Goal: Transaction & Acquisition: Book appointment/travel/reservation

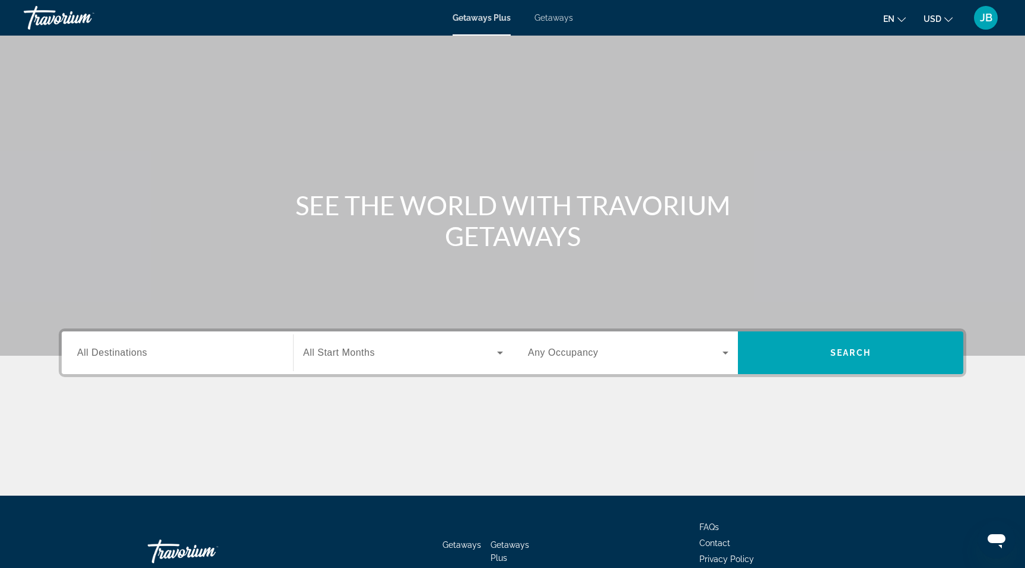
click at [128, 351] on span "All Destinations" at bounding box center [112, 353] width 70 height 10
click at [128, 351] on input "Destination All Destinations" at bounding box center [177, 354] width 201 height 14
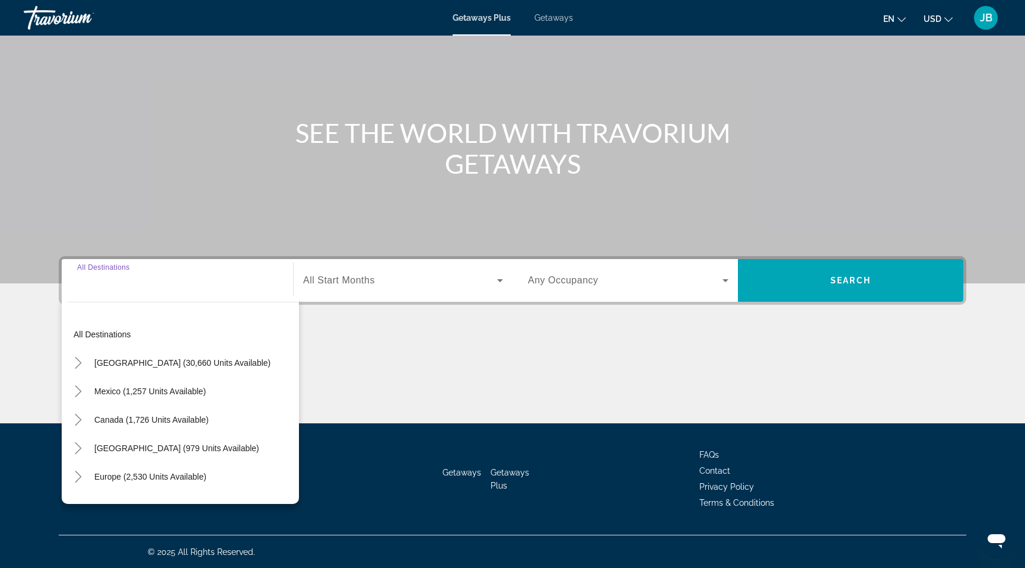
scroll to position [73, 0]
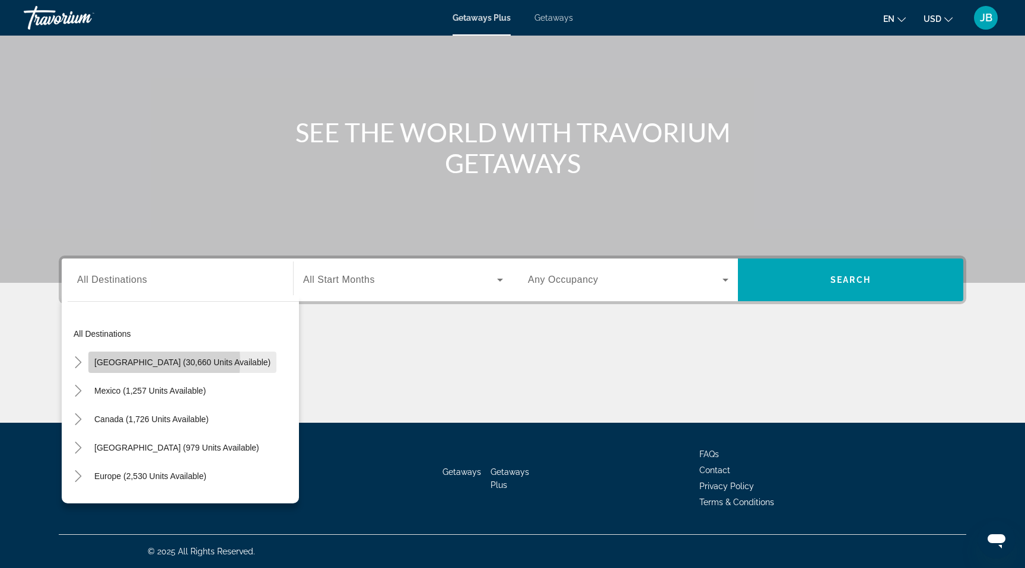
click at [131, 361] on span "[GEOGRAPHIC_DATA] (30,660 units available)" at bounding box center [182, 362] width 176 height 9
type input "**********"
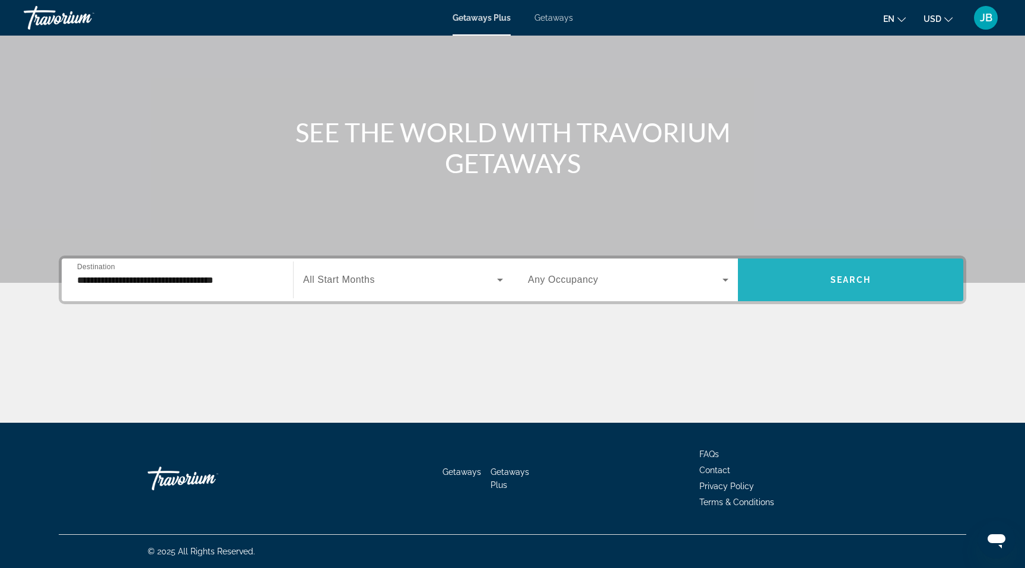
click at [832, 288] on span "Search widget" at bounding box center [850, 280] width 225 height 28
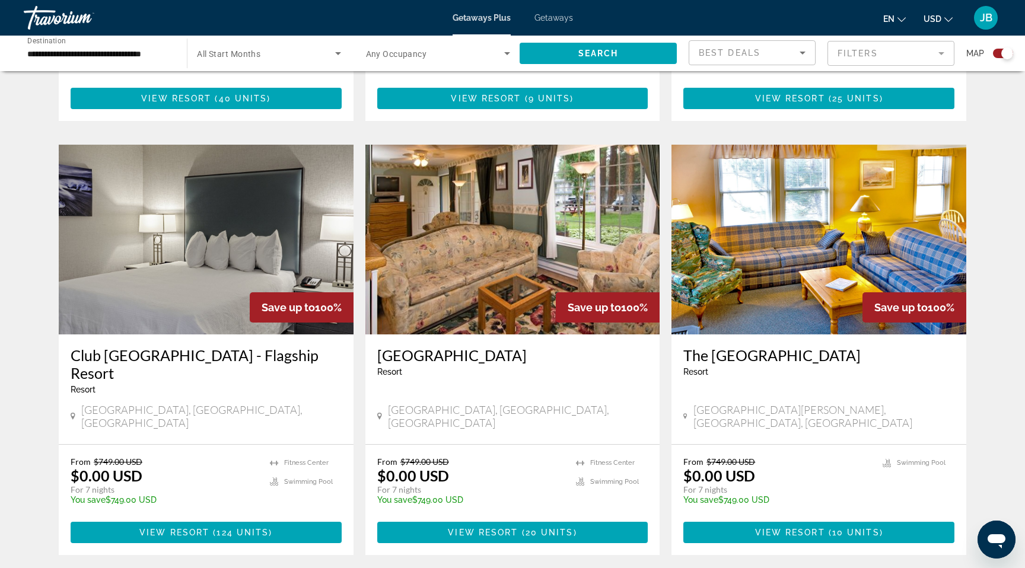
scroll to position [1650, 0]
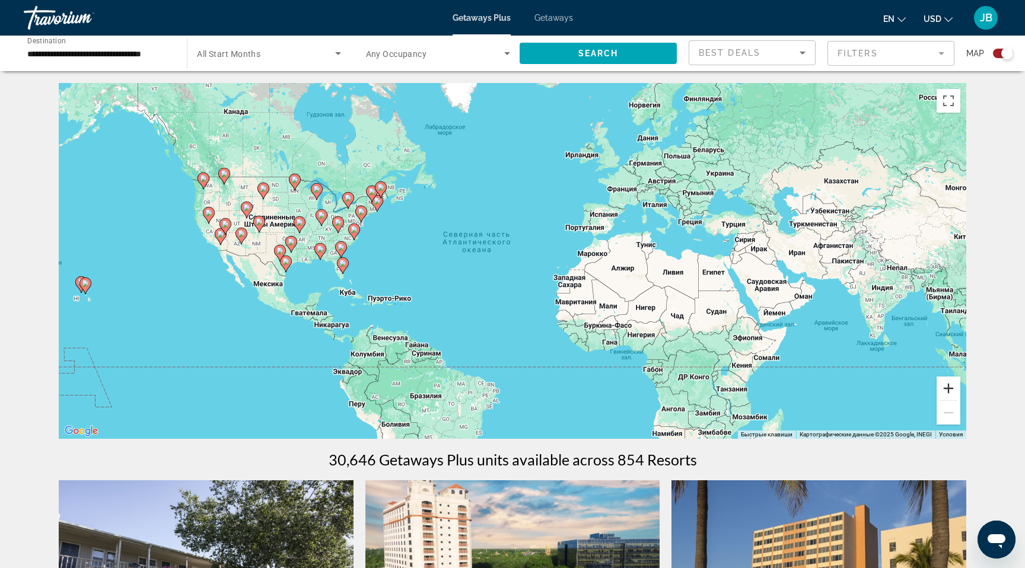
click at [948, 389] on button "Увеличить" at bounding box center [949, 389] width 24 height 24
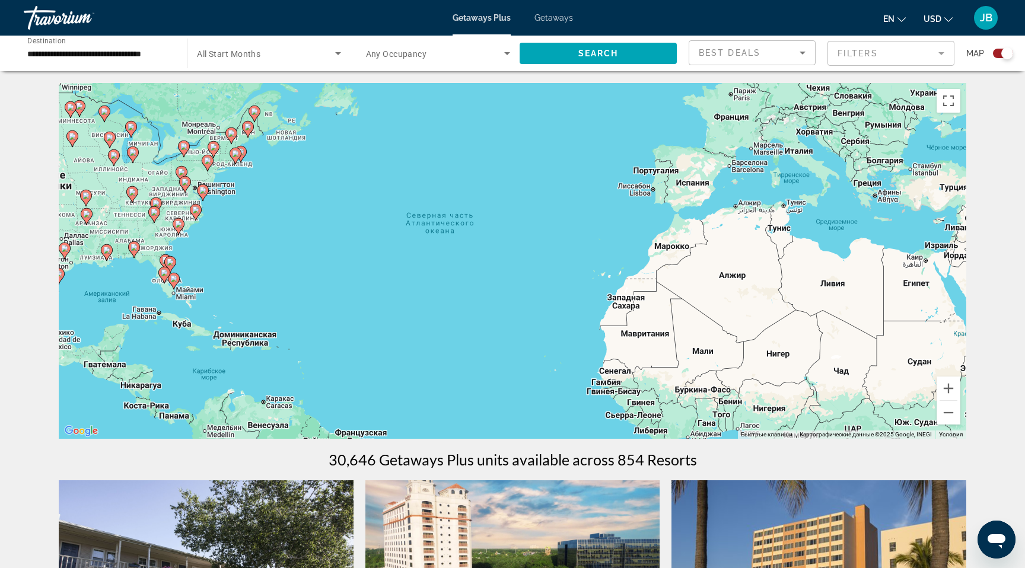
click at [199, 157] on div "Чтобы активировать перетаскивание с помощью клавиатуры, нажмите Alt + Ввод. Пос…" at bounding box center [513, 261] width 908 height 356
click at [212, 150] on image "Main content" at bounding box center [213, 147] width 7 height 7
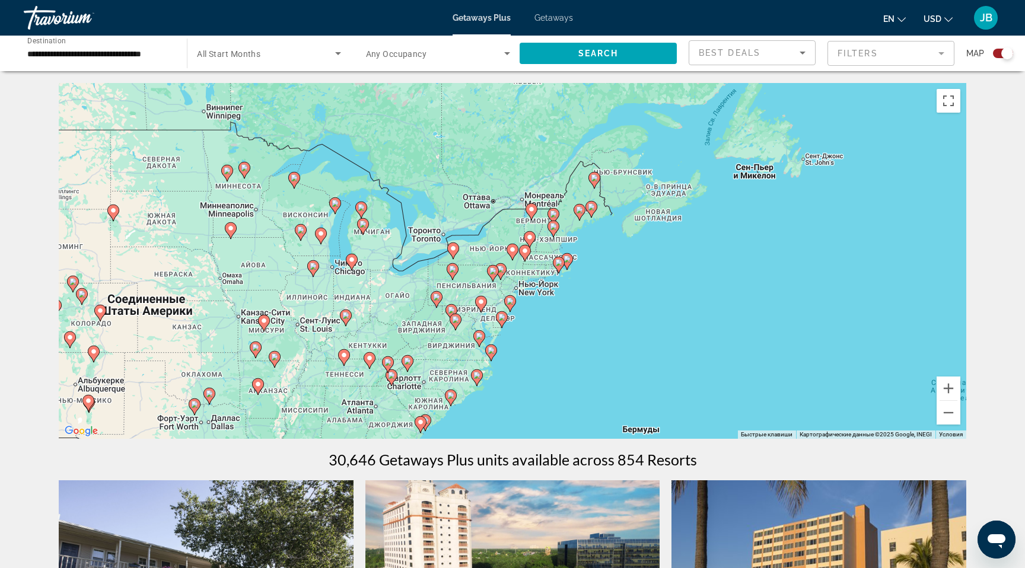
click at [512, 252] on image "Main content" at bounding box center [512, 249] width 7 height 7
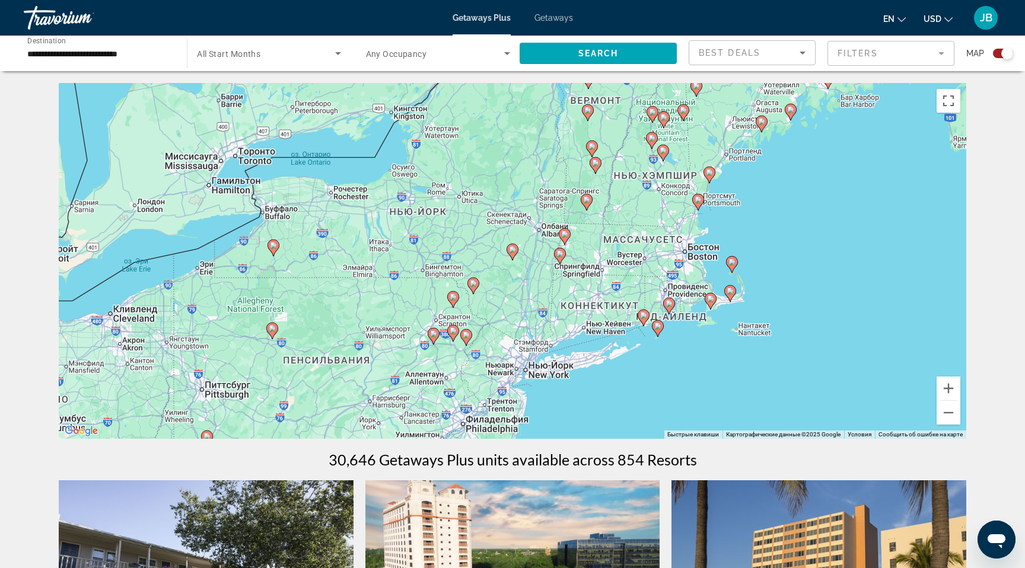
click at [679, 154] on div "Чтобы активировать перетаскивание с помощью клавиатуры, нажмите Alt + Ввод. Пос…" at bounding box center [513, 261] width 908 height 356
click at [664, 154] on icon "Main content" at bounding box center [663, 152] width 11 height 15
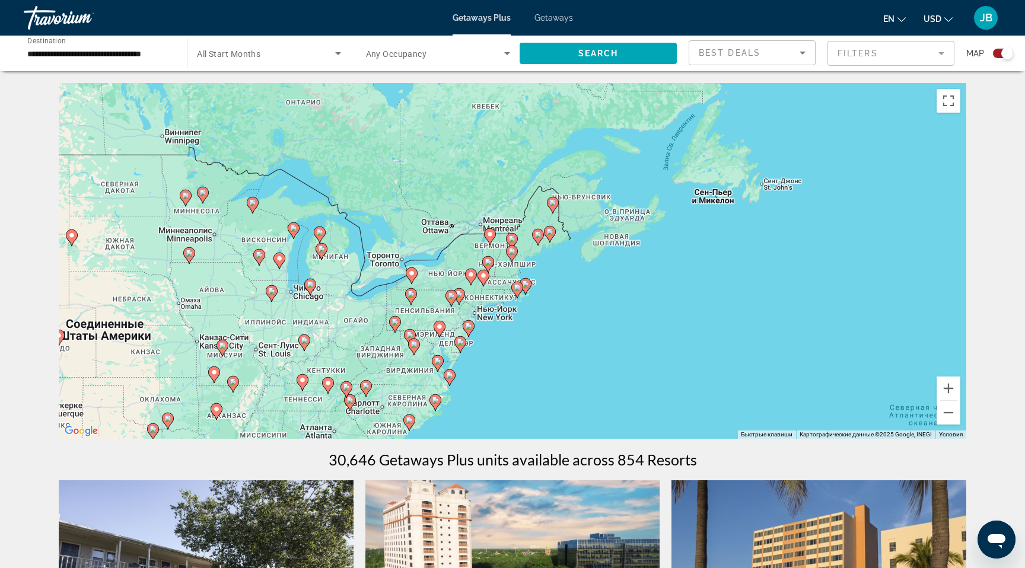
click at [469, 322] on icon "Main content" at bounding box center [468, 328] width 11 height 15
type input "**********"
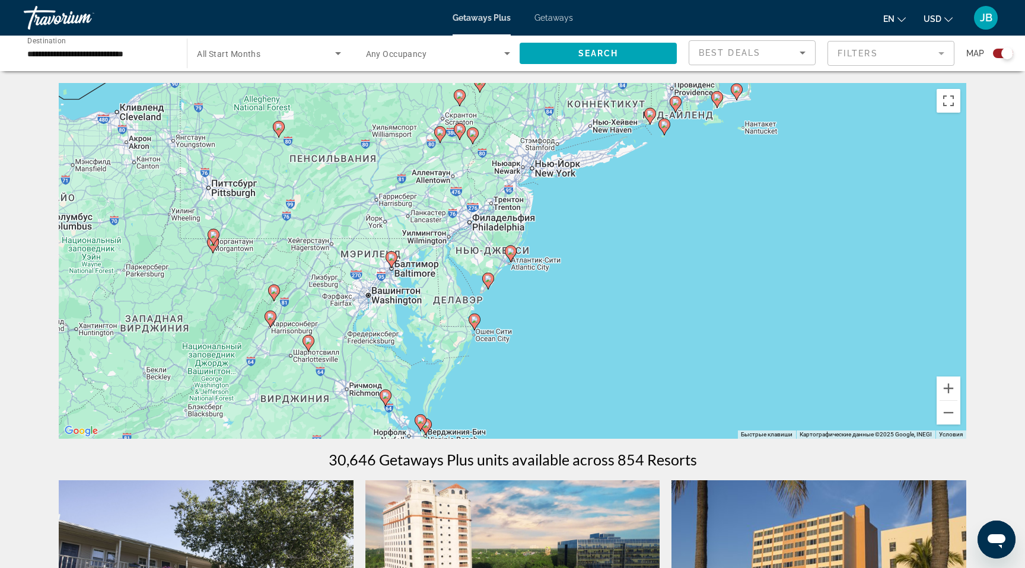
click at [530, 160] on div "Для навигации используйте клавиши со стрелками. Чтобы активировать перетаскиван…" at bounding box center [513, 261] width 908 height 356
click at [535, 159] on div "Для навигации используйте клавиши со стрелками. Чтобы активировать перетаскиван…" at bounding box center [513, 261] width 908 height 356
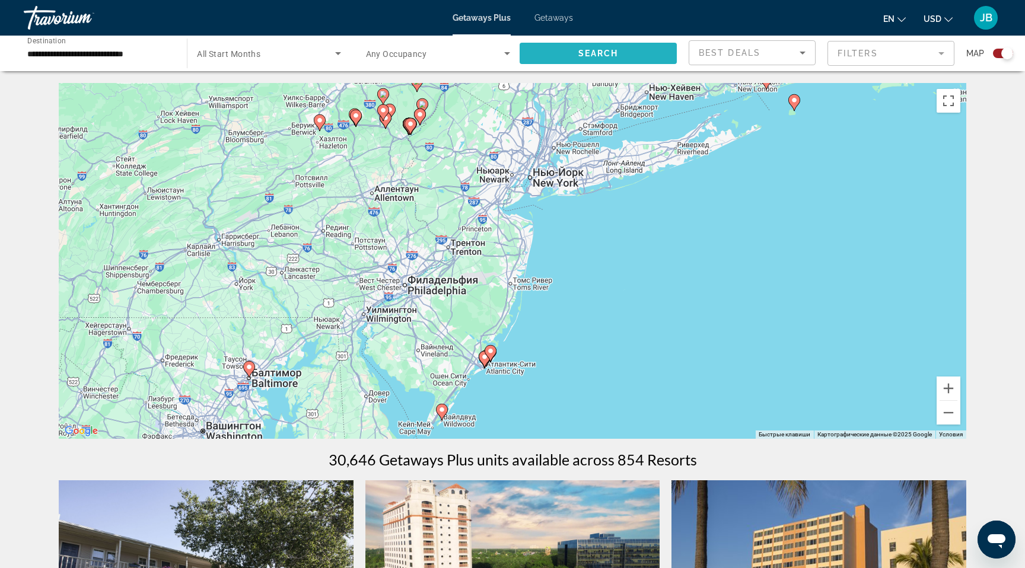
click at [590, 59] on span "Search widget" at bounding box center [598, 53] width 157 height 28
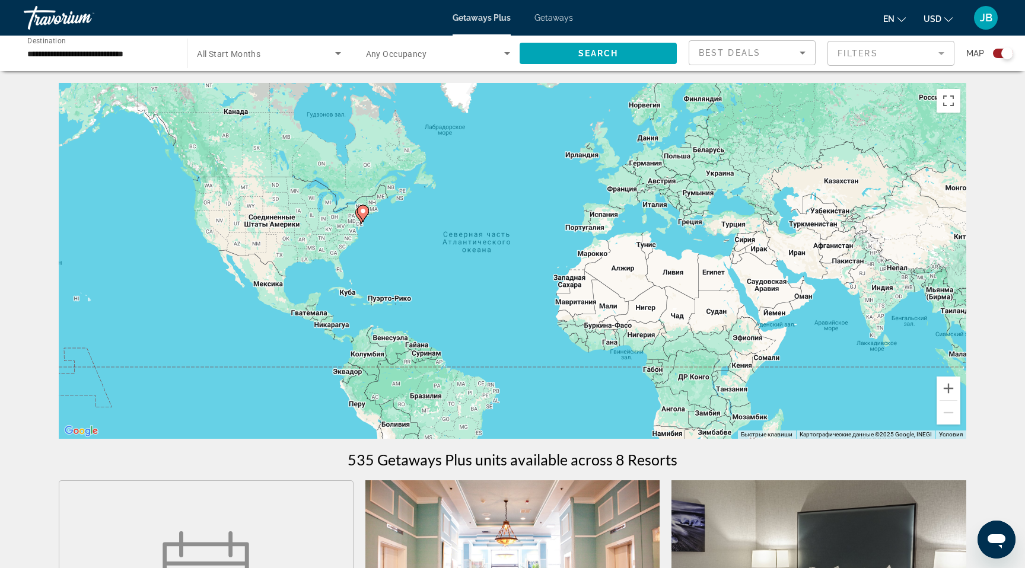
scroll to position [1, 0]
click at [953, 389] on button "Увеличить" at bounding box center [949, 388] width 24 height 24
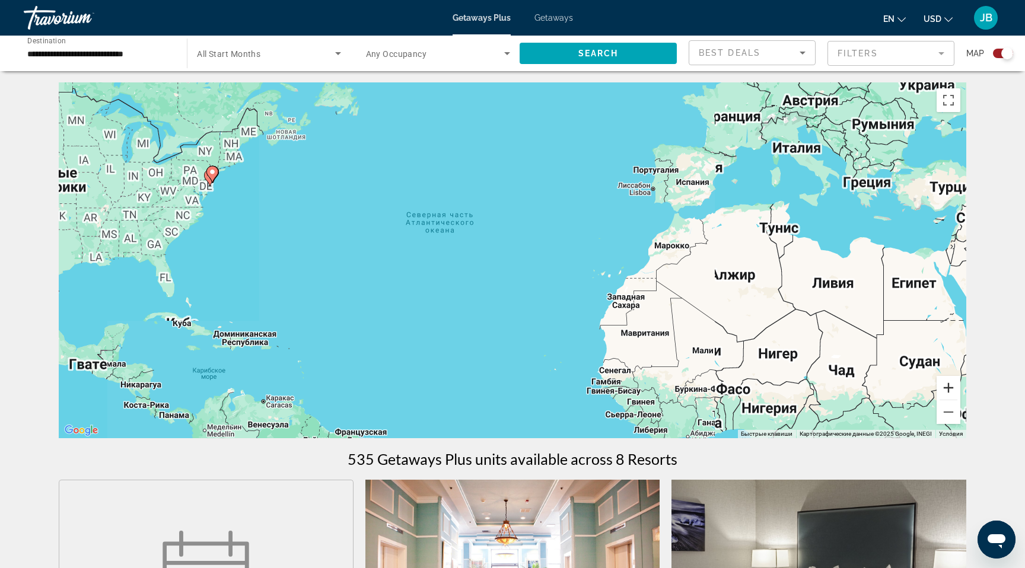
click at [953, 389] on button "Увеличить" at bounding box center [949, 388] width 24 height 24
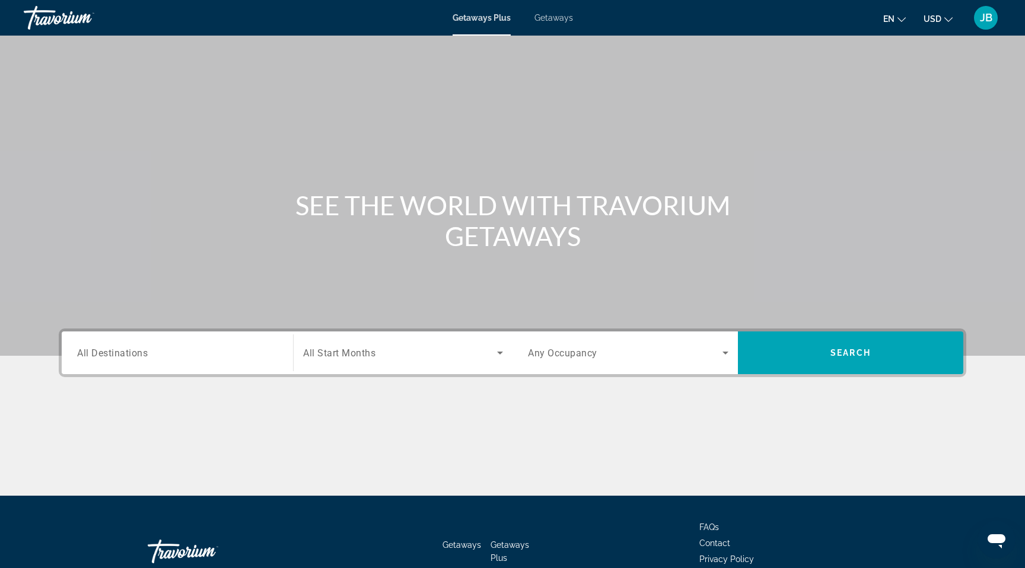
scroll to position [1, 0]
click at [131, 356] on span "All Destinations" at bounding box center [112, 352] width 71 height 11
click at [131, 356] on input "Destination All Destinations" at bounding box center [177, 353] width 201 height 14
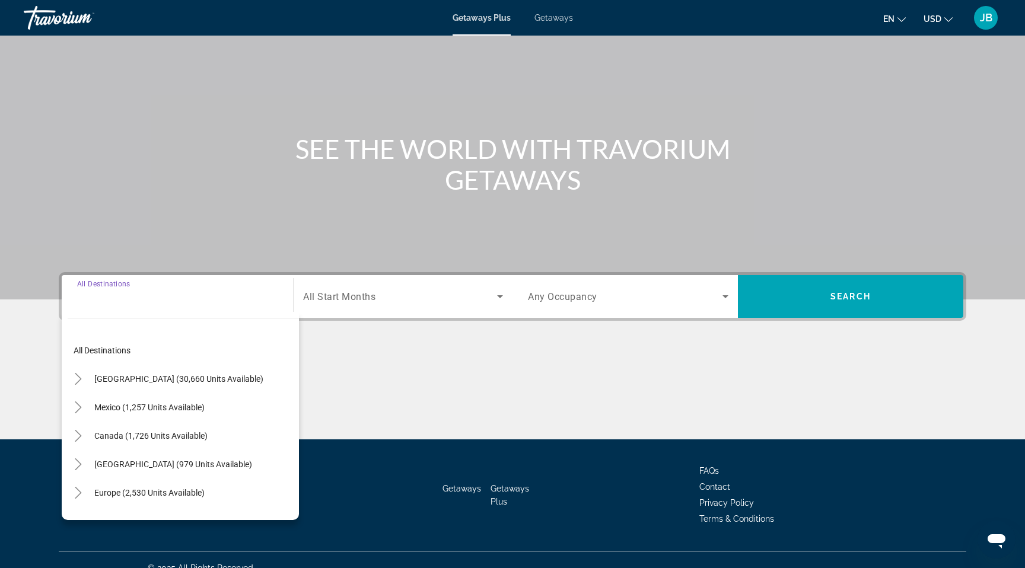
scroll to position [73, 0]
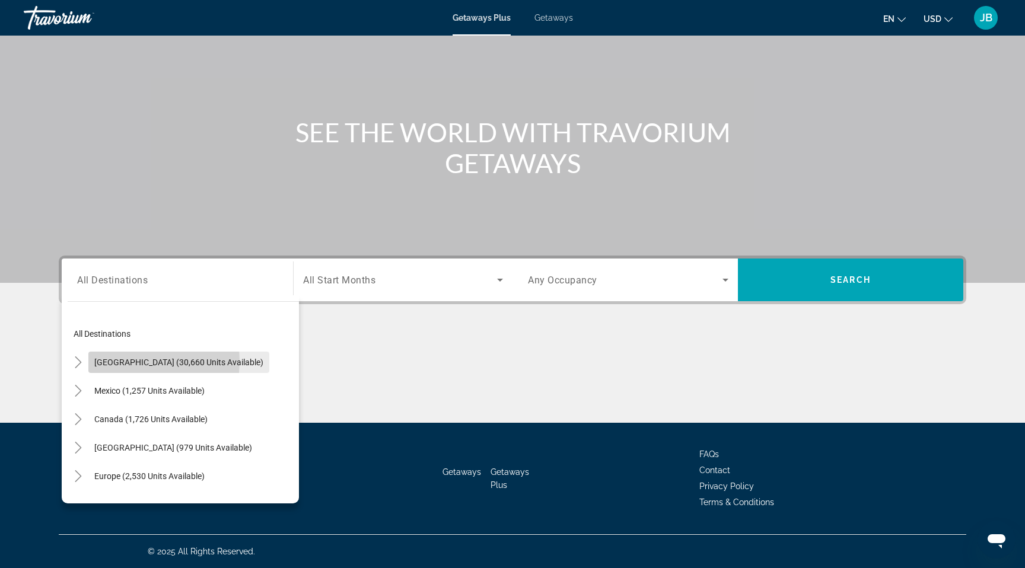
click at [134, 361] on span "[GEOGRAPHIC_DATA] (30,660 units available)" at bounding box center [178, 362] width 169 height 9
type input "**********"
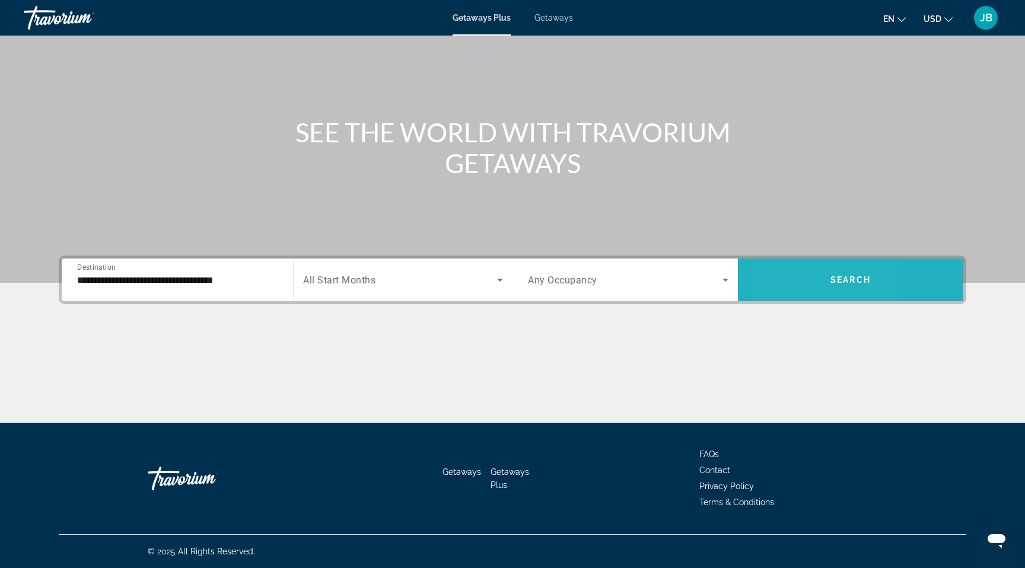
click at [782, 277] on span "Search widget" at bounding box center [850, 280] width 225 height 28
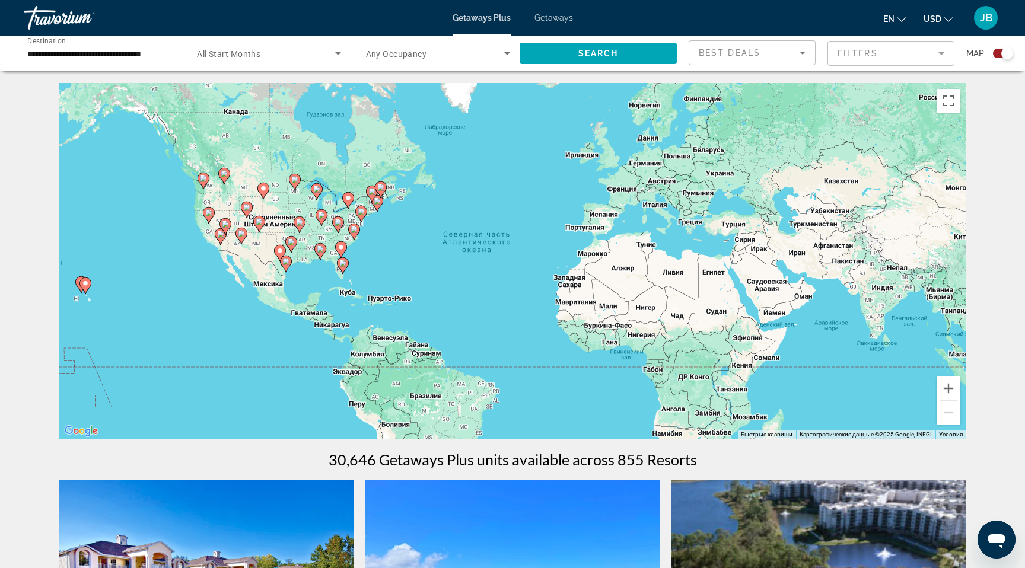
click at [380, 205] on icon "Main content" at bounding box center [377, 203] width 11 height 15
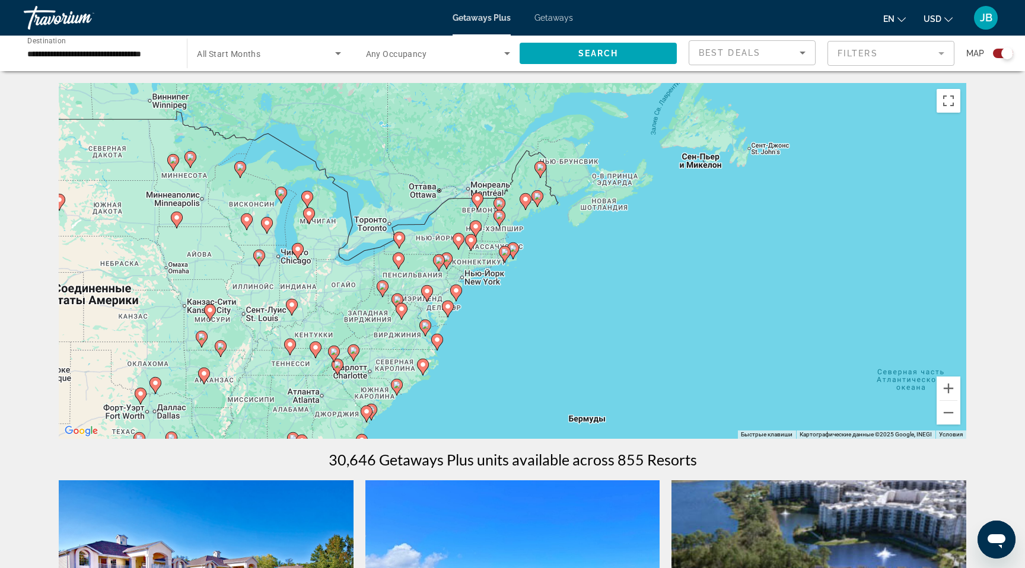
click at [482, 277] on div "Для навигации используйте клавиши со стрелками. Чтобы активировать перетаскиван…" at bounding box center [513, 261] width 908 height 356
click at [471, 276] on div "Для навигации используйте клавиши со стрелками. Чтобы активировать перетаскиван…" at bounding box center [513, 261] width 908 height 356
click at [472, 278] on div "Для навигации используйте клавиши со стрелками. Чтобы активировать перетаскиван…" at bounding box center [513, 261] width 908 height 356
click at [471, 277] on div "Для навигации используйте клавиши со стрелками. Чтобы активировать перетаскиван…" at bounding box center [513, 261] width 908 height 356
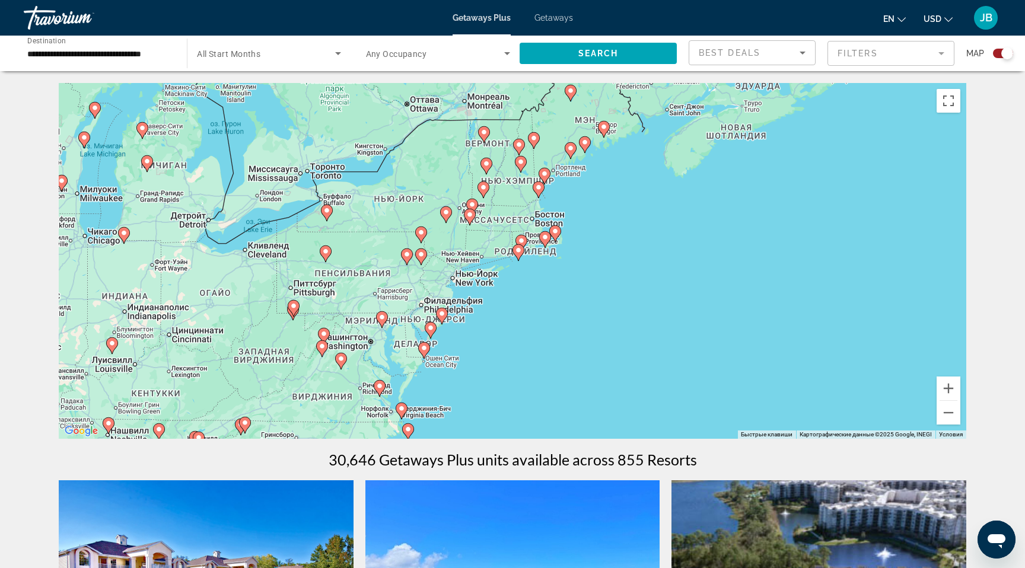
click at [456, 282] on div "Для навигации используйте клавиши со стрелками. Чтобы активировать перетаскиван…" at bounding box center [513, 261] width 908 height 356
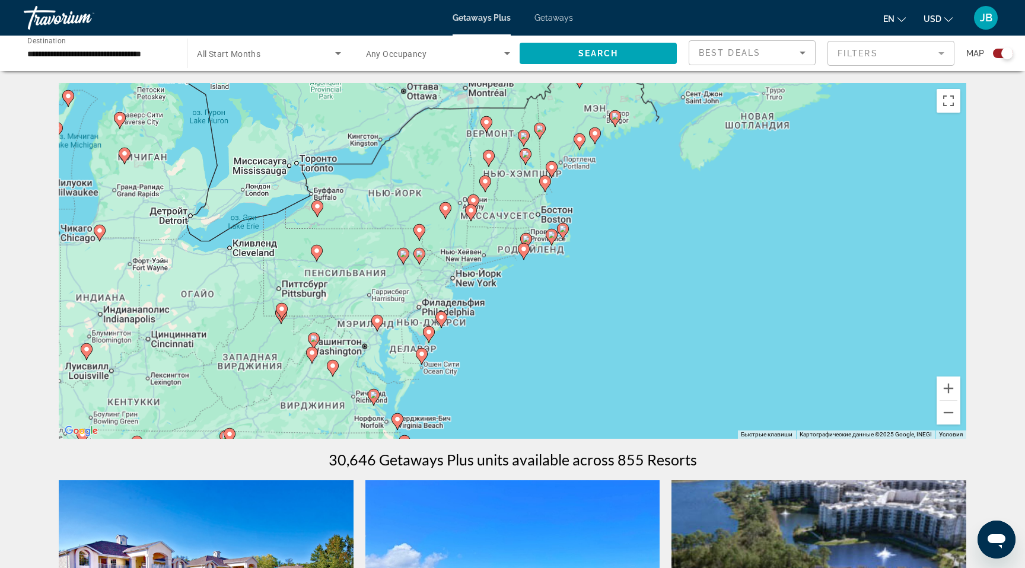
click at [456, 282] on div "Для навигации используйте клавиши со стрелками. Чтобы активировать перетаскиван…" at bounding box center [513, 261] width 908 height 356
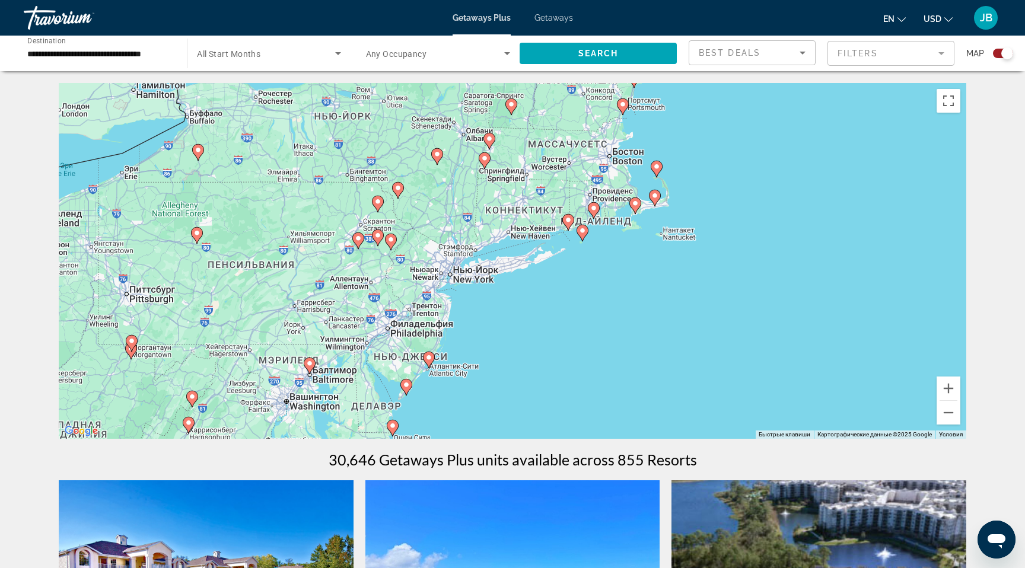
click at [453, 277] on div "Для навигации используйте клавиши со стрелками. Чтобы активировать перетаскиван…" at bounding box center [513, 261] width 908 height 356
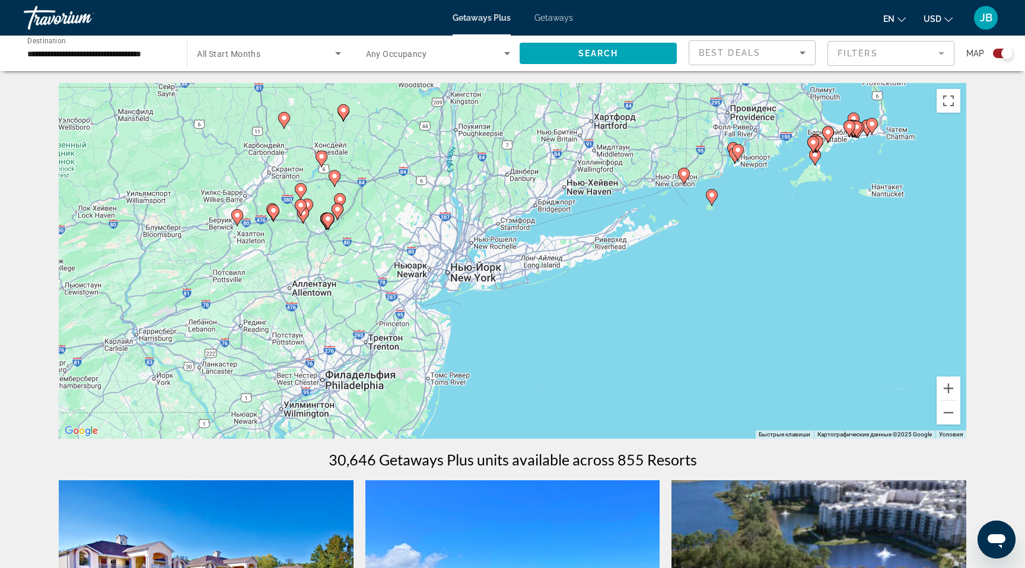
click at [452, 277] on div "Для навигации используйте клавиши со стрелками. Чтобы активировать перетаскиван…" at bounding box center [513, 261] width 908 height 356
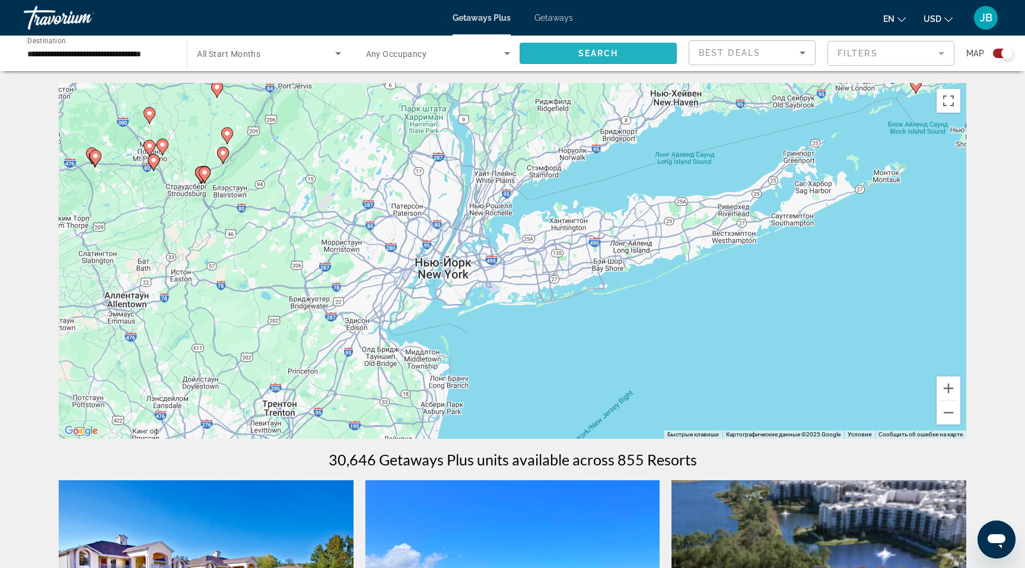
click at [599, 49] on span "Search" at bounding box center [599, 53] width 40 height 9
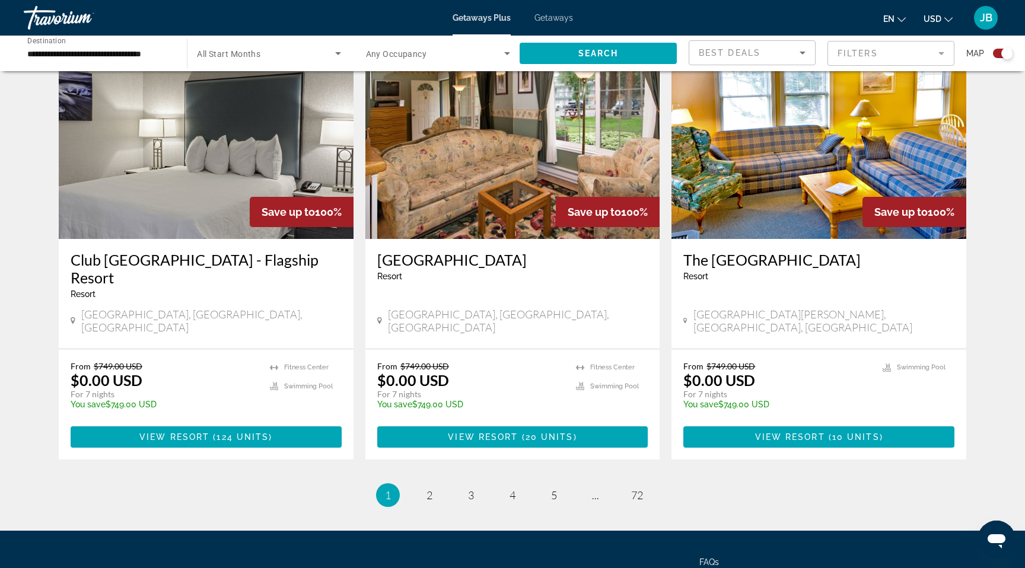
scroll to position [1737, 0]
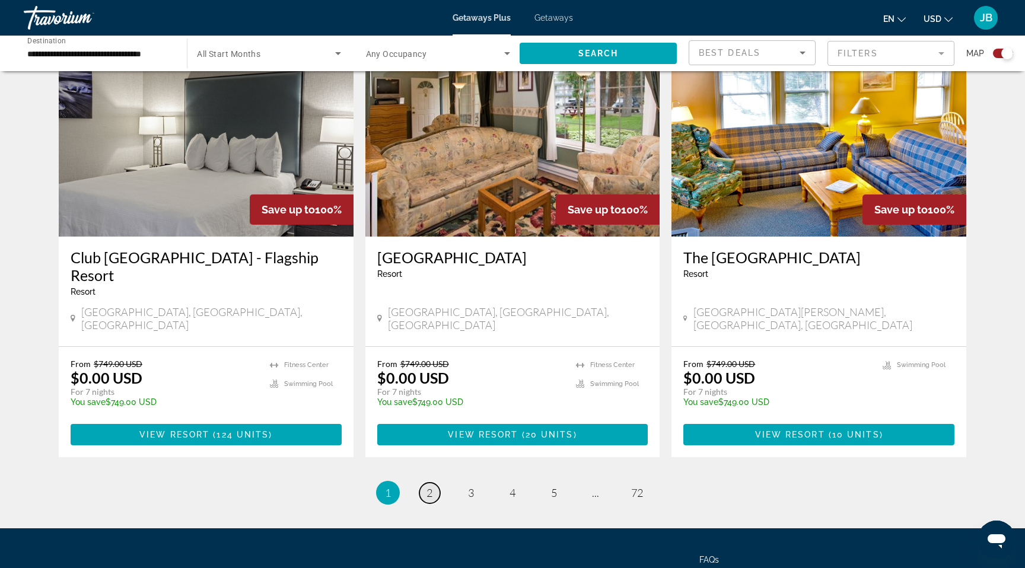
click at [420, 483] on link "page 2" at bounding box center [430, 493] width 21 height 21
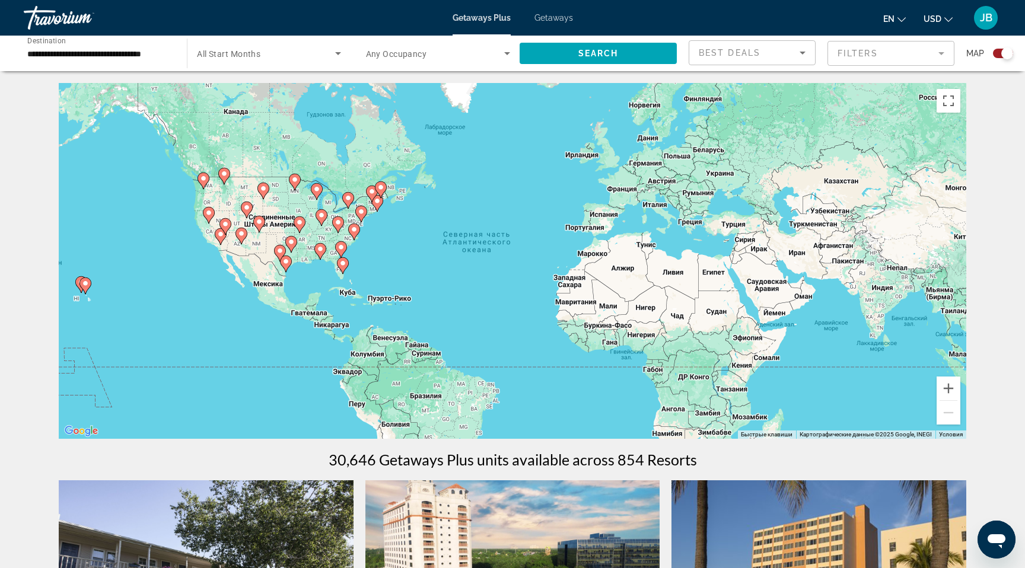
click at [367, 219] on div "Для навигации используйте клавиши со стрелками. Чтобы активировать перетаскиван…" at bounding box center [513, 261] width 908 height 356
click at [368, 214] on div "Для навигации используйте клавиши со стрелками. Чтобы активировать перетаскиван…" at bounding box center [513, 261] width 908 height 356
click at [373, 210] on gmp-advanced-marker "Main content" at bounding box center [377, 204] width 12 height 18
type input "**********"
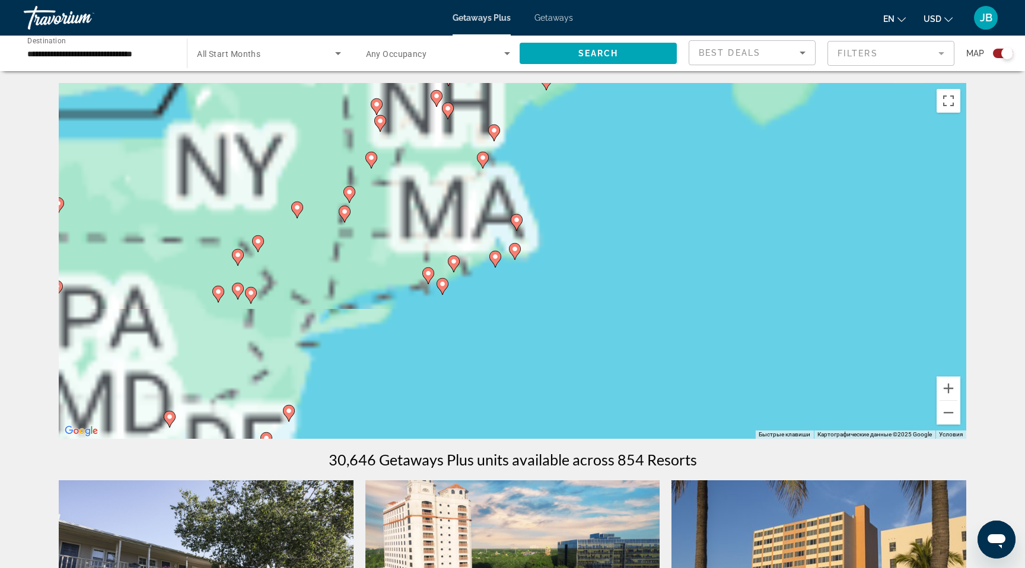
click at [373, 210] on div "Для навигации используйте клавиши со стрелками. Чтобы активировать перетаскиван…" at bounding box center [513, 261] width 908 height 356
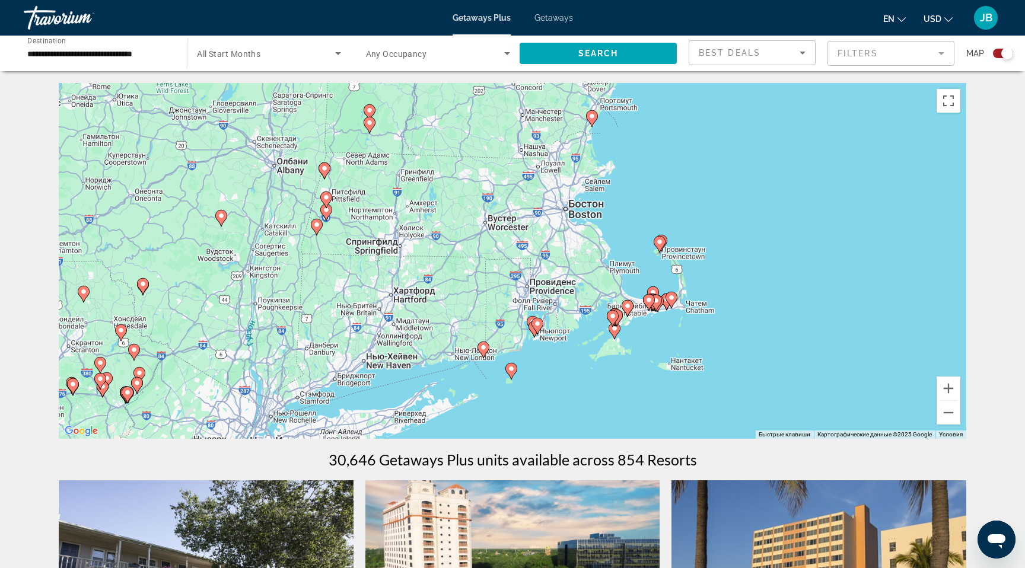
click at [587, 145] on div "Для навигации используйте клавиши со стрелками. Чтобы активировать перетаскиван…" at bounding box center [513, 261] width 908 height 356
click at [946, 418] on button "Уменьшить" at bounding box center [949, 413] width 24 height 24
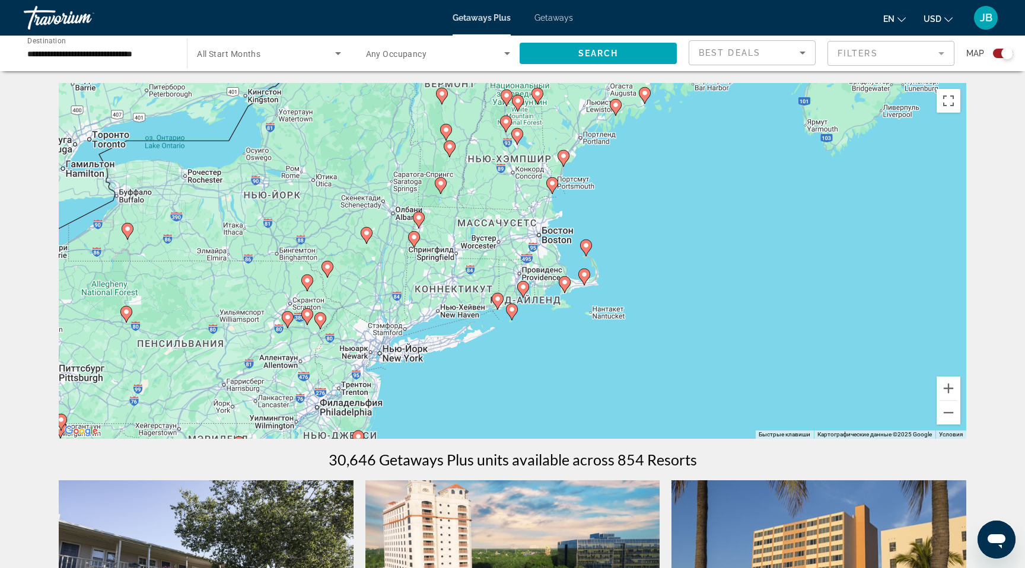
click at [369, 358] on div "Для навигации используйте клавиши со стрелками. Чтобы активировать перетаскиван…" at bounding box center [513, 261] width 908 height 356
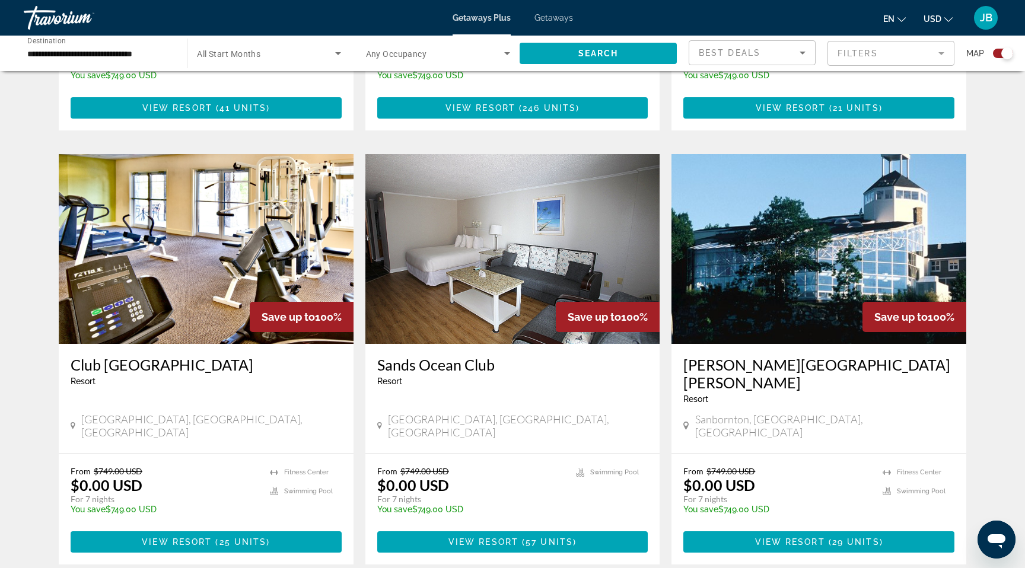
scroll to position [766, 0]
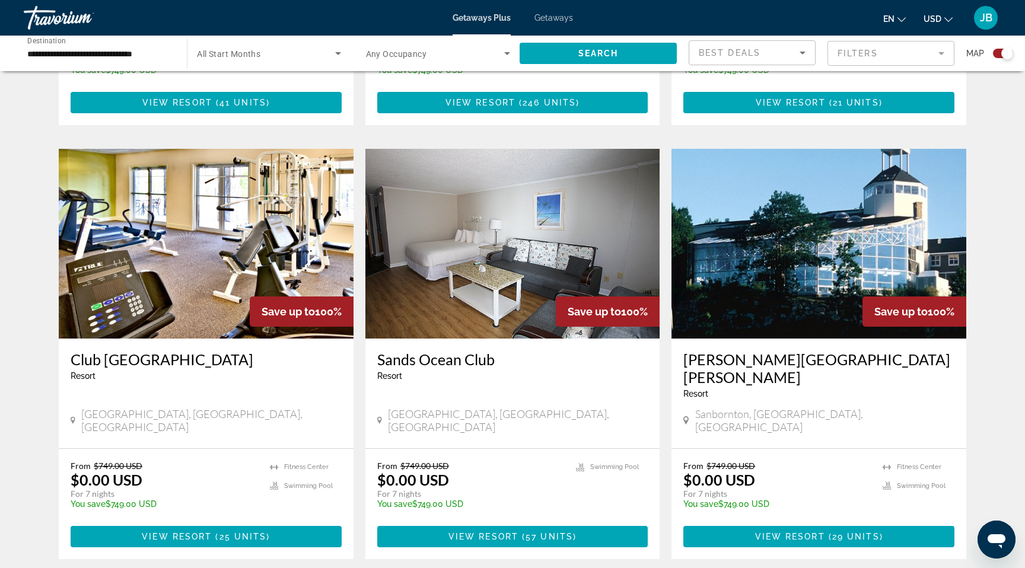
click at [844, 53] on mat-form-field "Filters" at bounding box center [891, 53] width 127 height 25
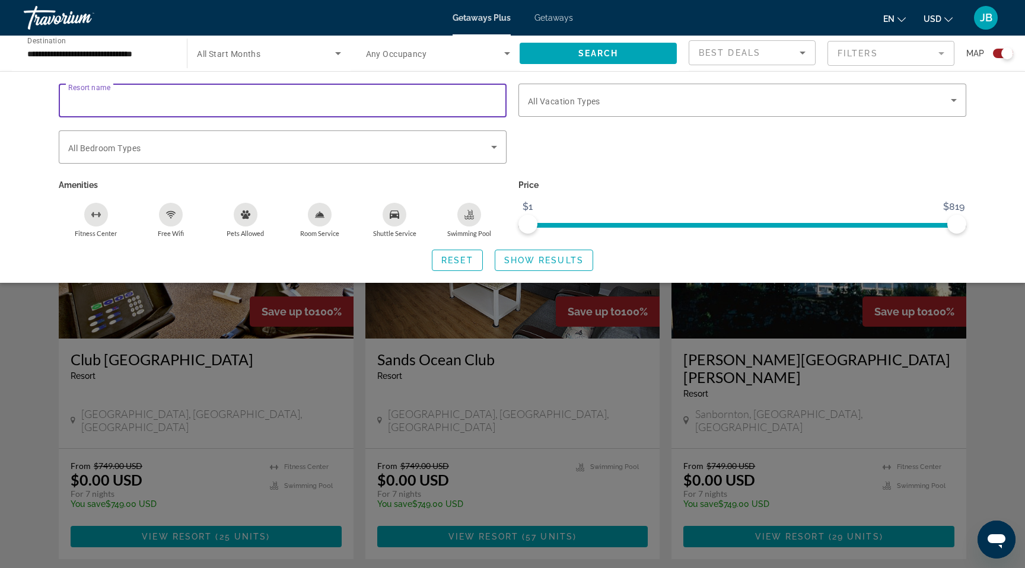
click at [198, 105] on input "Resort name" at bounding box center [282, 101] width 429 height 14
type input "********"
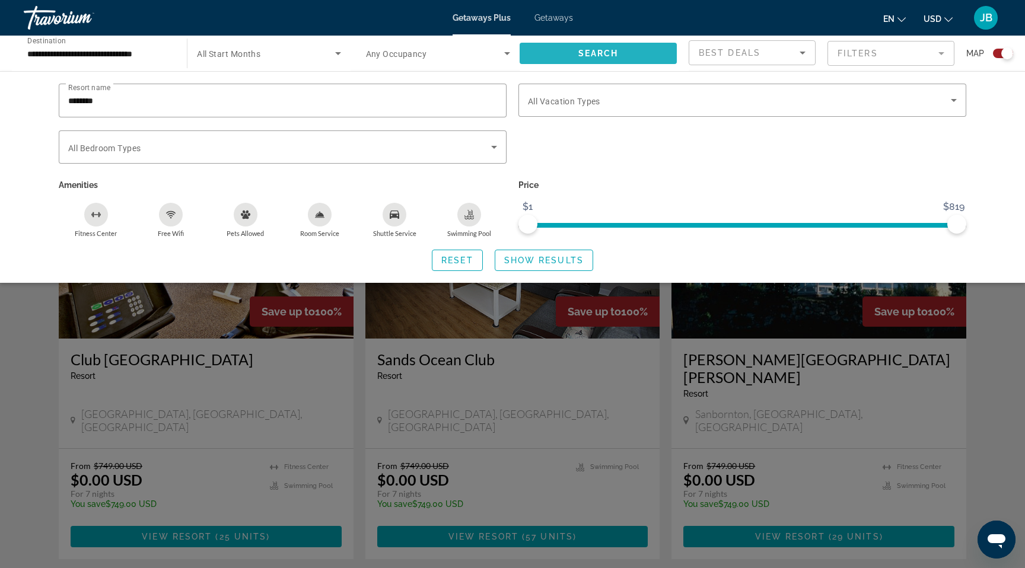
click at [579, 55] on span "Search" at bounding box center [599, 53] width 40 height 9
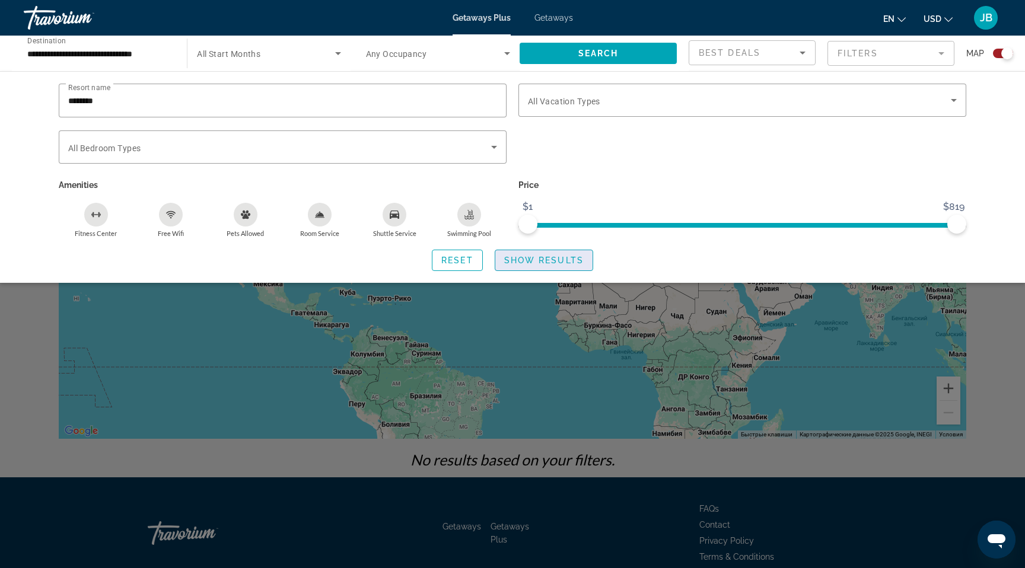
click at [535, 259] on span "Show Results" at bounding box center [544, 260] width 80 height 9
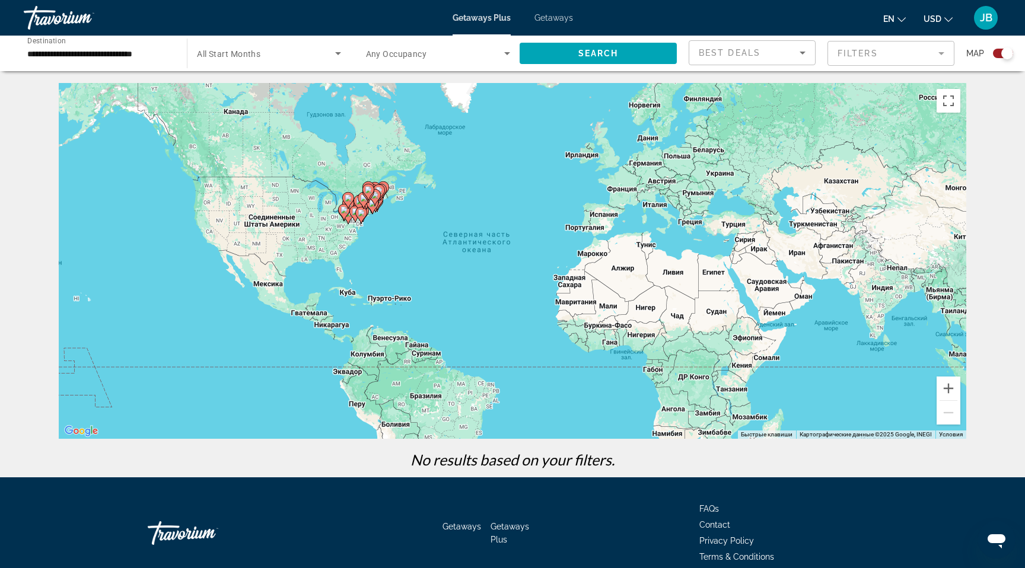
click at [374, 204] on icon "Main content" at bounding box center [375, 197] width 11 height 15
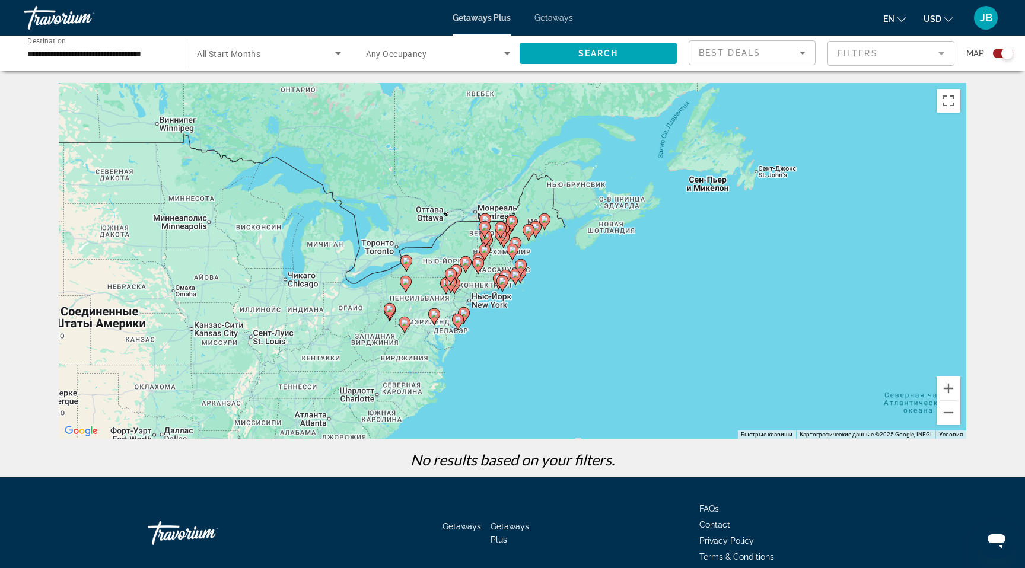
click at [501, 292] on gmp-advanced-marker "Main content" at bounding box center [503, 284] width 12 height 18
type input "**********"
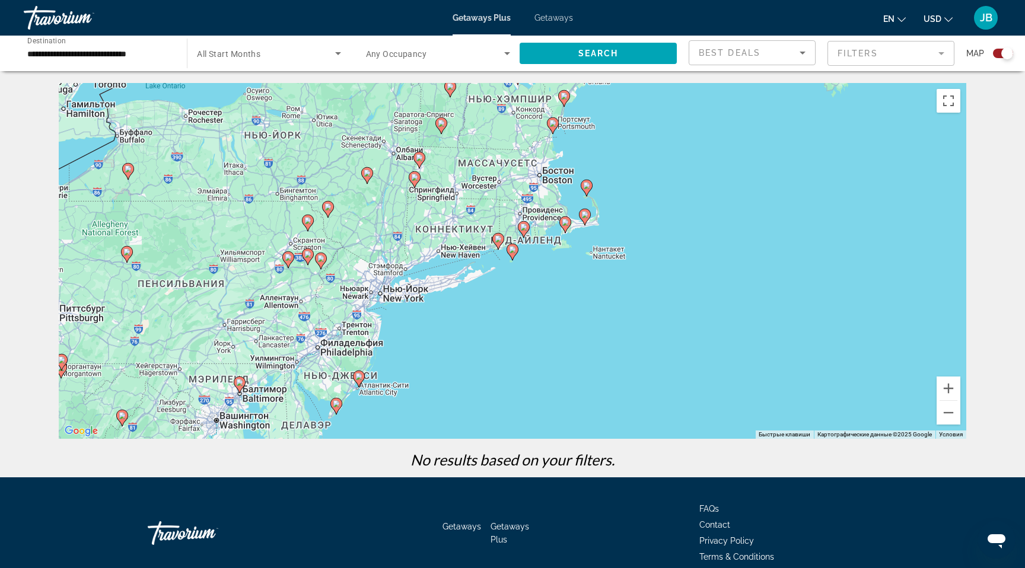
click at [374, 291] on div "Для навигации используйте клавиши со стрелками. Чтобы активировать перетаскиван…" at bounding box center [513, 261] width 908 height 356
click at [412, 279] on div "Чтобы активировать перетаскивание с помощью клавиатуры, нажмите Alt + Ввод. Пос…" at bounding box center [513, 261] width 908 height 356
click at [382, 278] on div "Чтобы активировать перетаскивание с помощью клавиатуры, нажмите Alt + Ввод. Пос…" at bounding box center [513, 261] width 908 height 356
click at [352, 291] on div "Чтобы активировать перетаскивание с помощью клавиатуры, нажмите Alt + Ввод. Пос…" at bounding box center [513, 261] width 908 height 356
click at [374, 294] on div "Чтобы активировать перетаскивание с помощью клавиатуры, нажмите Alt + Ввод. Пос…" at bounding box center [513, 261] width 908 height 356
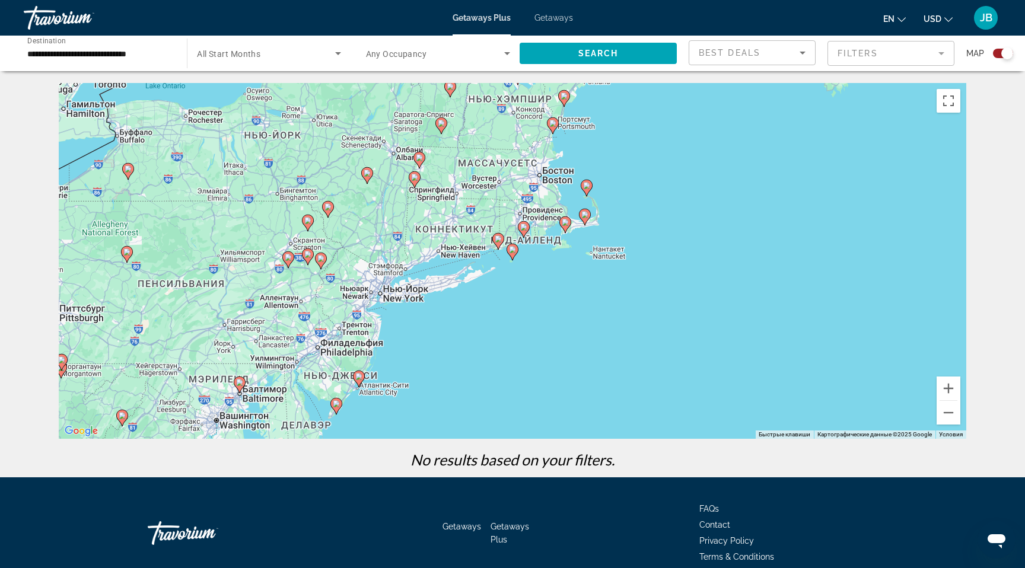
click at [375, 294] on div "Чтобы активировать перетаскивание с помощью клавиатуры, нажмите Alt + Ввод. Пос…" at bounding box center [513, 261] width 908 height 356
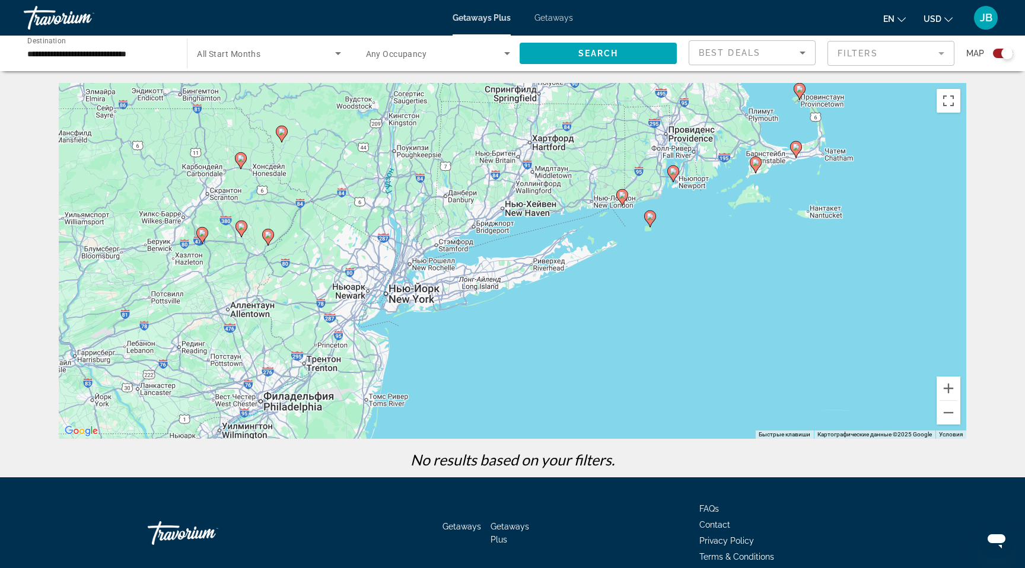
click at [551, 15] on span "Getaways" at bounding box center [554, 17] width 39 height 9
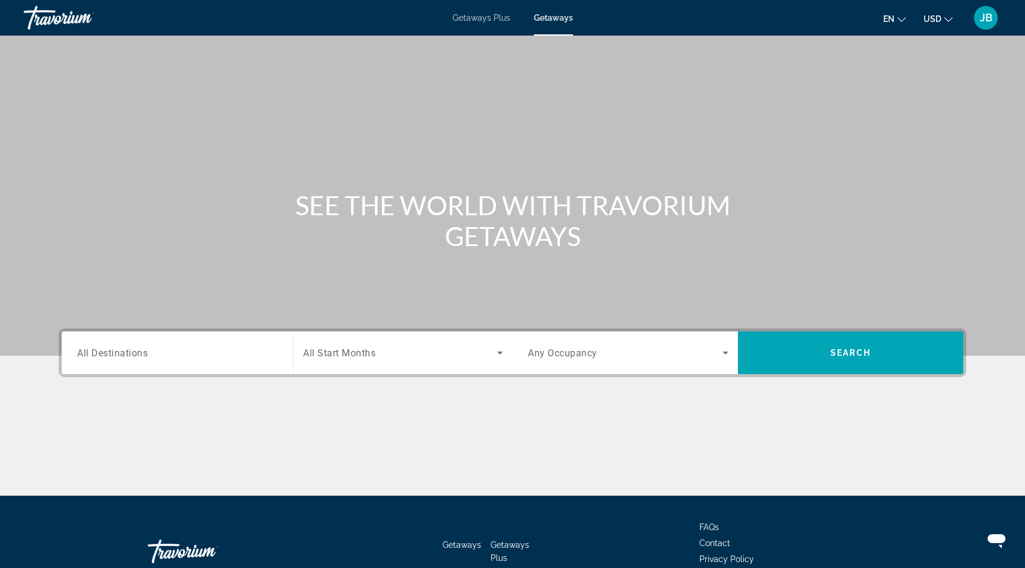
click at [183, 374] on div "Destination All Destinations" at bounding box center [178, 353] width 220 height 43
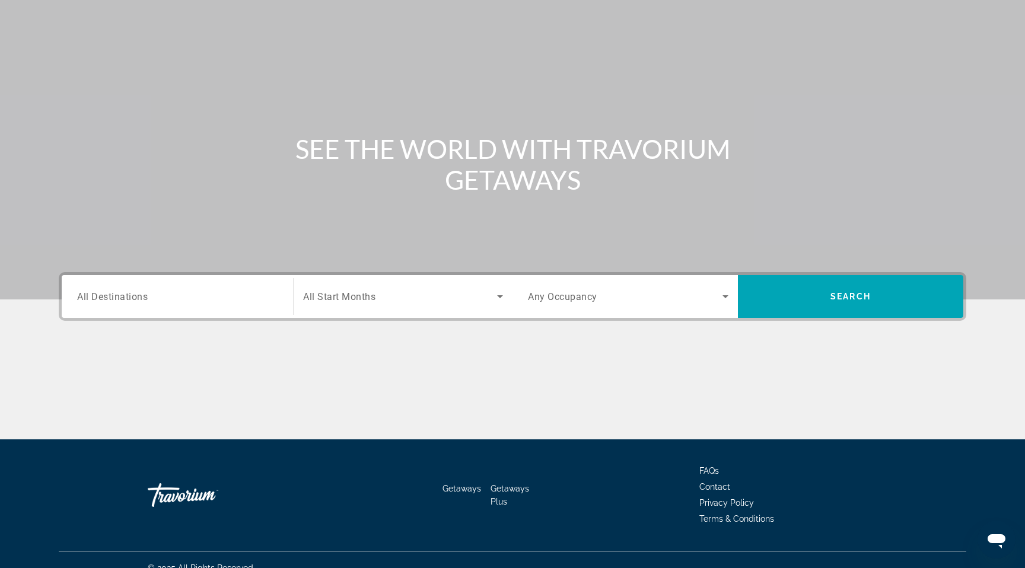
scroll to position [73, 0]
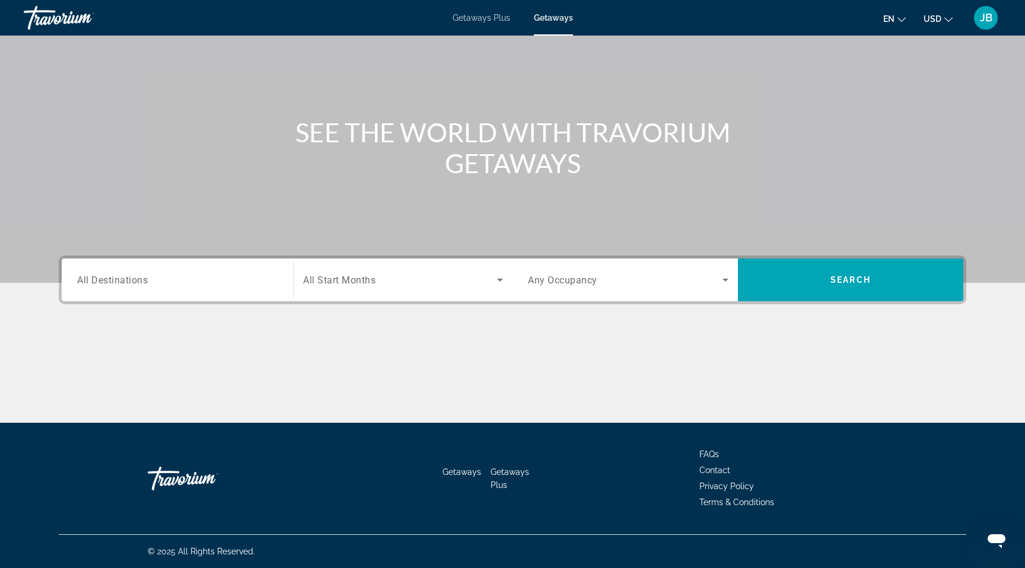
click at [196, 289] on div "Search widget" at bounding box center [177, 280] width 201 height 34
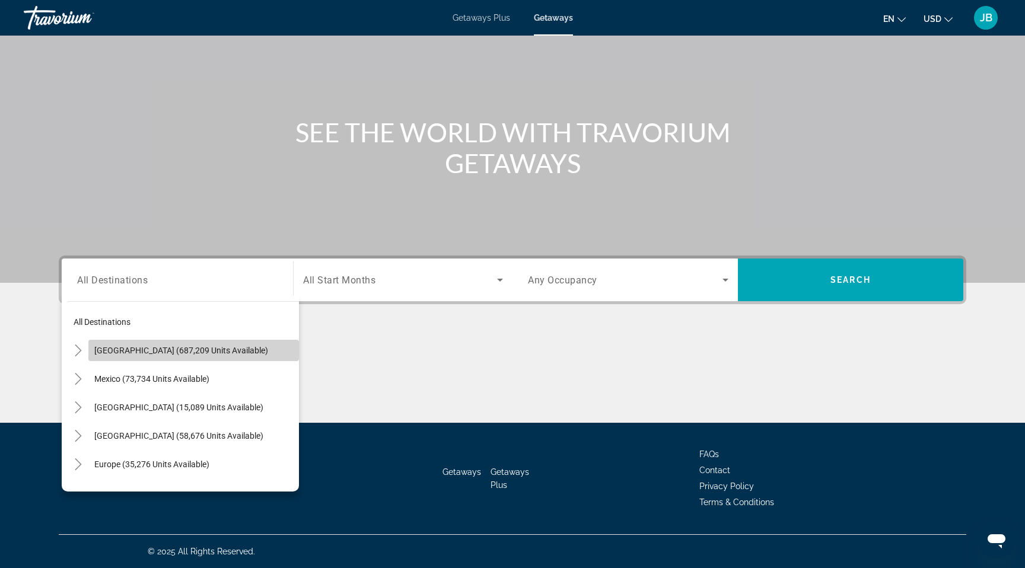
click at [186, 342] on span "Search widget" at bounding box center [193, 350] width 211 height 28
type input "**********"
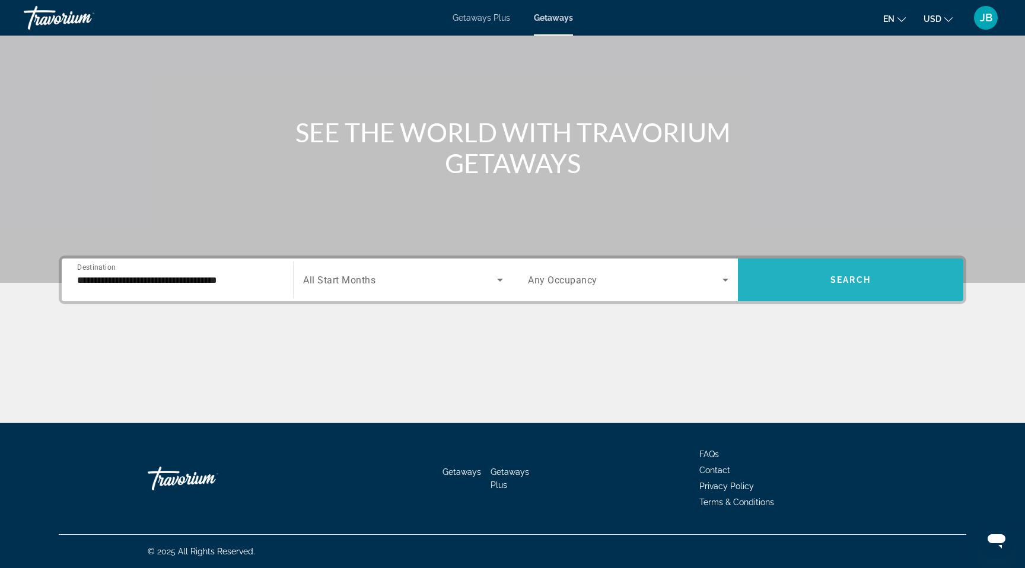
click at [804, 269] on span "Search widget" at bounding box center [850, 280] width 225 height 28
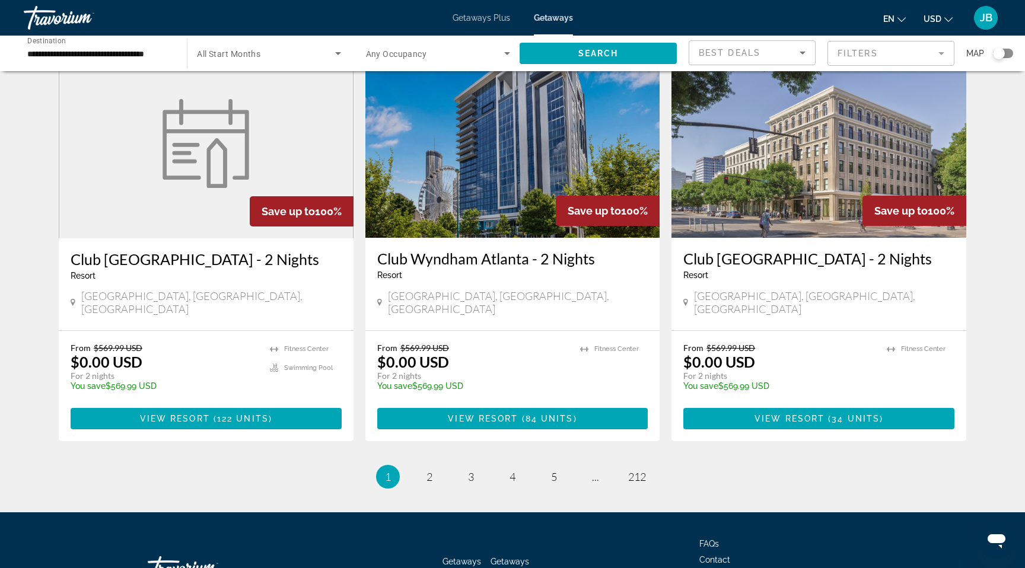
scroll to position [1369, 0]
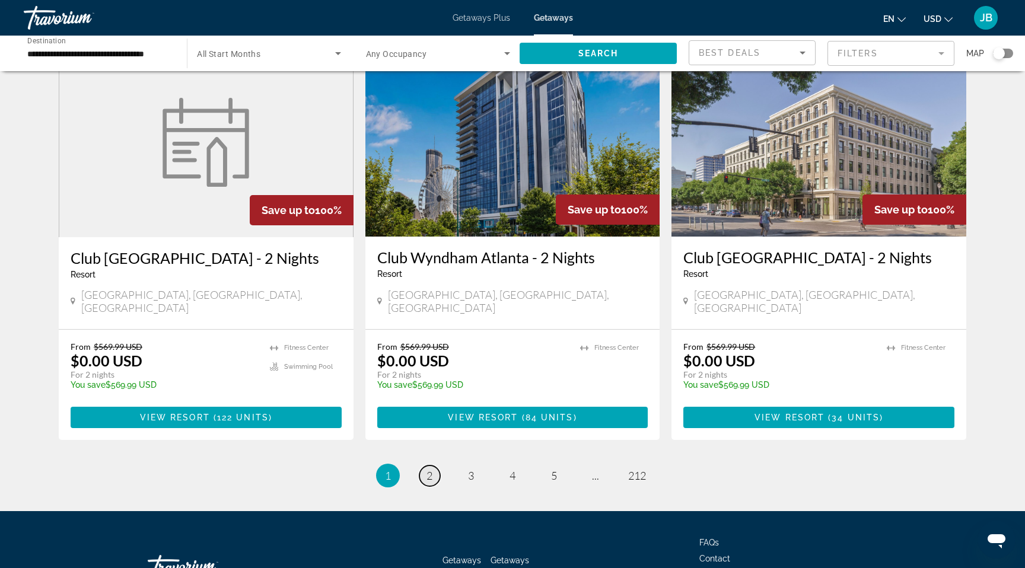
click at [435, 466] on link "page 2" at bounding box center [430, 476] width 21 height 21
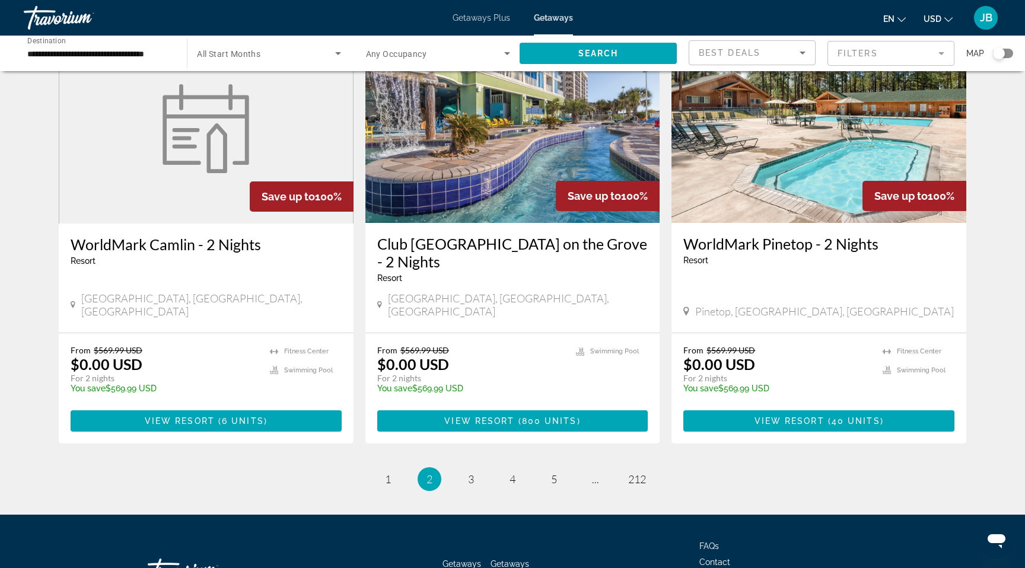
scroll to position [1404, 0]
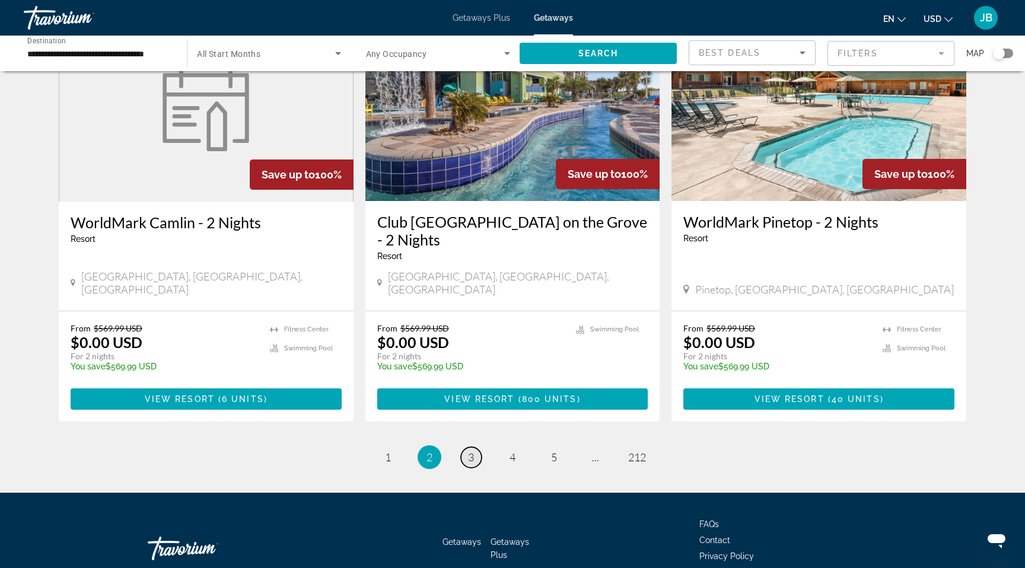
click at [468, 451] on span "3" at bounding box center [471, 457] width 6 height 13
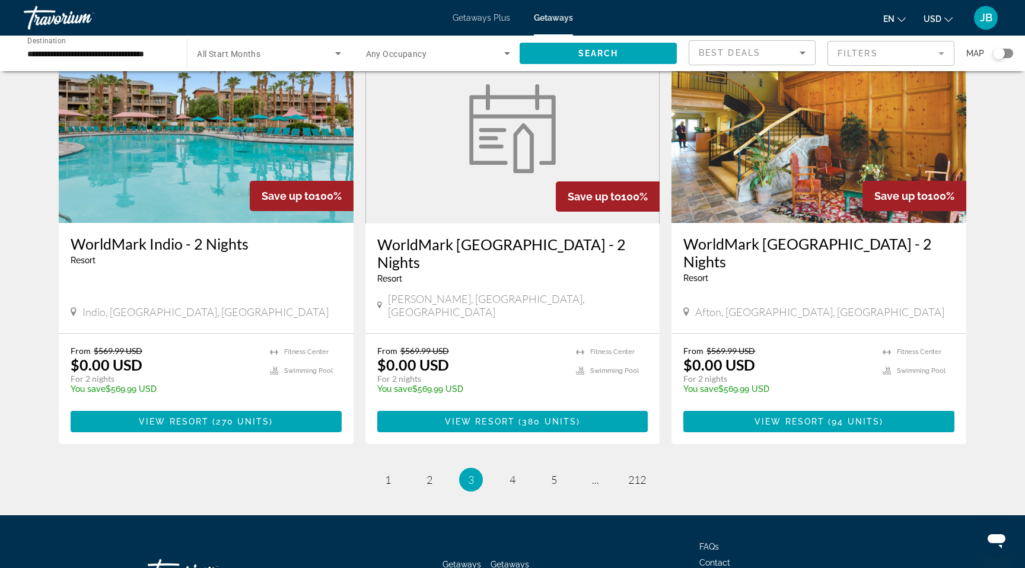
scroll to position [1367, 0]
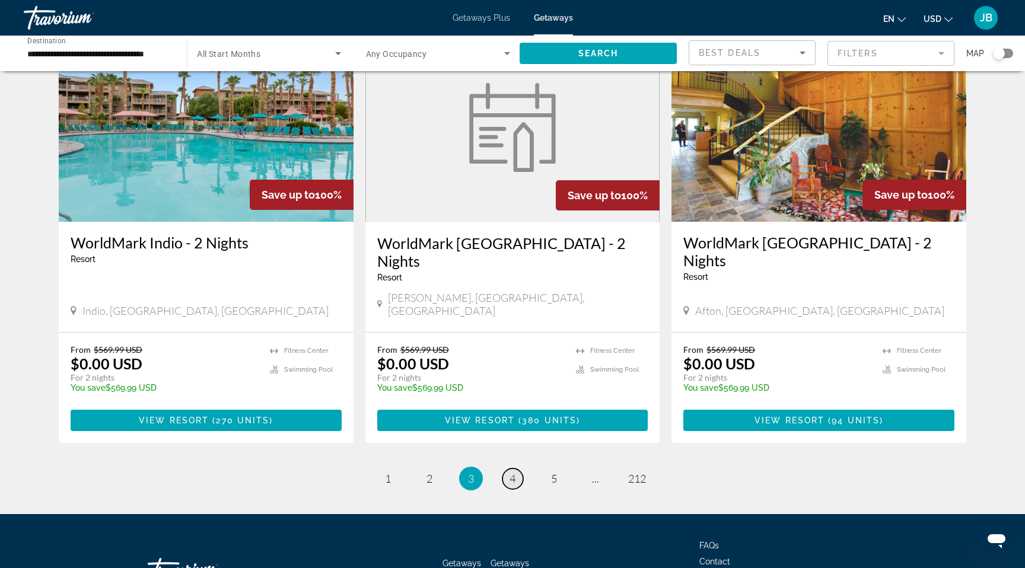
click at [514, 472] on span "4" at bounding box center [513, 478] width 6 height 13
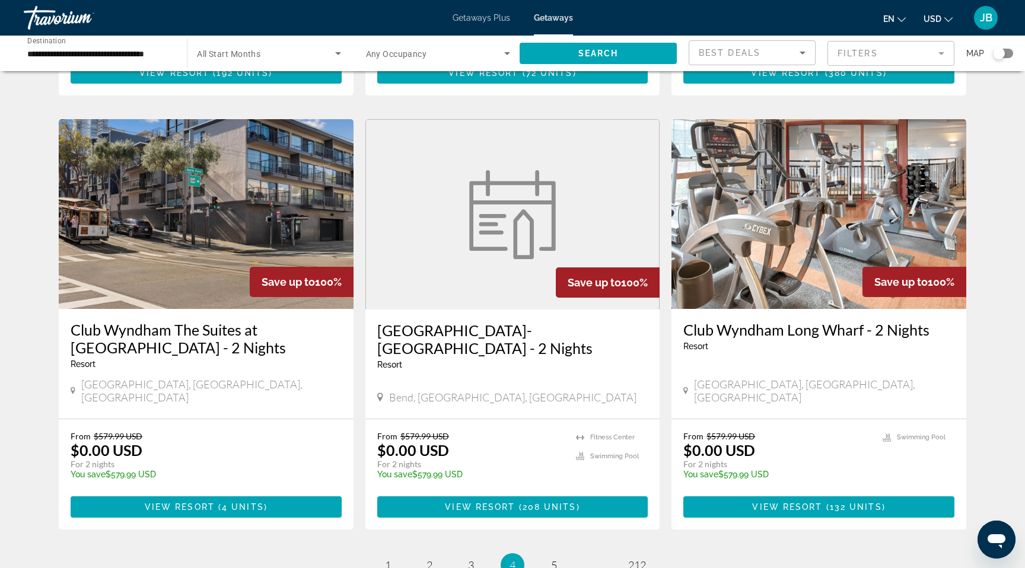
scroll to position [1317, 0]
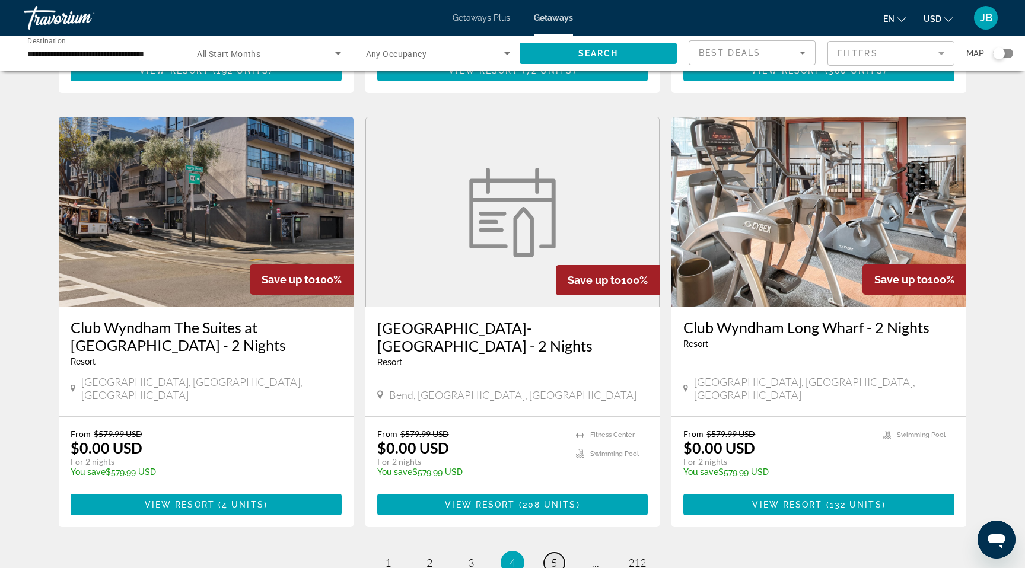
click at [555, 557] on span "5" at bounding box center [554, 563] width 6 height 13
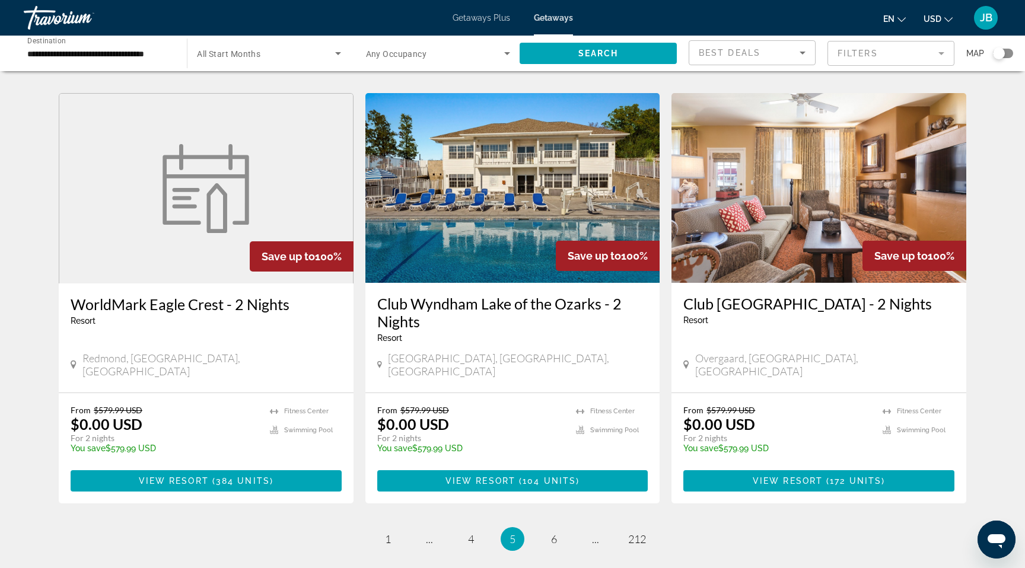
scroll to position [1307, 0]
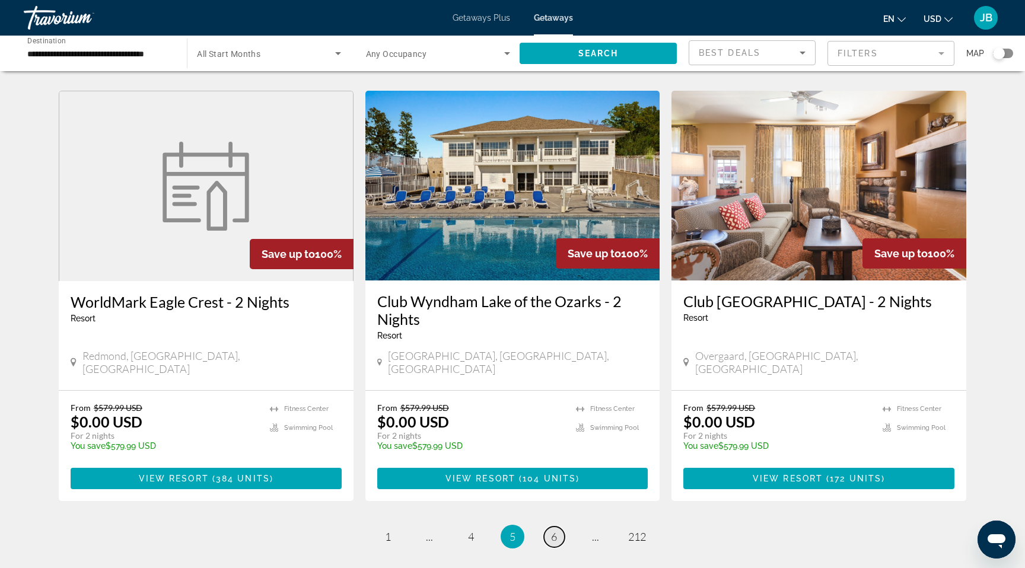
click at [552, 530] on span "6" at bounding box center [554, 536] width 6 height 13
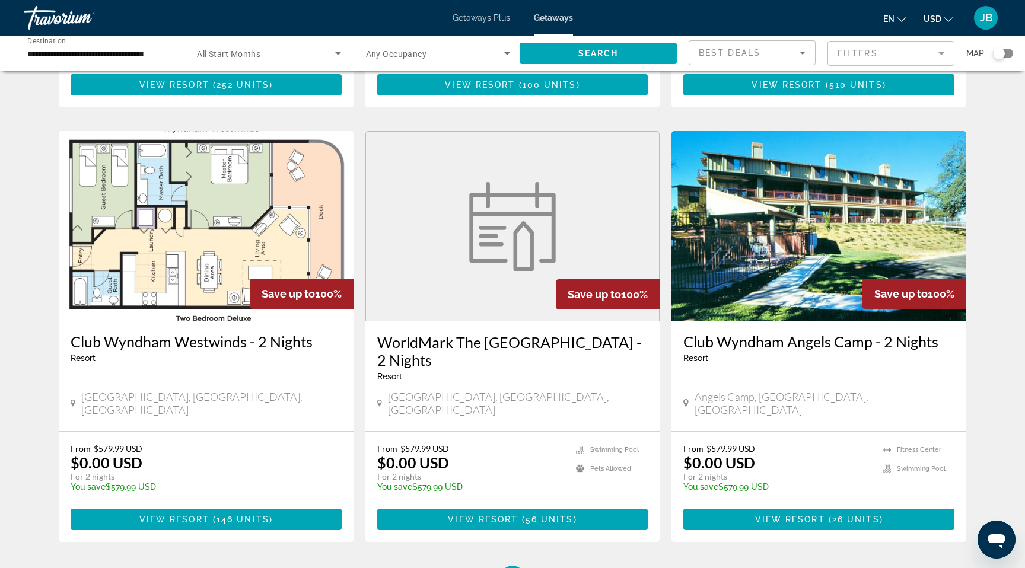
scroll to position [1286, 0]
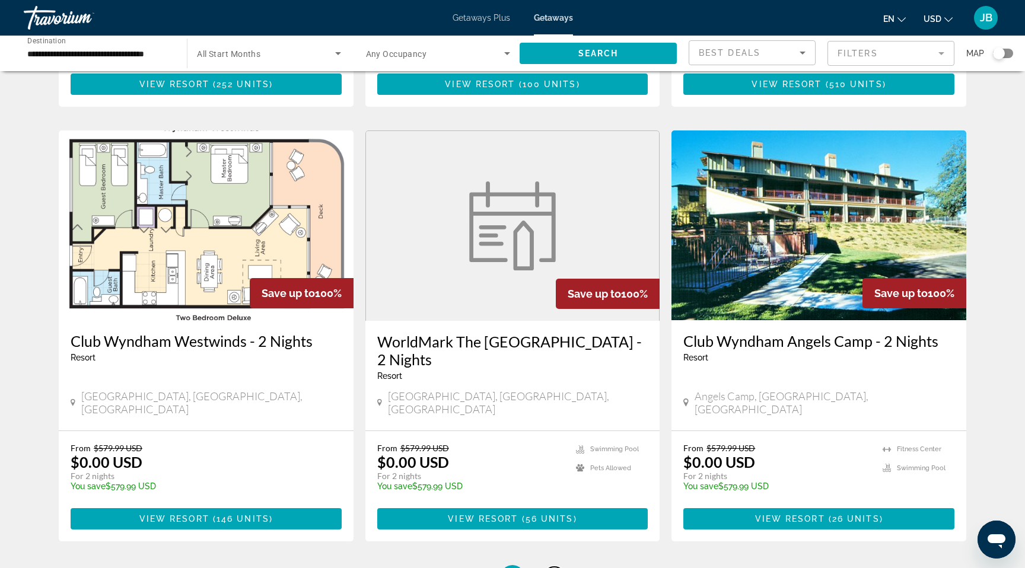
click at [550, 567] on link "page 7" at bounding box center [554, 577] width 21 height 21
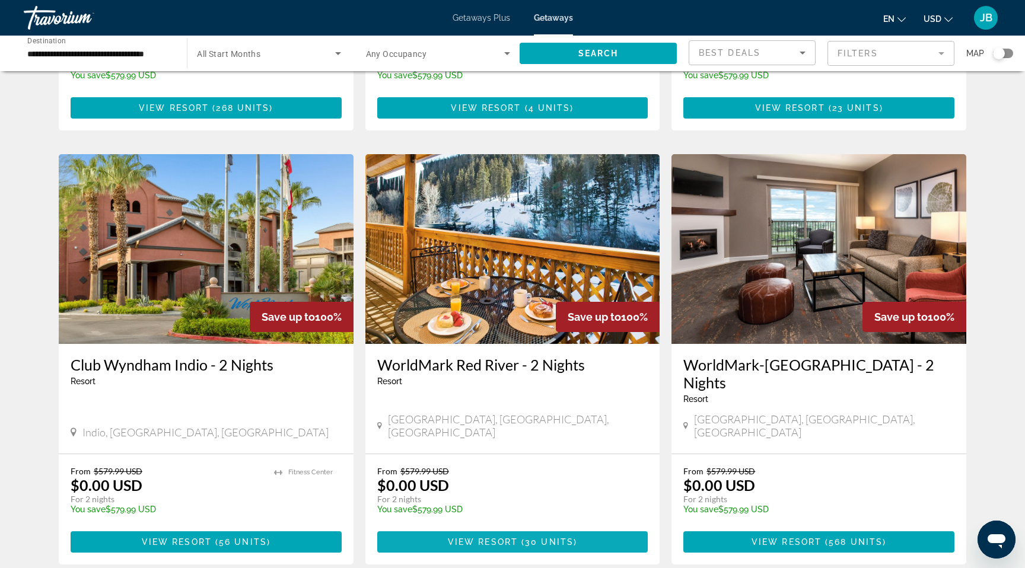
scroll to position [1263, 0]
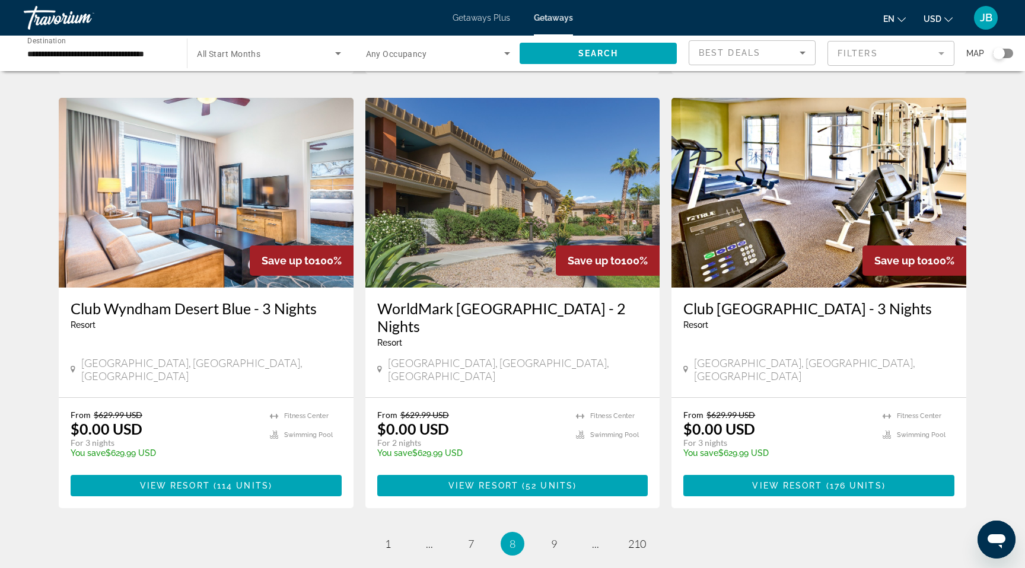
scroll to position [1318, 0]
click at [553, 537] on span "9" at bounding box center [554, 543] width 6 height 13
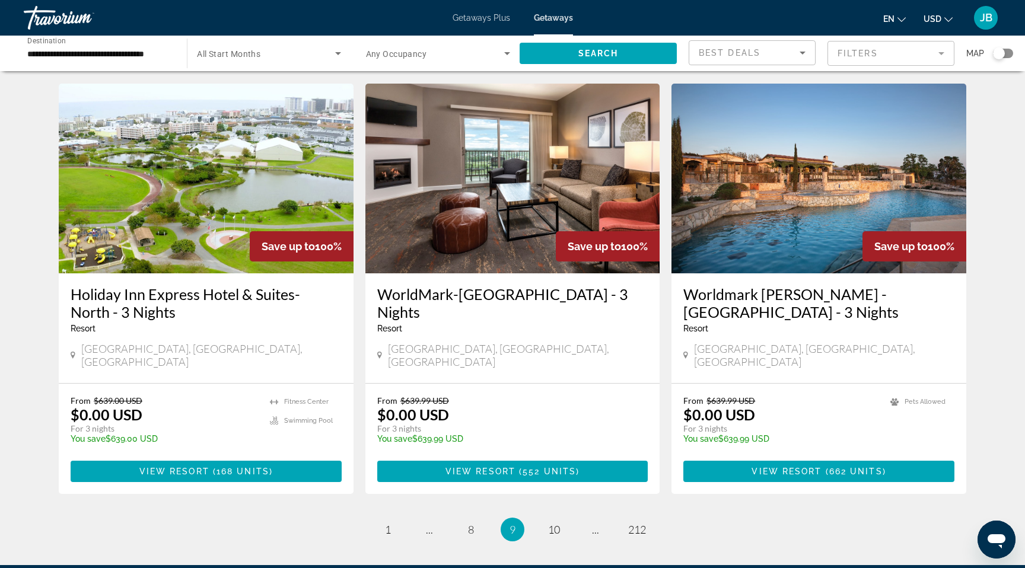
scroll to position [1306, 0]
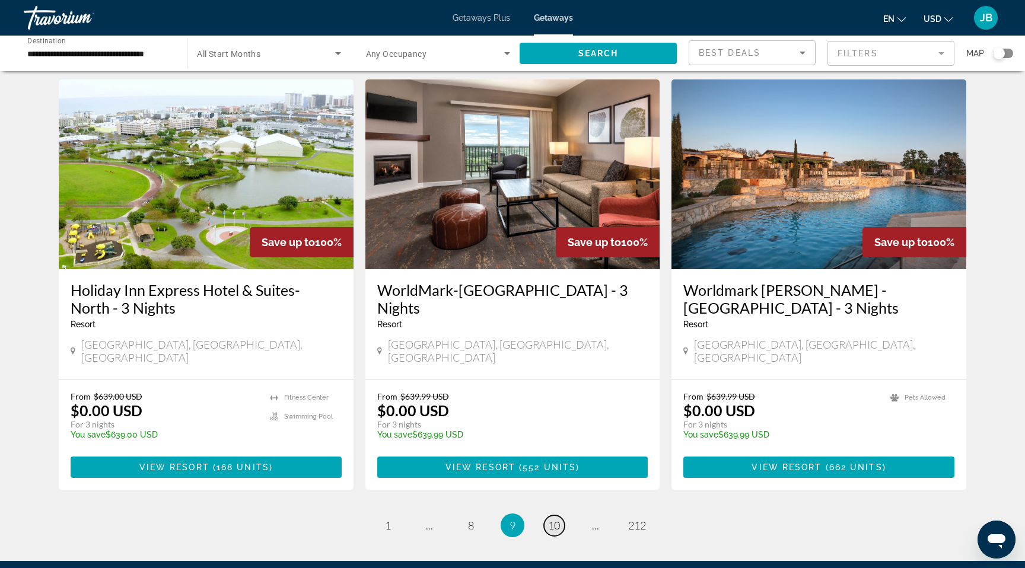
click at [553, 519] on span "10" at bounding box center [554, 525] width 12 height 13
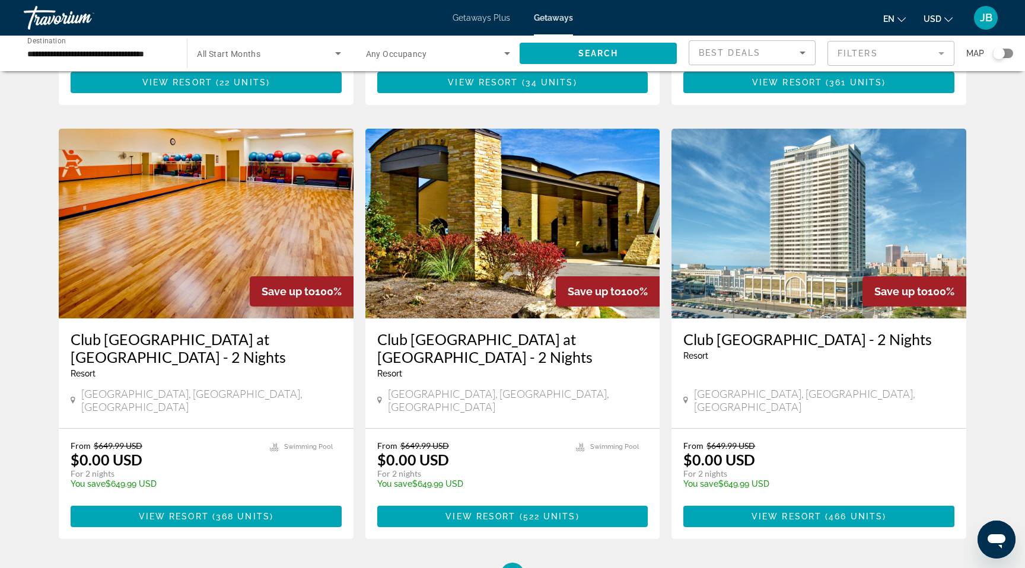
scroll to position [1307, 0]
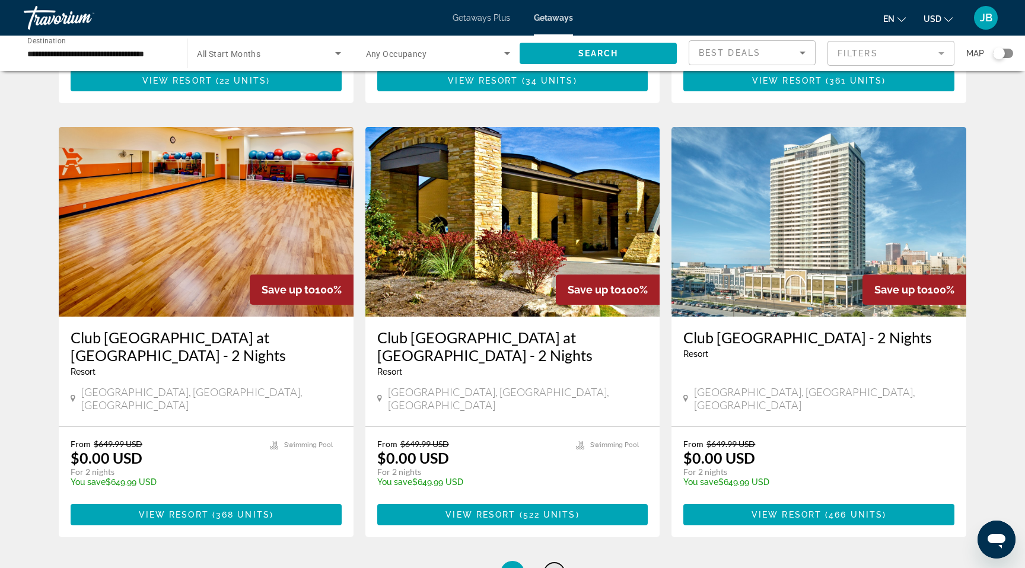
click at [555, 567] on span "11" at bounding box center [554, 573] width 12 height 13
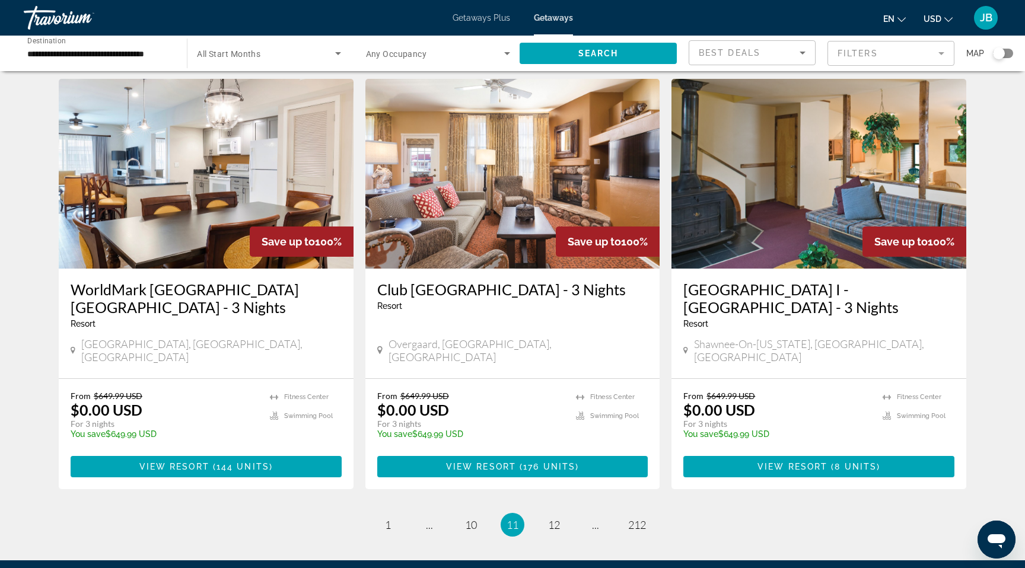
scroll to position [1339, 0]
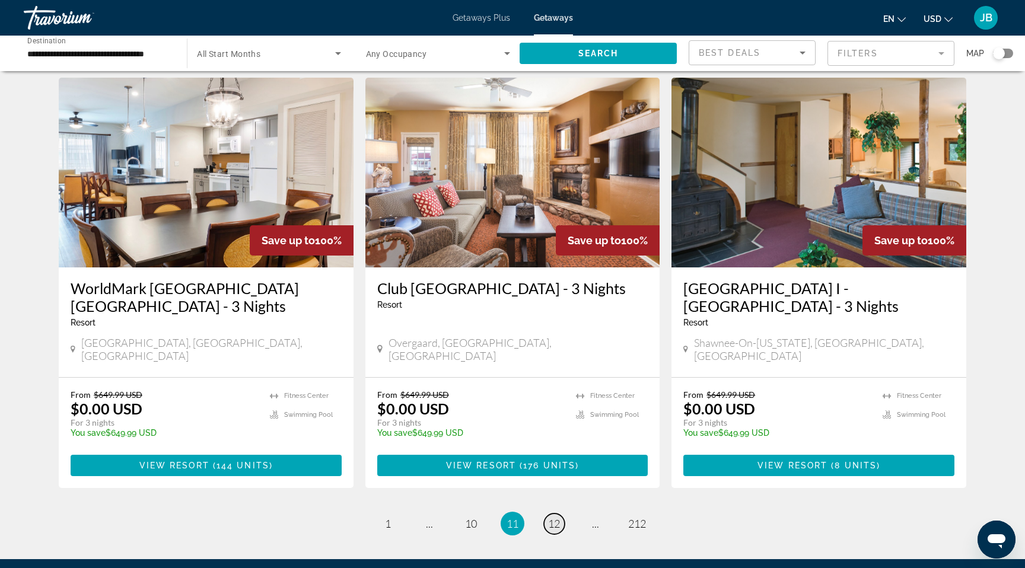
click at [555, 517] on span "12" at bounding box center [554, 523] width 12 height 13
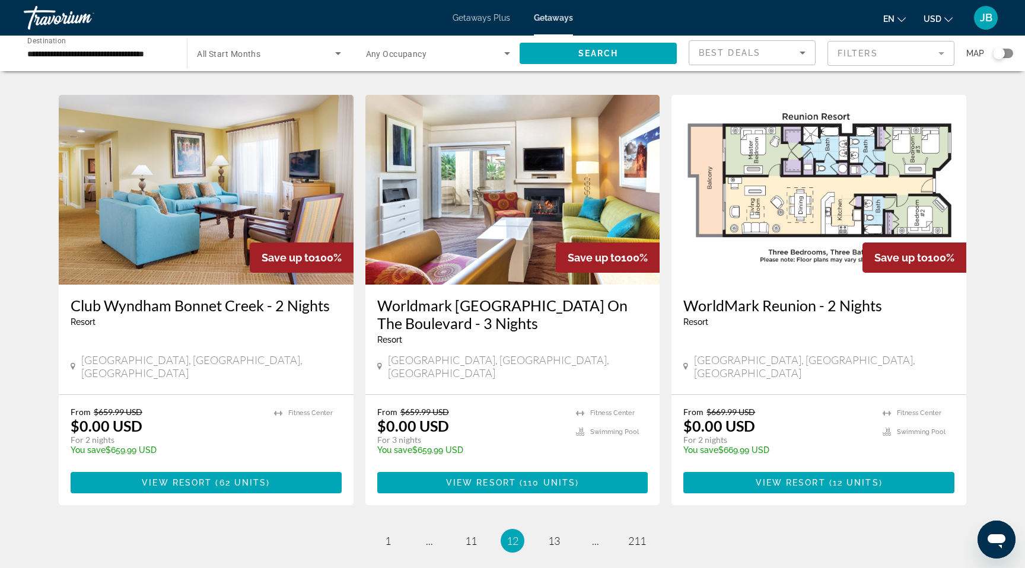
scroll to position [1387, 0]
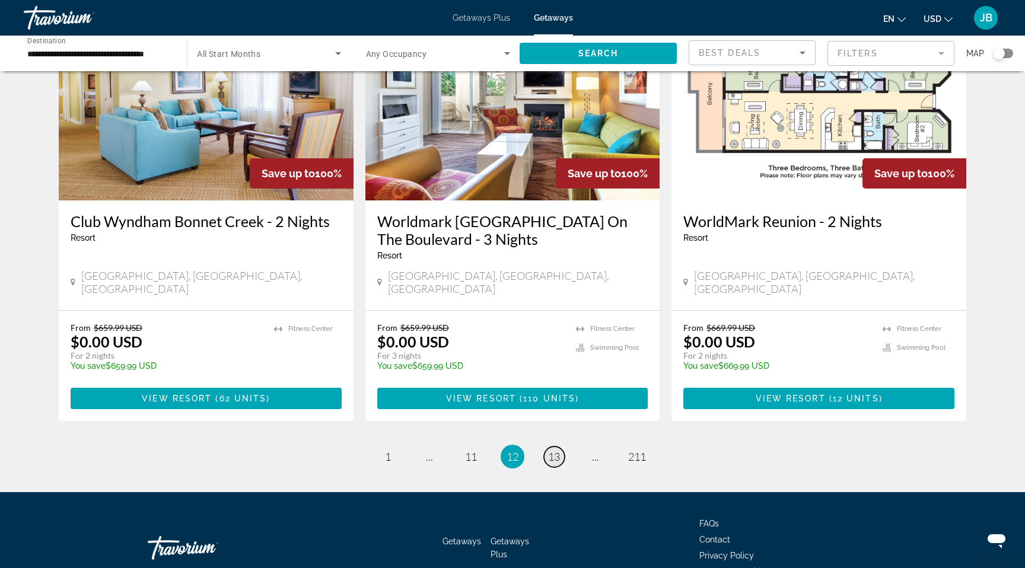
click at [558, 450] on span "13" at bounding box center [554, 456] width 12 height 13
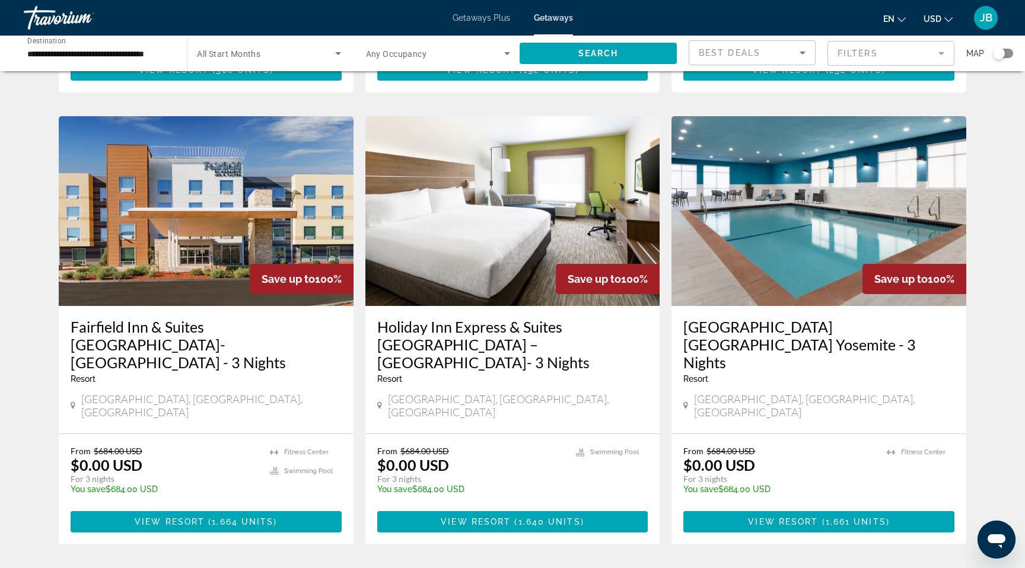
scroll to position [1304, 0]
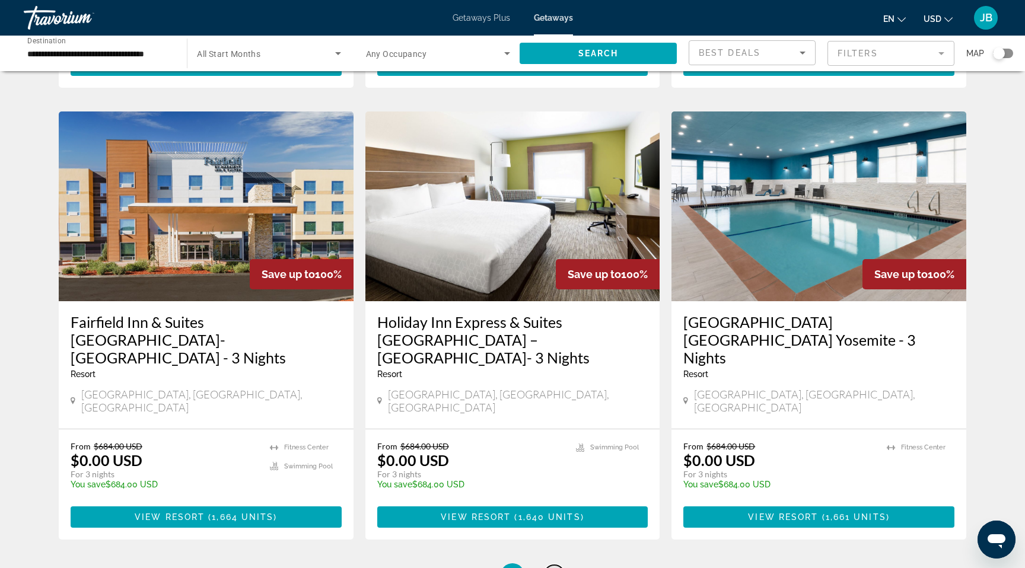
click at [556, 568] on span "14" at bounding box center [554, 575] width 12 height 13
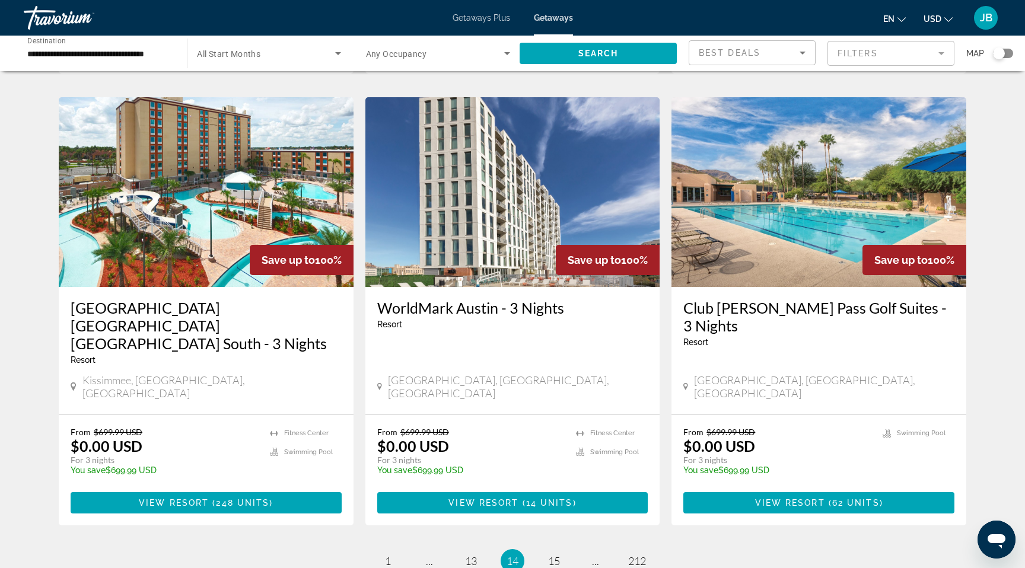
scroll to position [1286, 0]
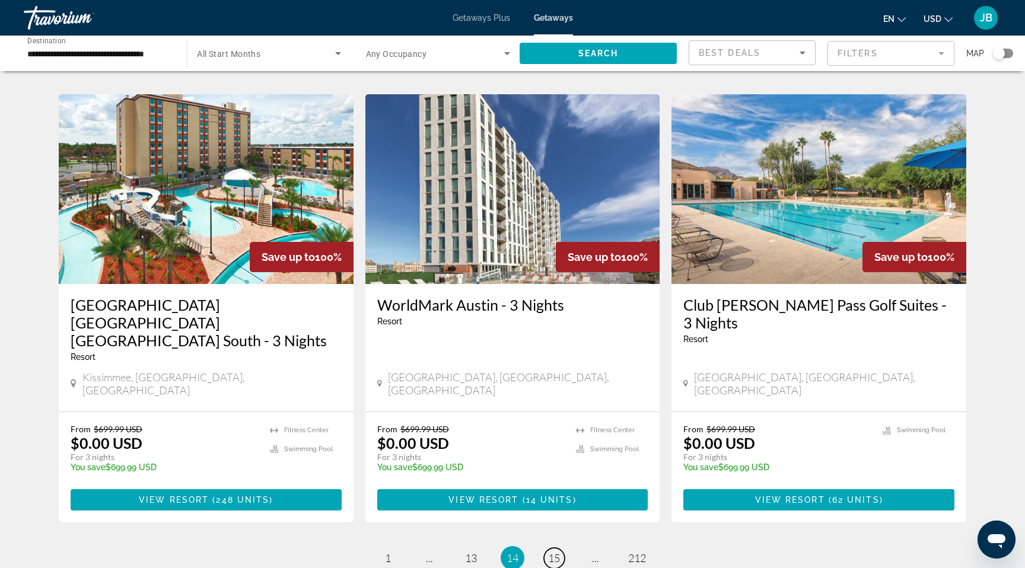
click at [557, 552] on span "15" at bounding box center [554, 558] width 12 height 13
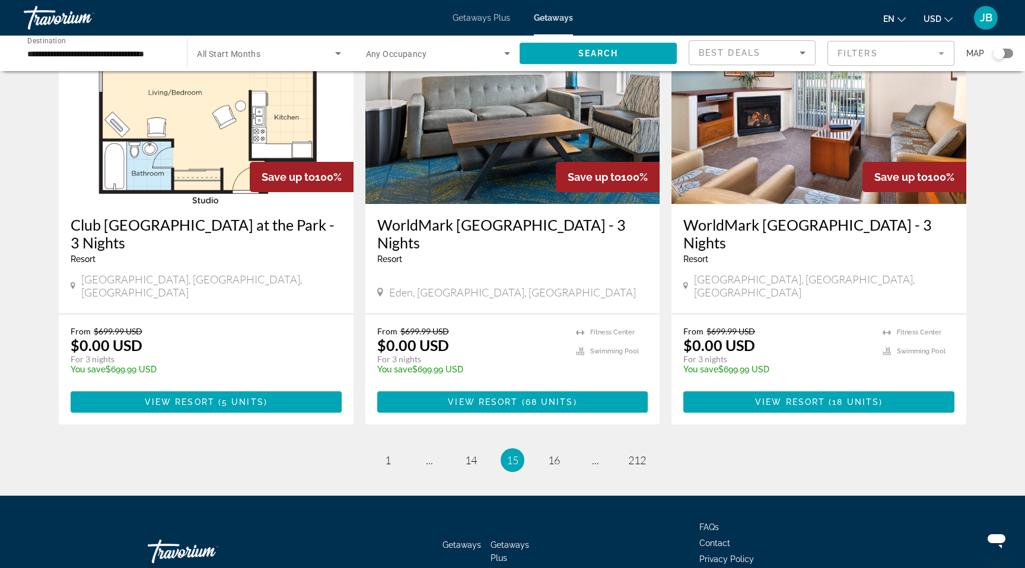
scroll to position [1387, 0]
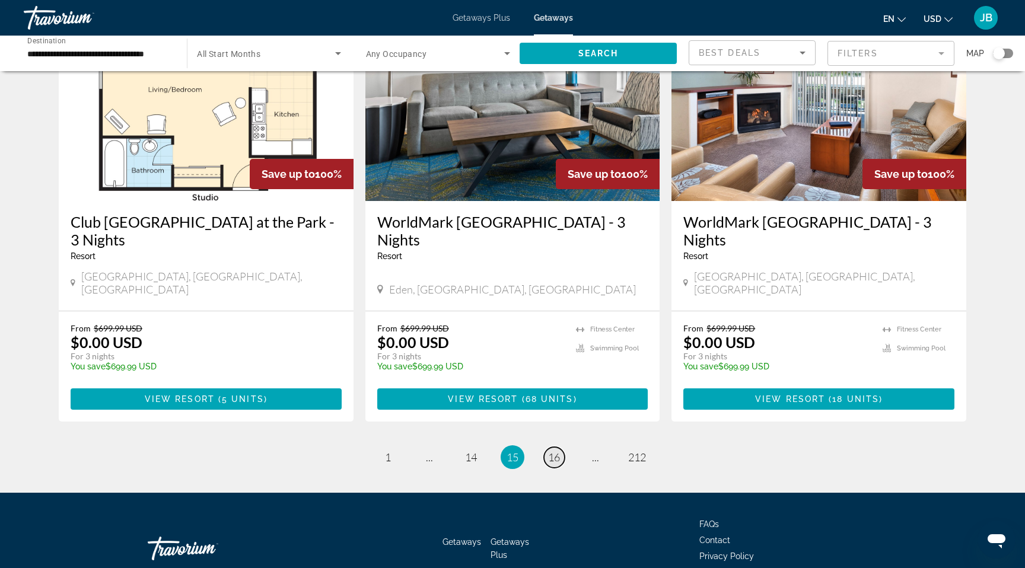
click at [554, 451] on span "16" at bounding box center [554, 457] width 12 height 13
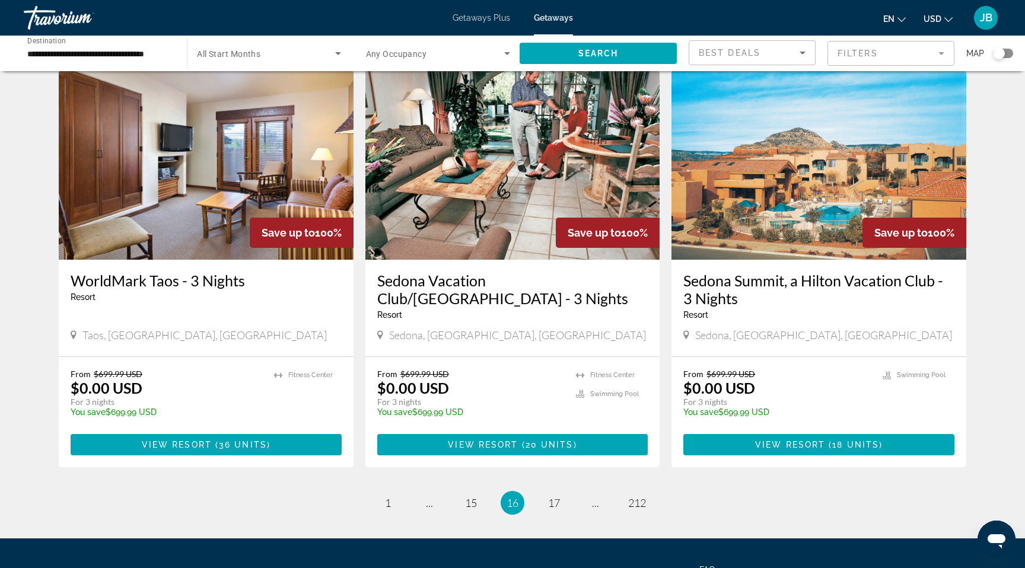
scroll to position [1370, 0]
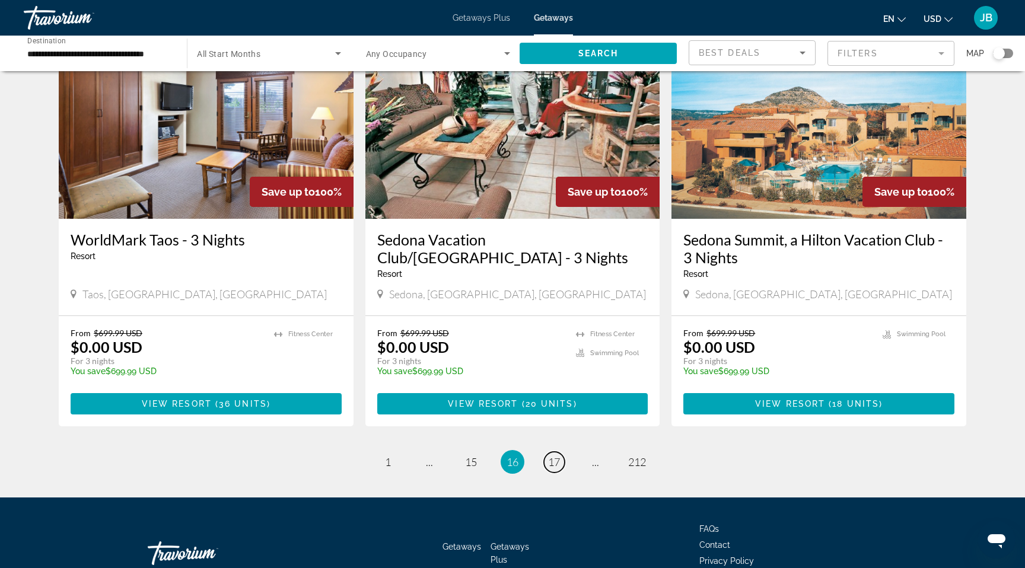
click at [557, 456] on span "17" at bounding box center [554, 462] width 12 height 13
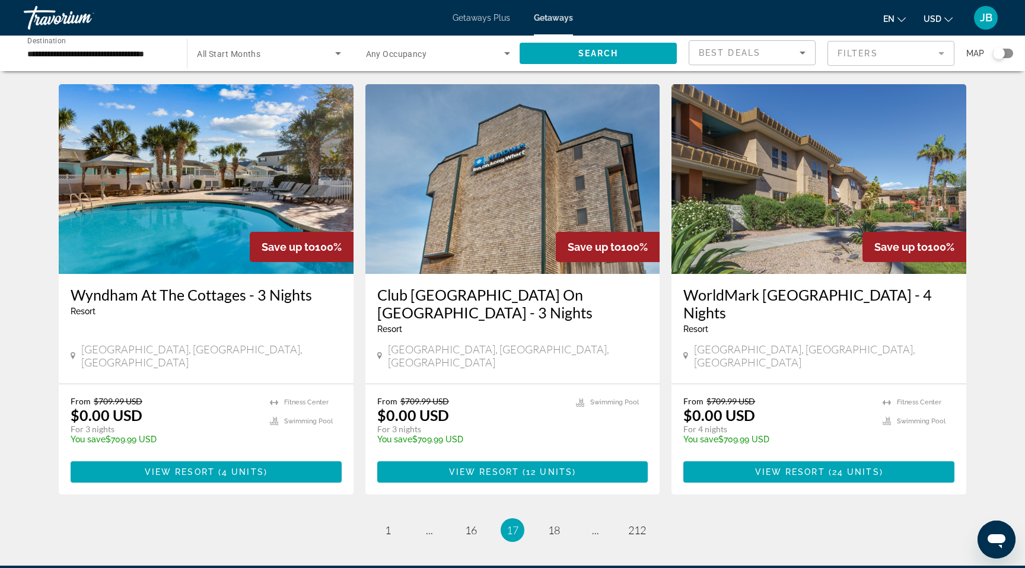
scroll to position [1345, 0]
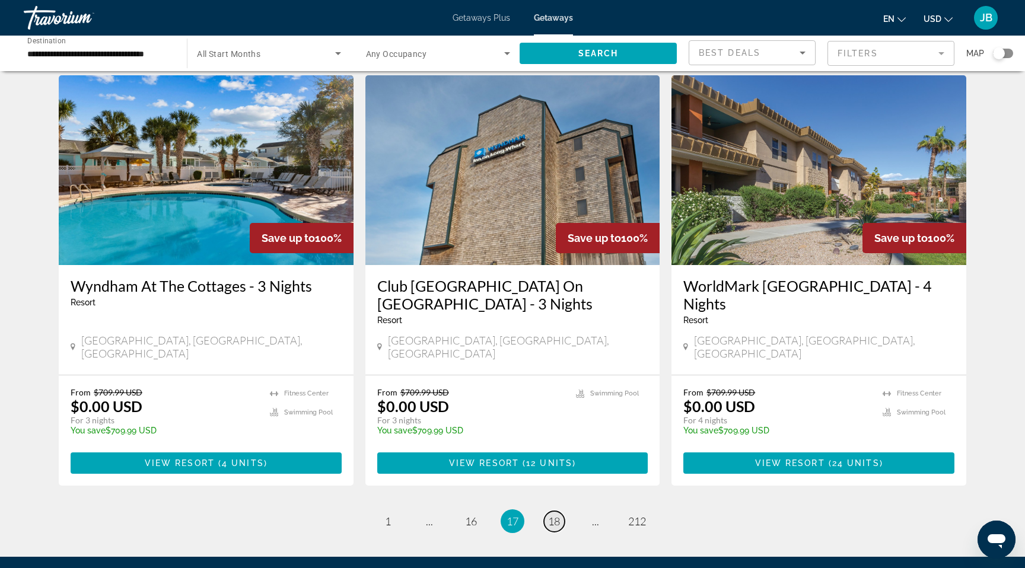
click at [555, 515] on span "18" at bounding box center [554, 521] width 12 height 13
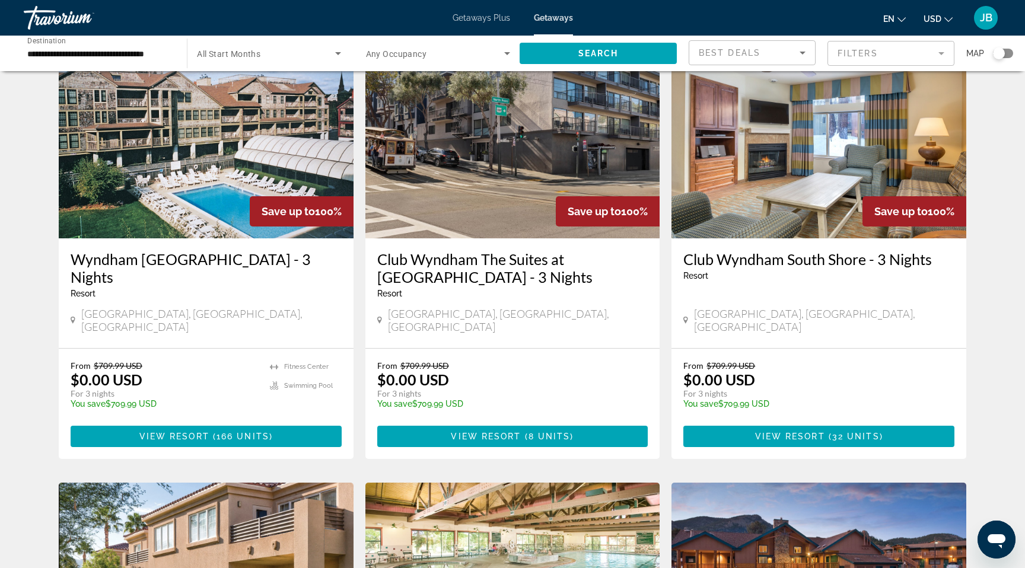
scroll to position [936, 0]
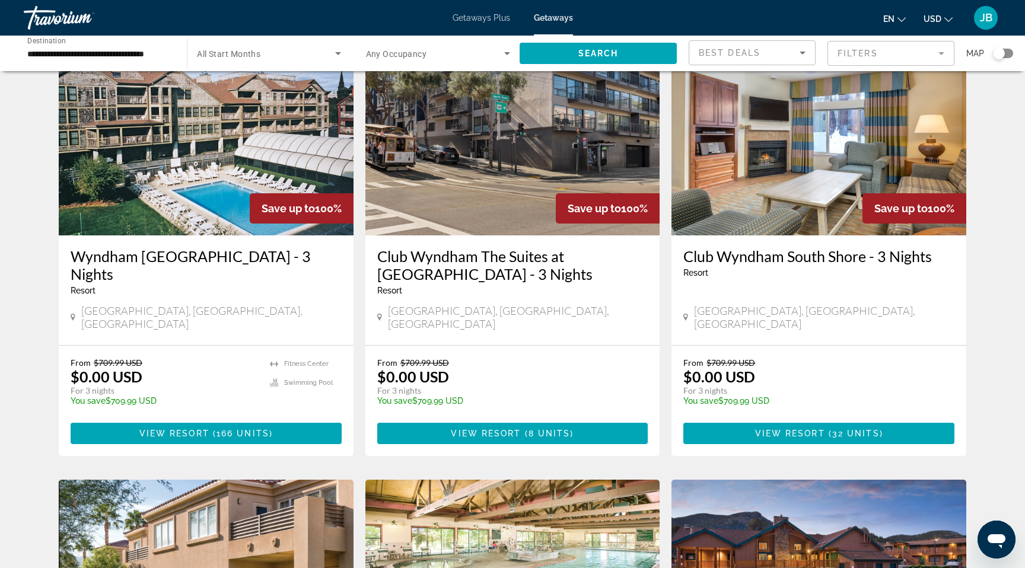
click at [862, 48] on mat-form-field "Filters" at bounding box center [891, 53] width 127 height 25
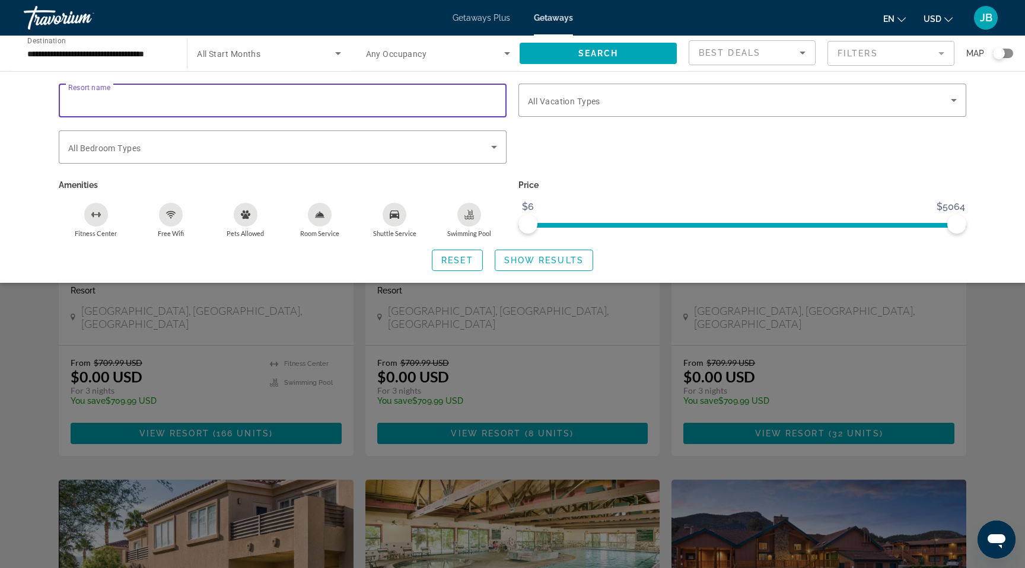
click at [468, 94] on input "Resort name" at bounding box center [282, 101] width 429 height 14
type input "*"
click at [234, 94] on input "Resort name" at bounding box center [282, 101] width 429 height 14
type input "**********"
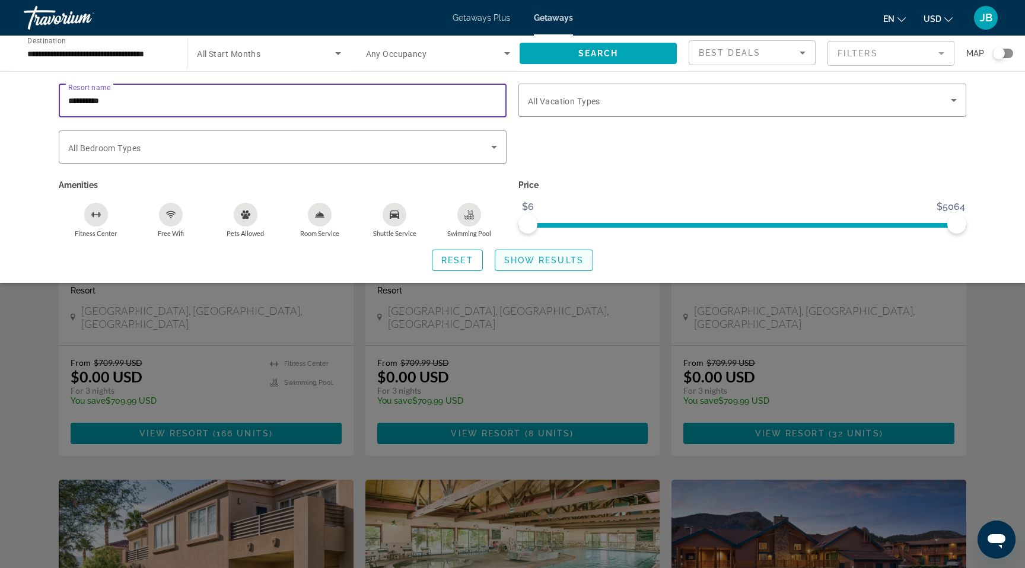
click at [538, 259] on span "Show Results" at bounding box center [544, 260] width 80 height 9
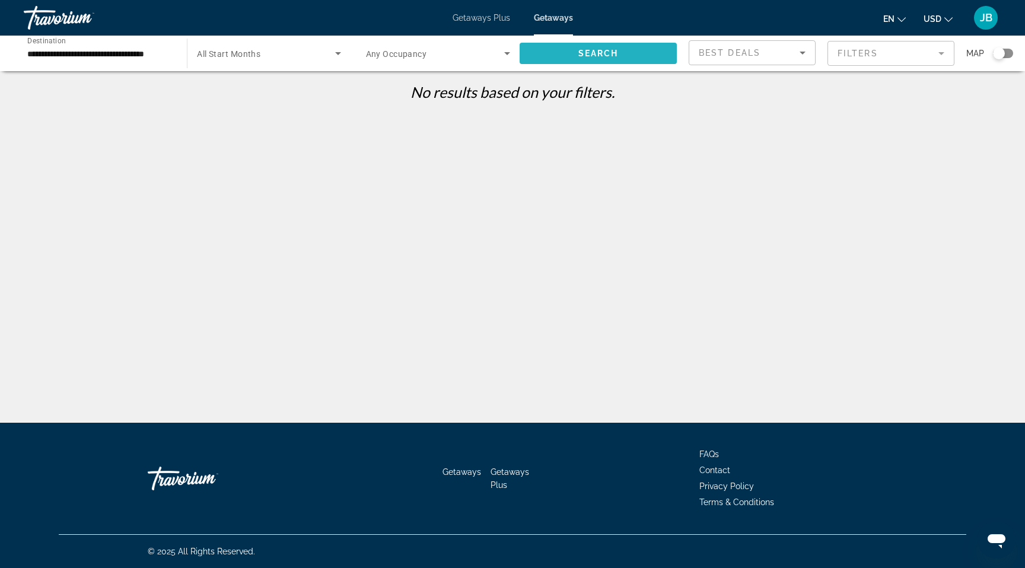
click at [595, 53] on span "Search" at bounding box center [599, 53] width 40 height 9
click at [715, 51] on span "Best Deals" at bounding box center [730, 52] width 62 height 9
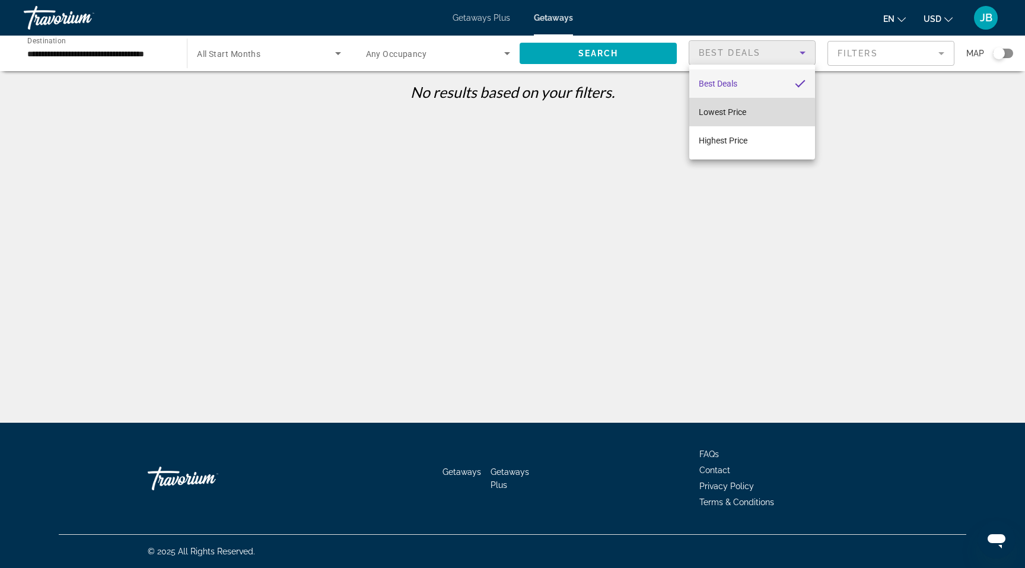
click at [722, 114] on span "Lowest Price" at bounding box center [722, 111] width 47 height 9
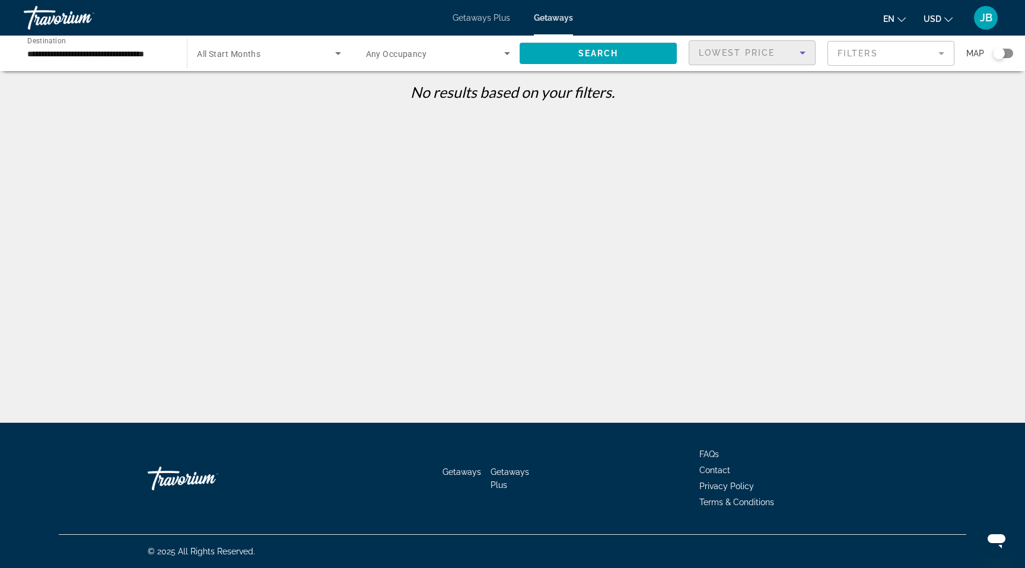
click at [744, 58] on div "Lowest Price" at bounding box center [749, 53] width 101 height 14
click at [750, 85] on mat-option "Best Deals" at bounding box center [752, 83] width 126 height 28
click at [854, 50] on mat-form-field "Filters" at bounding box center [891, 53] width 127 height 25
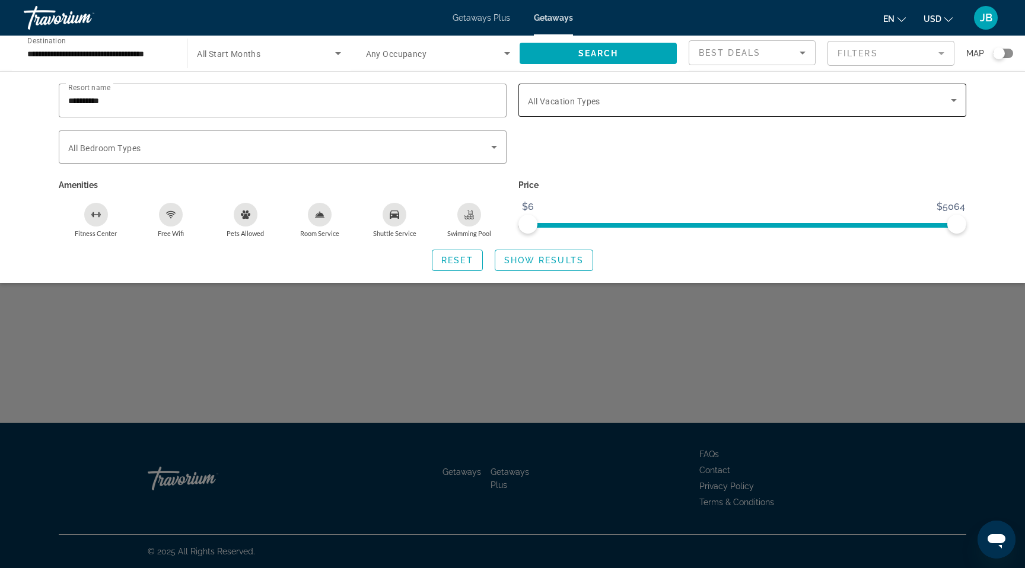
click at [671, 97] on span "Search widget" at bounding box center [739, 100] width 423 height 14
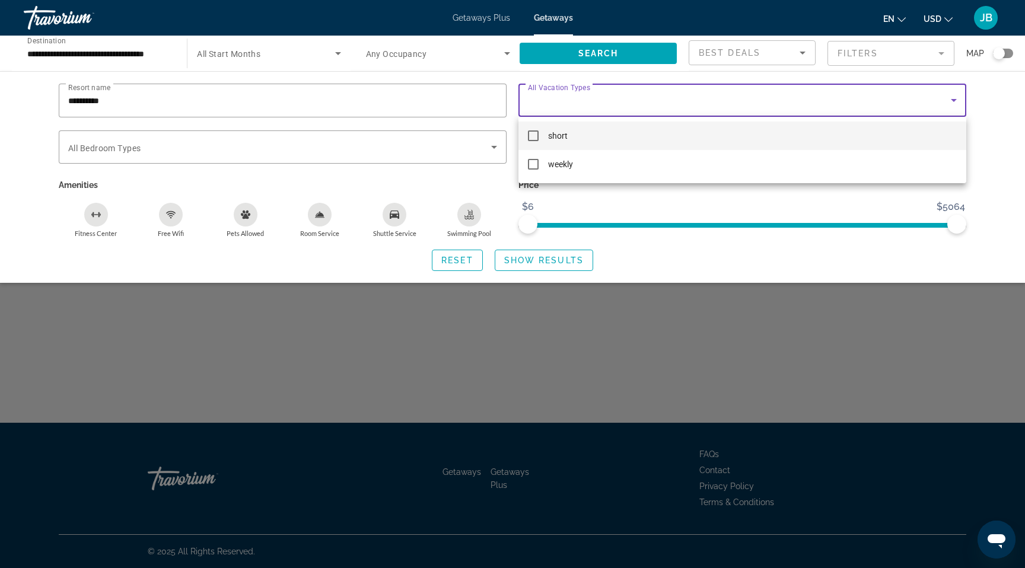
click at [589, 137] on mat-option "short" at bounding box center [743, 136] width 448 height 28
click at [268, 153] on div at bounding box center [512, 284] width 1025 height 568
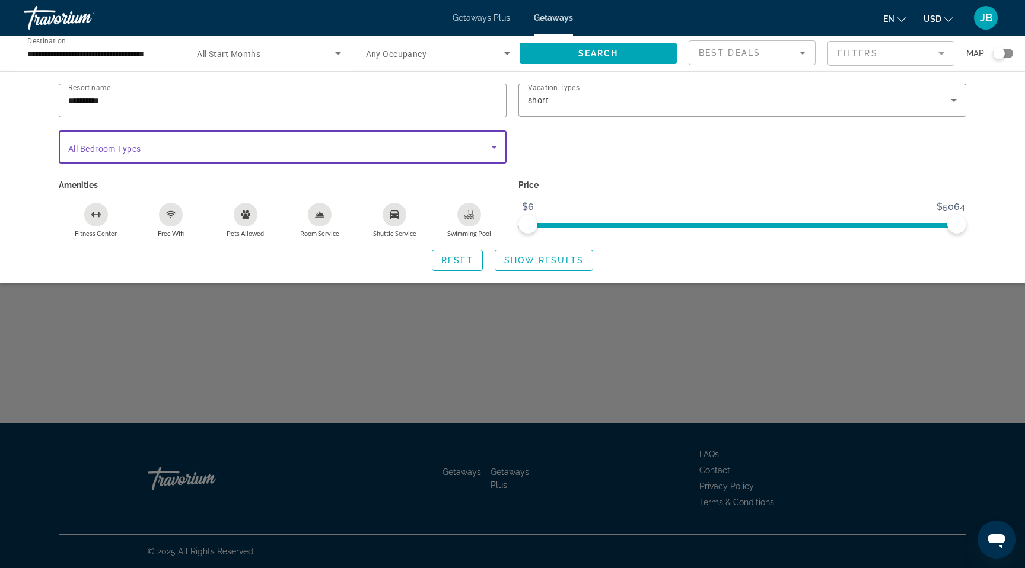
click at [278, 152] on span "Search widget" at bounding box center [279, 147] width 423 height 14
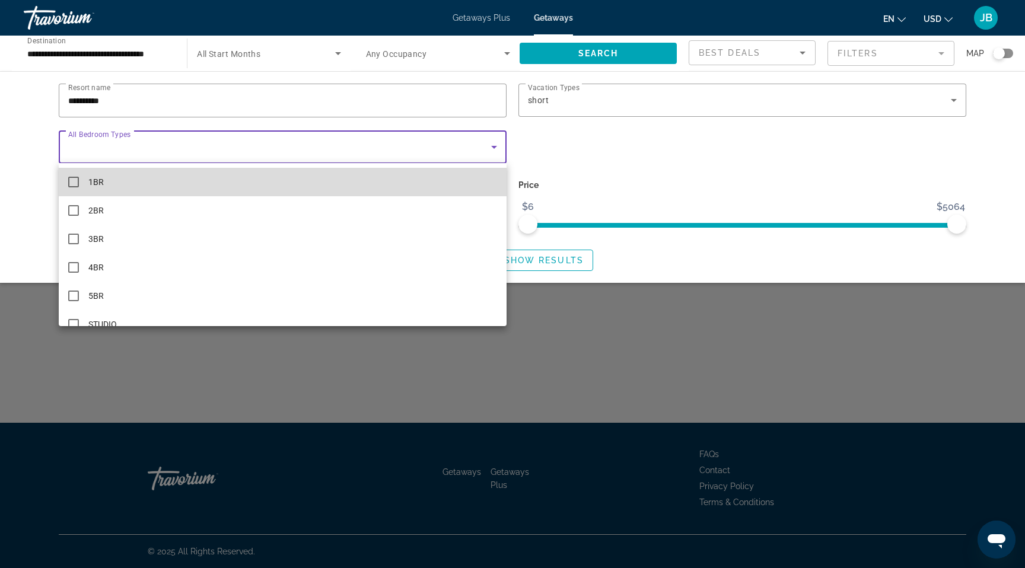
click at [192, 183] on mat-option "1BR" at bounding box center [283, 182] width 448 height 28
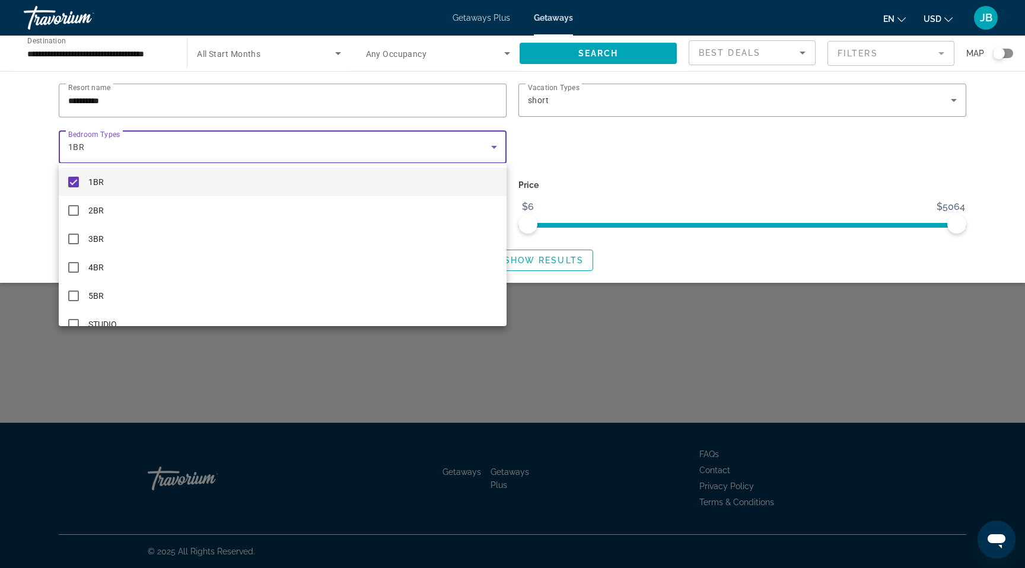
click at [575, 258] on div at bounding box center [512, 284] width 1025 height 568
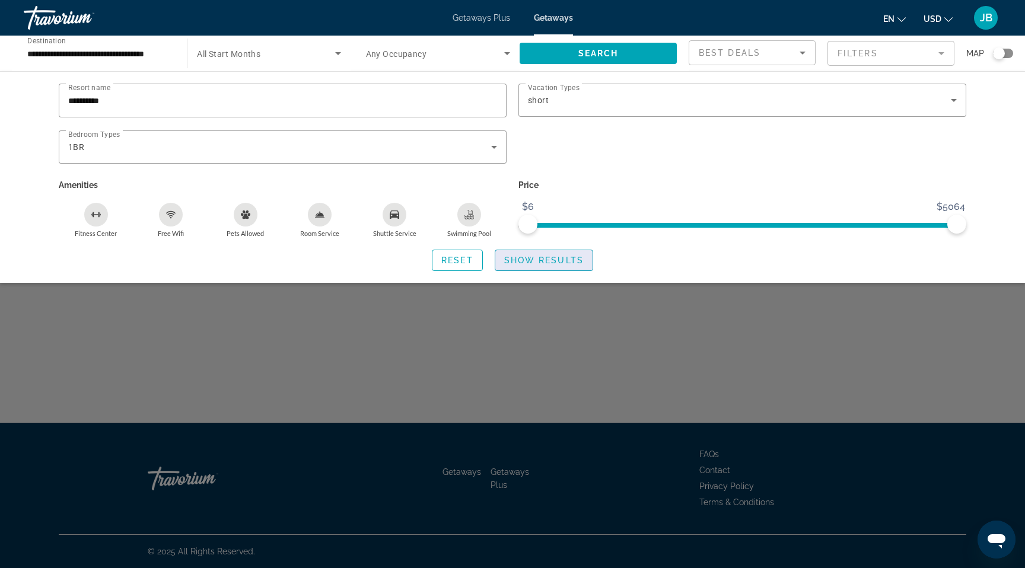
click at [541, 262] on span "Show Results" at bounding box center [544, 260] width 80 height 9
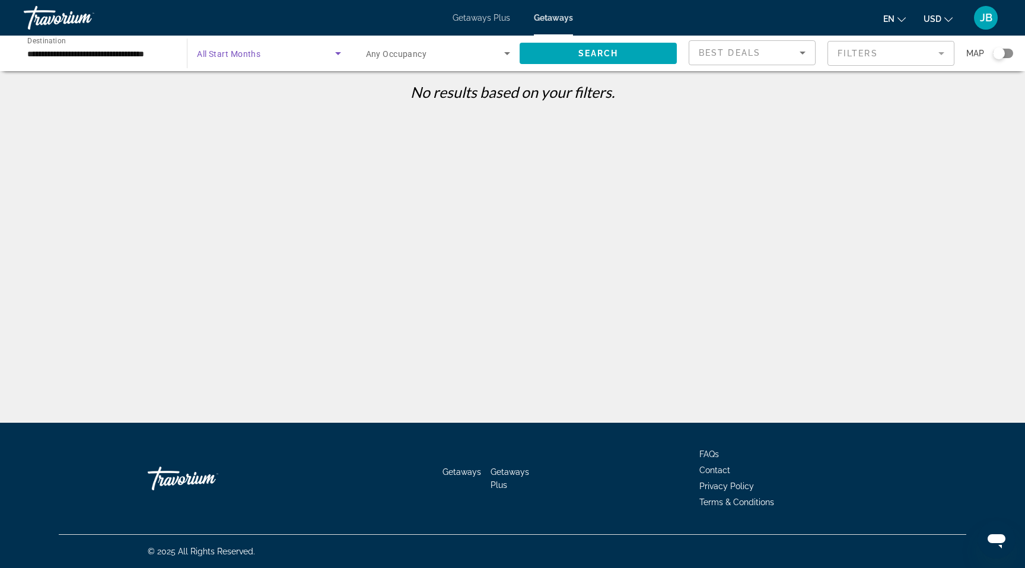
click at [269, 50] on span "Search widget" at bounding box center [266, 53] width 138 height 14
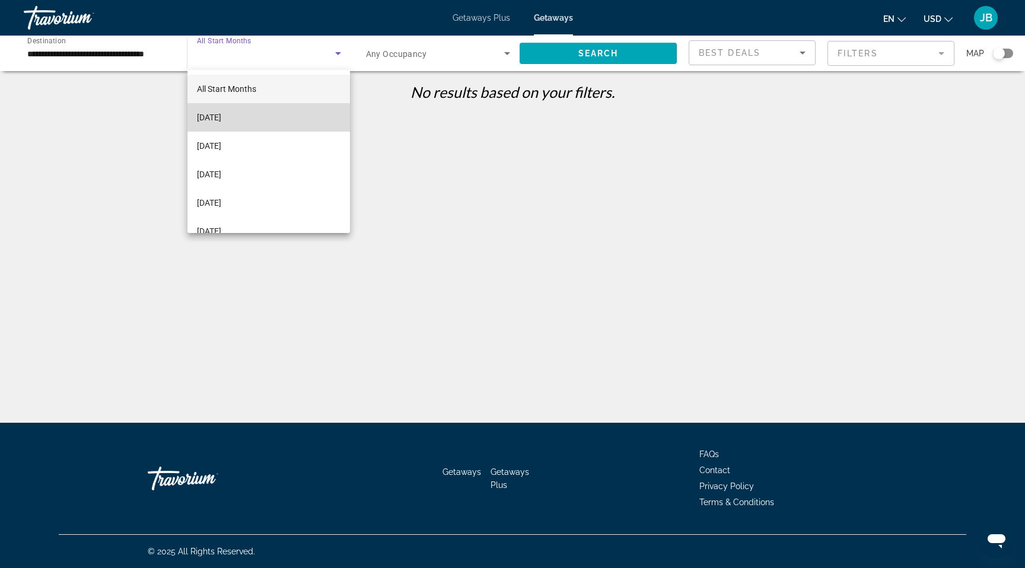
click at [301, 125] on mat-option "[DATE]" at bounding box center [269, 117] width 163 height 28
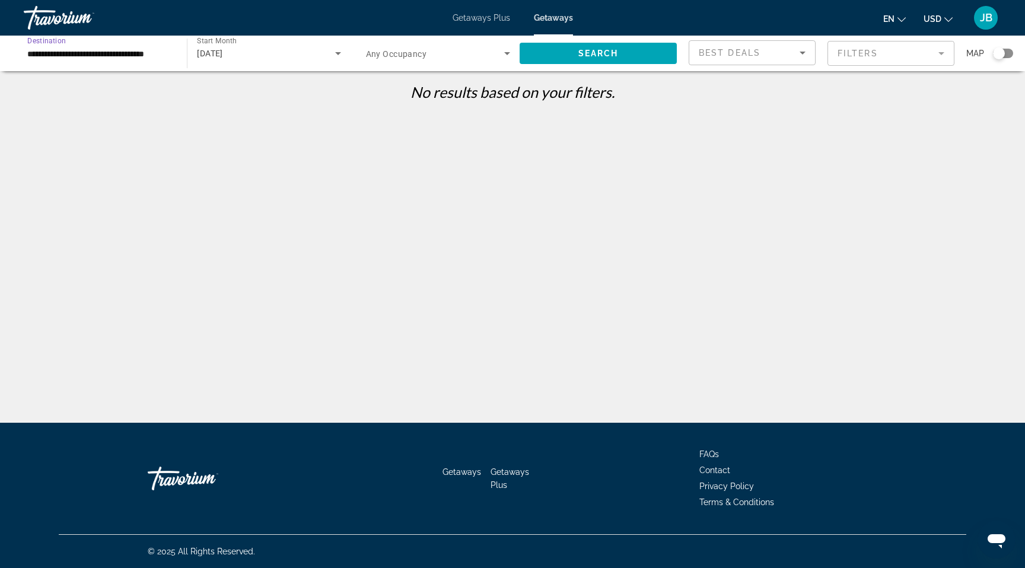
click at [138, 56] on input "**********" at bounding box center [99, 54] width 144 height 14
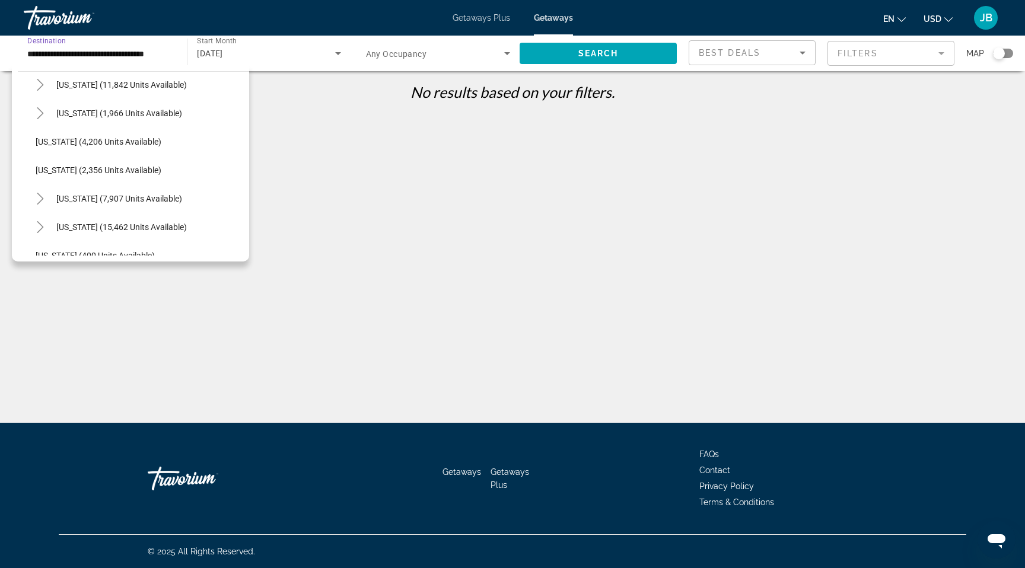
scroll to position [730, 0]
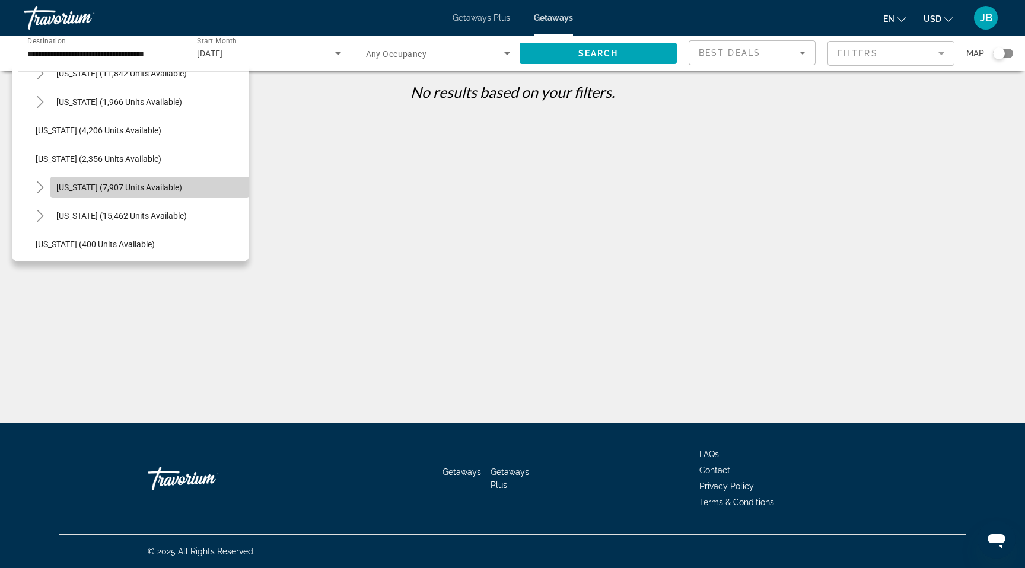
click at [154, 192] on span "[US_STATE] (7,907 units available)" at bounding box center [119, 187] width 126 height 9
type input "**********"
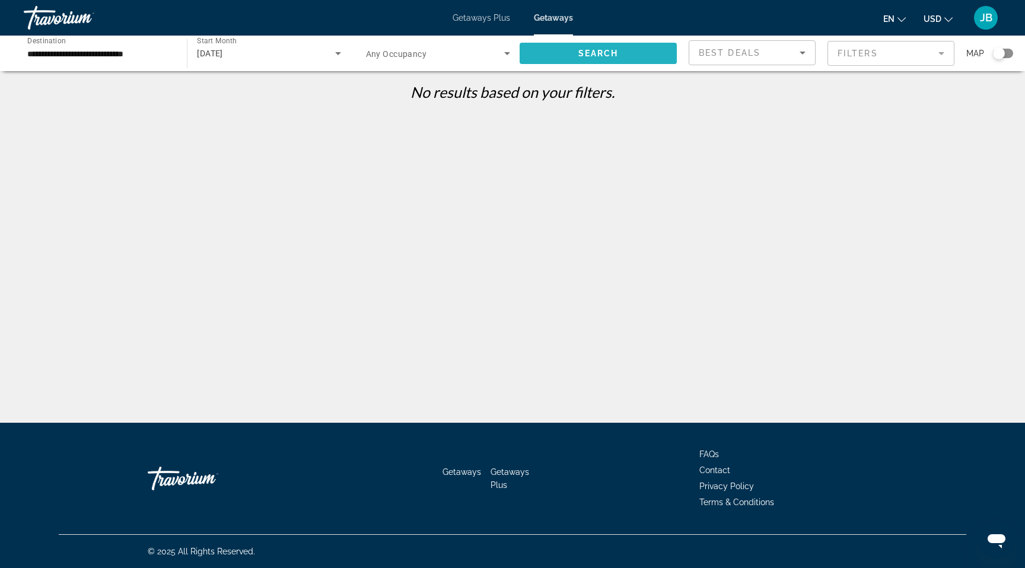
click at [611, 50] on span "Search" at bounding box center [599, 53] width 40 height 9
click at [484, 100] on p "No results based on your filters." at bounding box center [513, 92] width 920 height 18
click at [466, 56] on span "Search widget" at bounding box center [435, 53] width 138 height 14
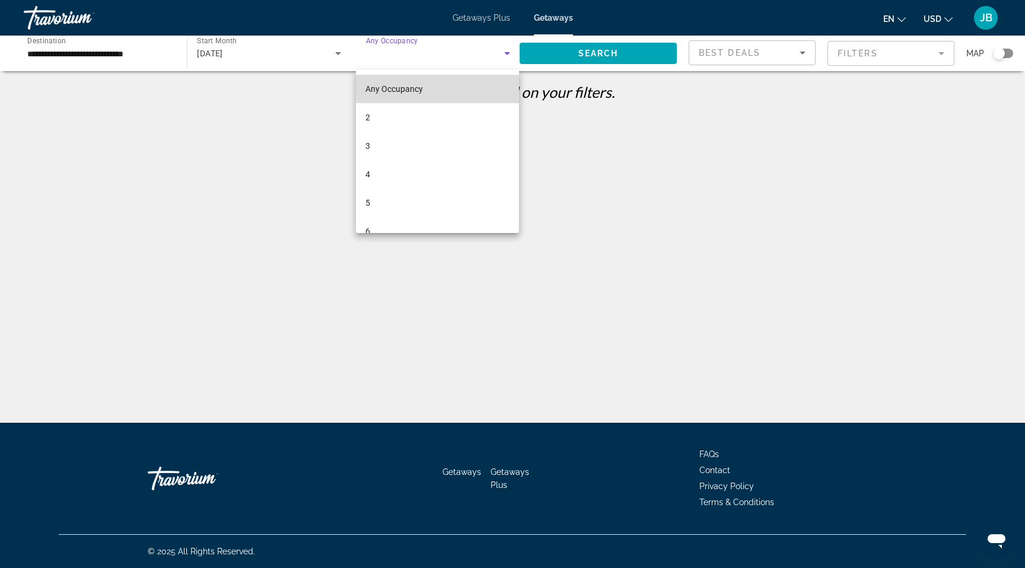
click at [459, 85] on mat-option "Any Occupancy" at bounding box center [437, 89] width 163 height 28
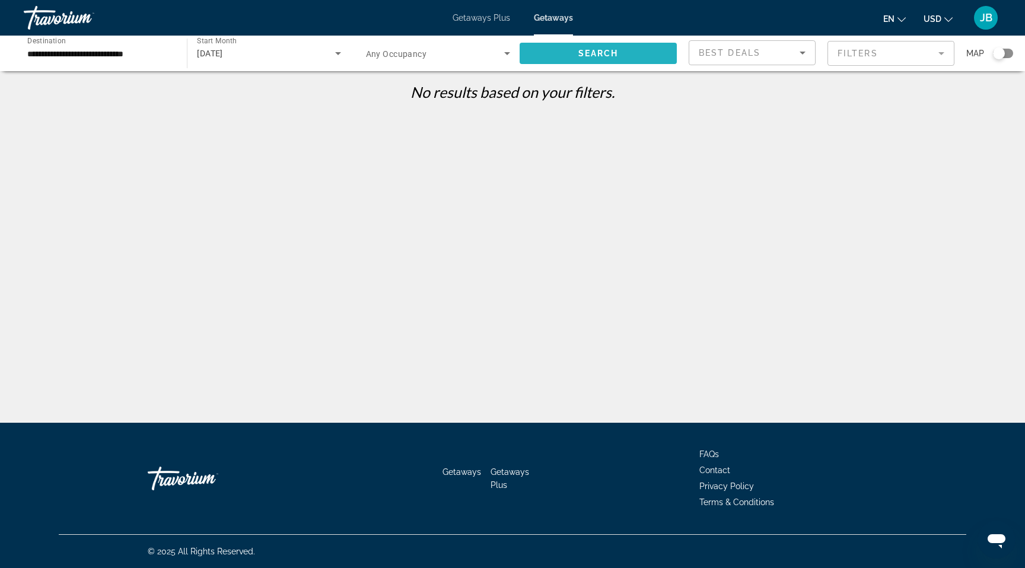
click at [619, 58] on span "Search widget" at bounding box center [598, 53] width 157 height 28
click at [877, 49] on mat-form-field "Filters" at bounding box center [891, 53] width 127 height 25
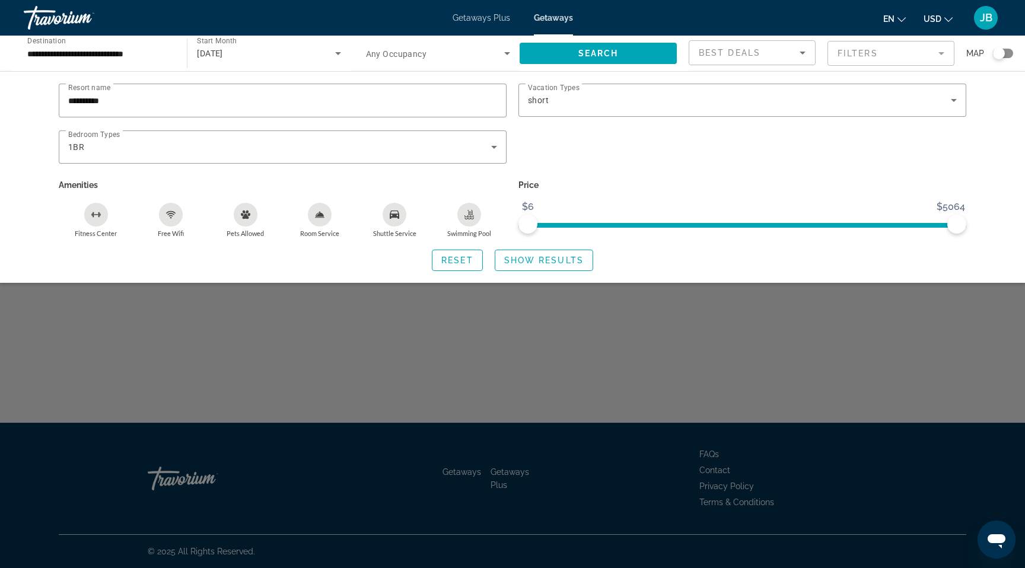
click at [494, 16] on span "Getaways Plus" at bounding box center [482, 17] width 58 height 9
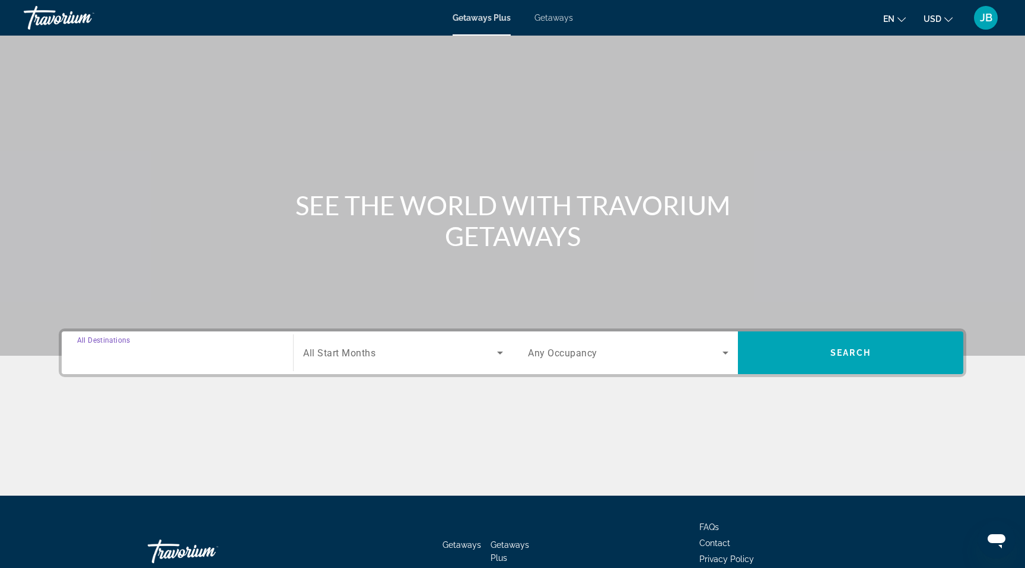
click at [129, 347] on input "Destination All Destinations" at bounding box center [177, 354] width 201 height 14
click at [156, 352] on input "Destination All Destinations" at bounding box center [177, 354] width 201 height 14
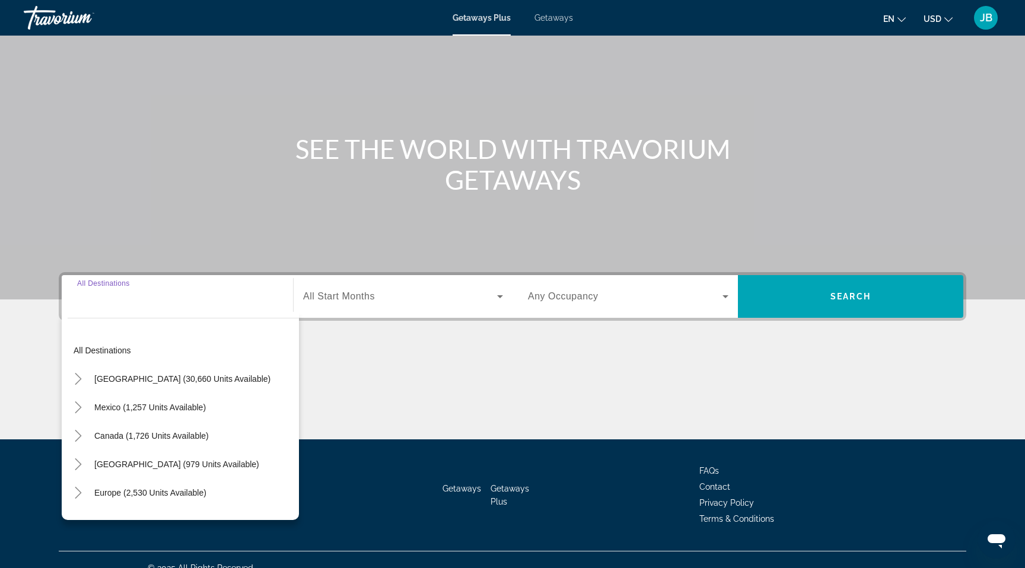
scroll to position [73, 0]
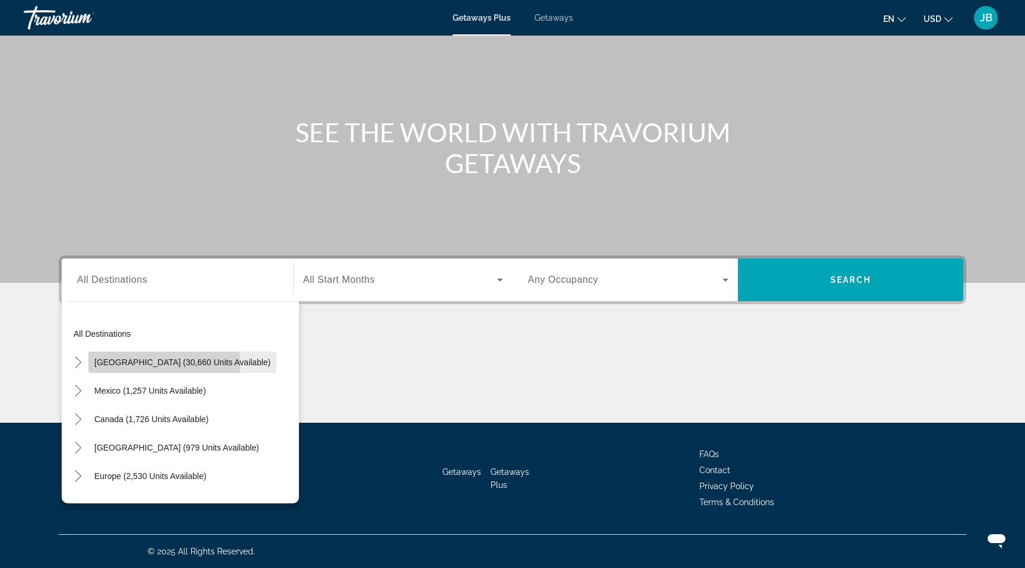
click at [151, 362] on span "[GEOGRAPHIC_DATA] (30,660 units available)" at bounding box center [182, 362] width 176 height 9
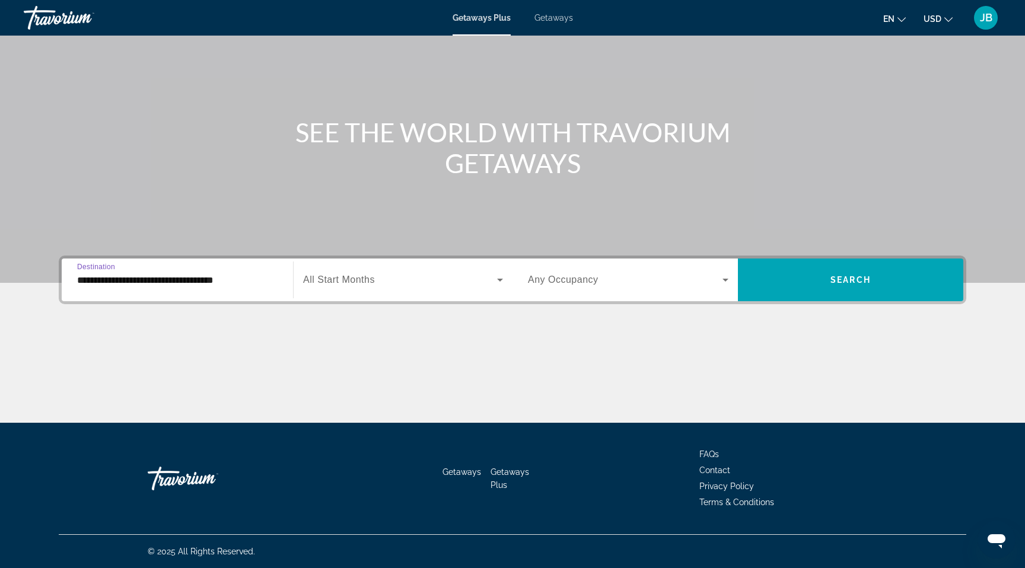
click at [184, 286] on input "**********" at bounding box center [177, 281] width 201 height 14
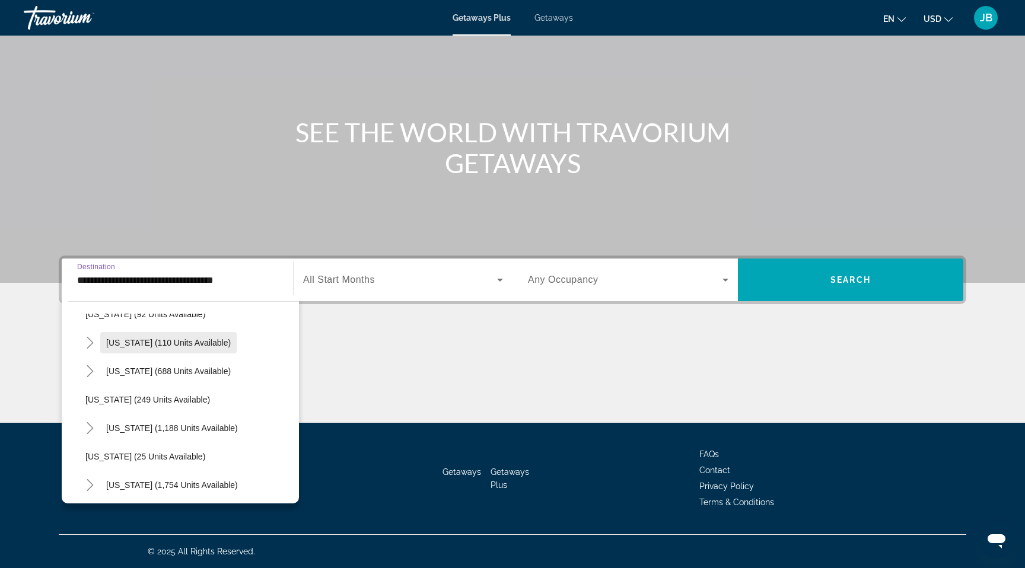
scroll to position [692, 0]
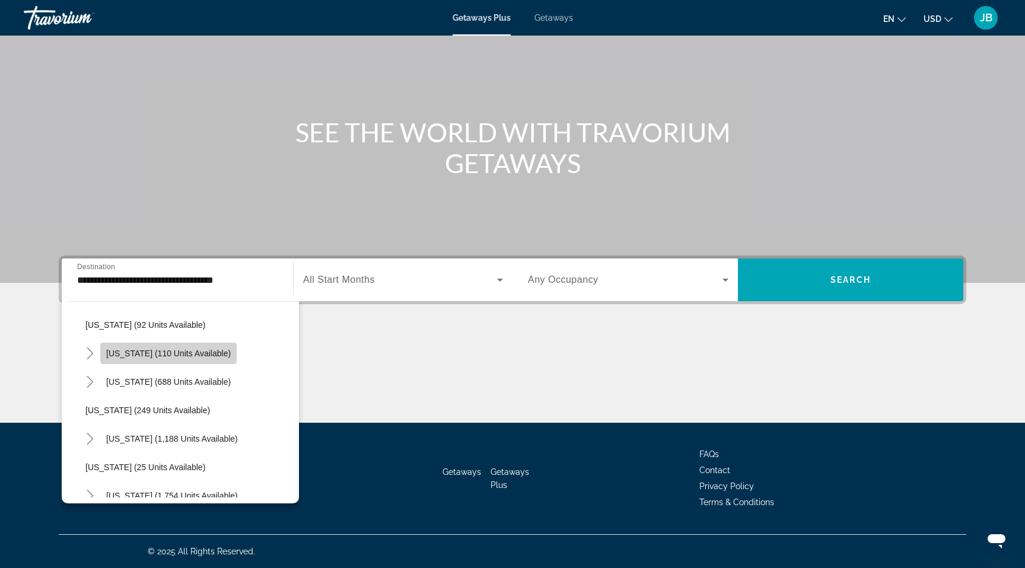
click at [173, 355] on span "[US_STATE] (110 units available)" at bounding box center [168, 353] width 125 height 9
type input "**********"
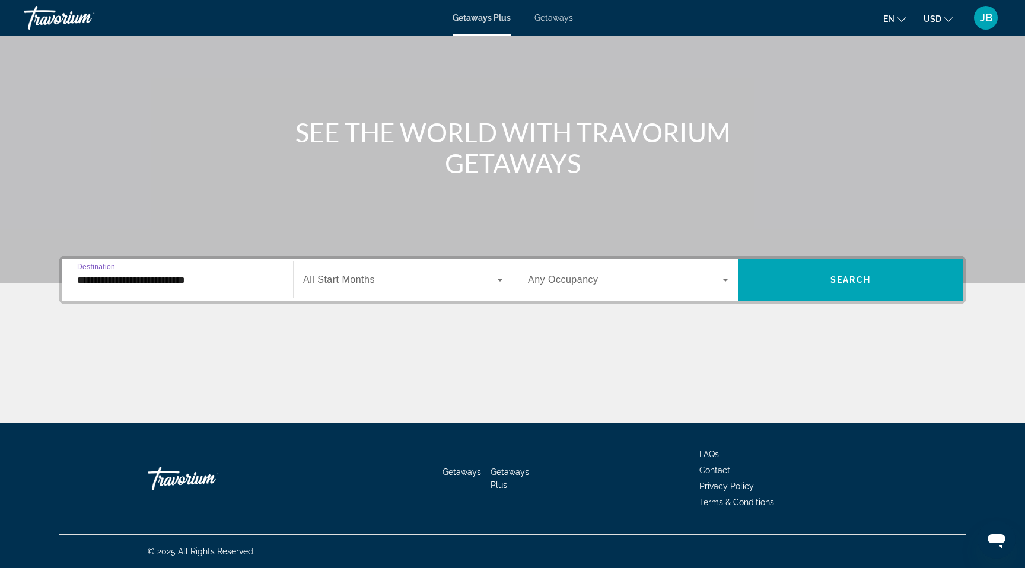
click at [339, 277] on span "All Start Months" at bounding box center [339, 280] width 72 height 10
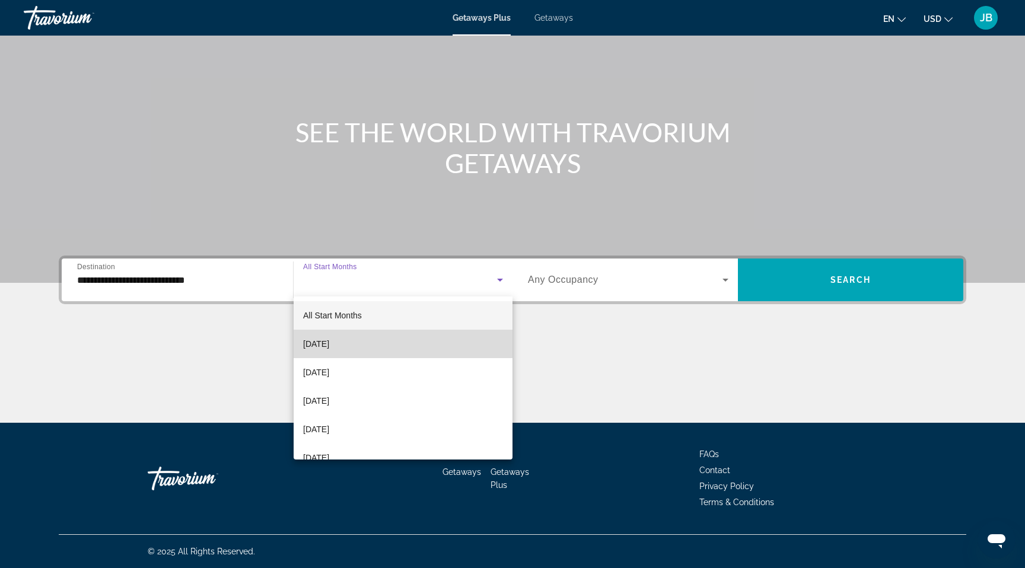
click at [329, 343] on span "[DATE]" at bounding box center [316, 344] width 26 height 14
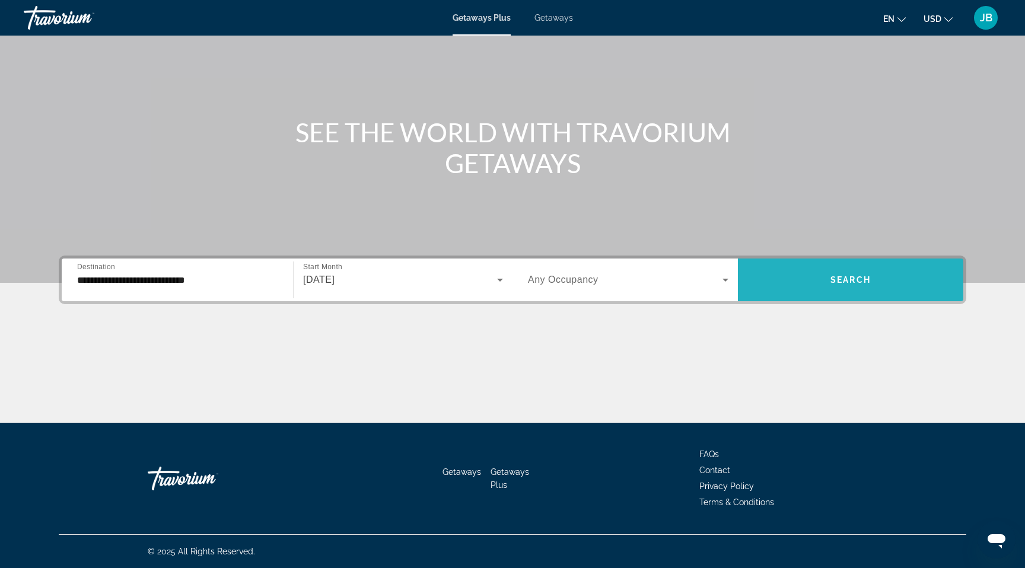
click at [815, 287] on span "Search widget" at bounding box center [850, 280] width 225 height 28
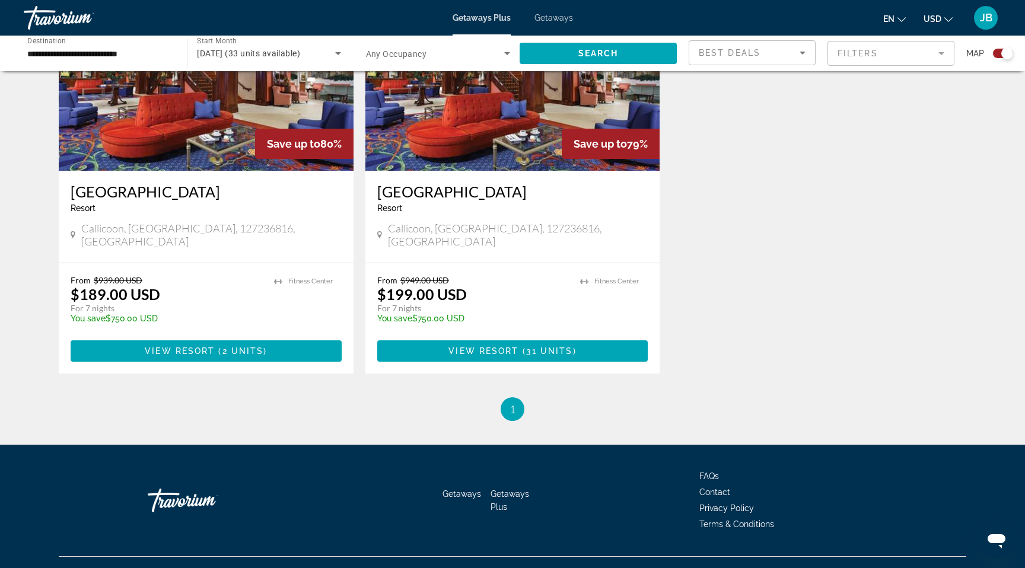
scroll to position [501, 0]
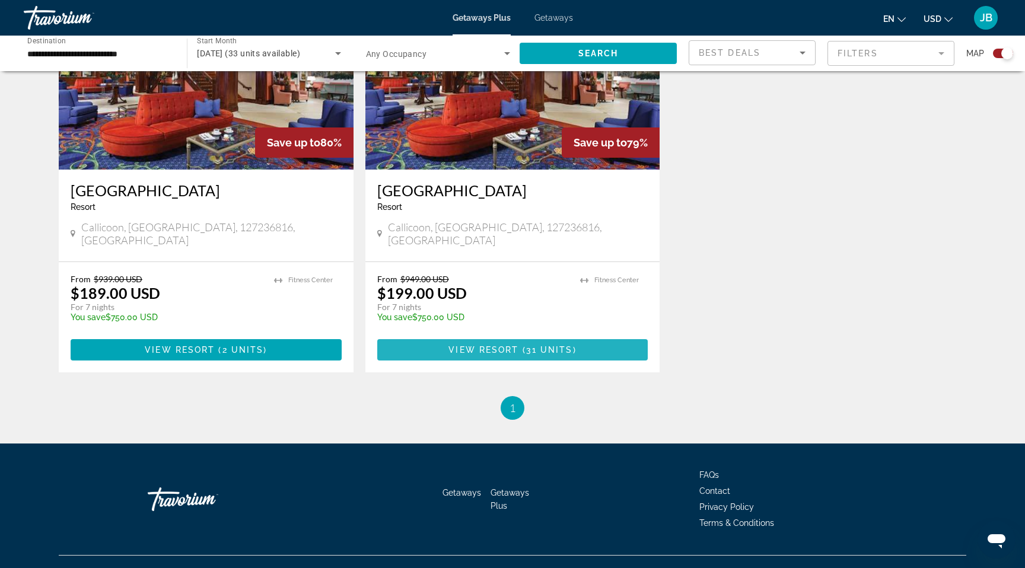
click at [485, 345] on span "View Resort" at bounding box center [484, 349] width 70 height 9
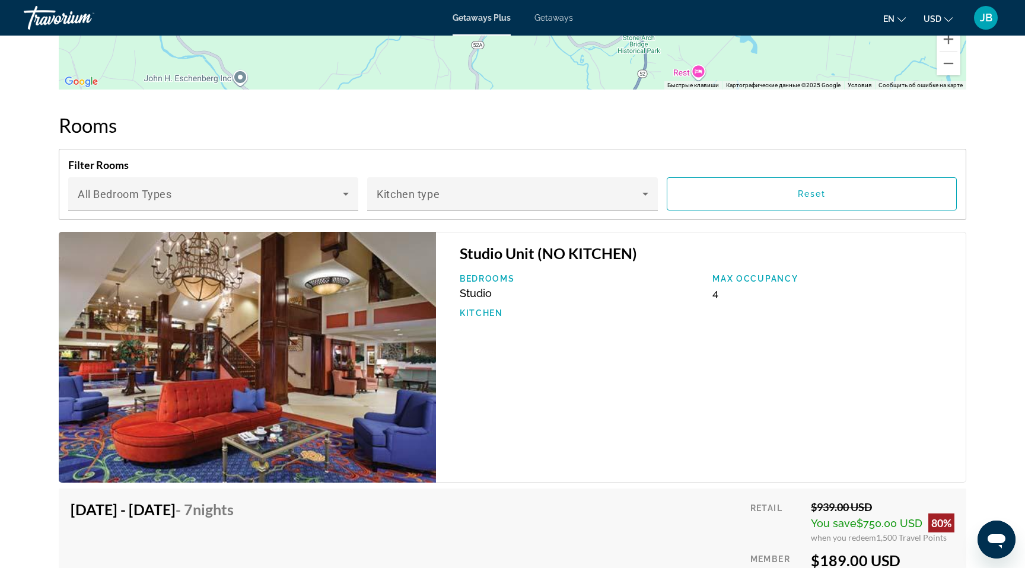
scroll to position [1606, 0]
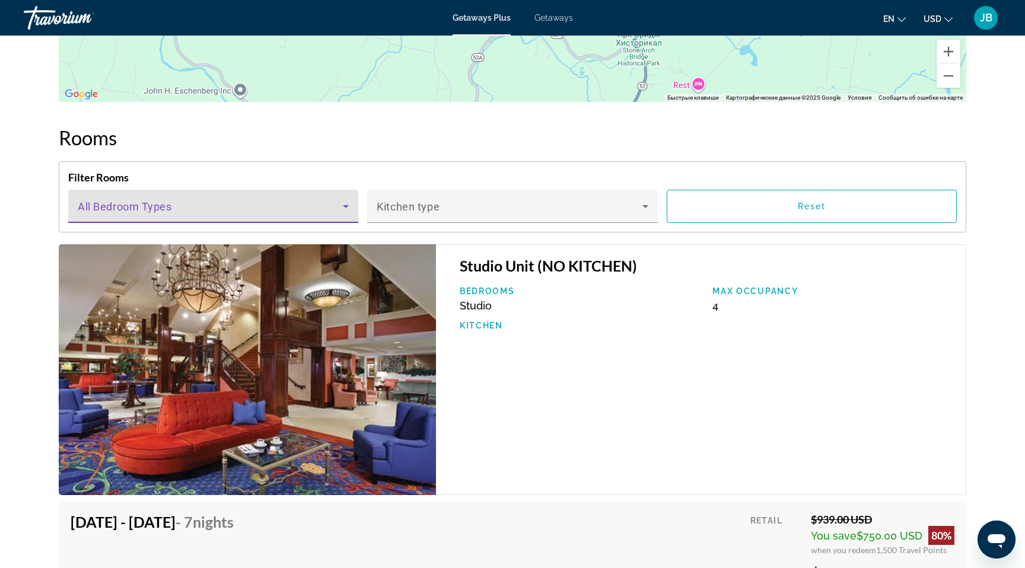
click at [301, 204] on span "Main content" at bounding box center [210, 211] width 265 height 14
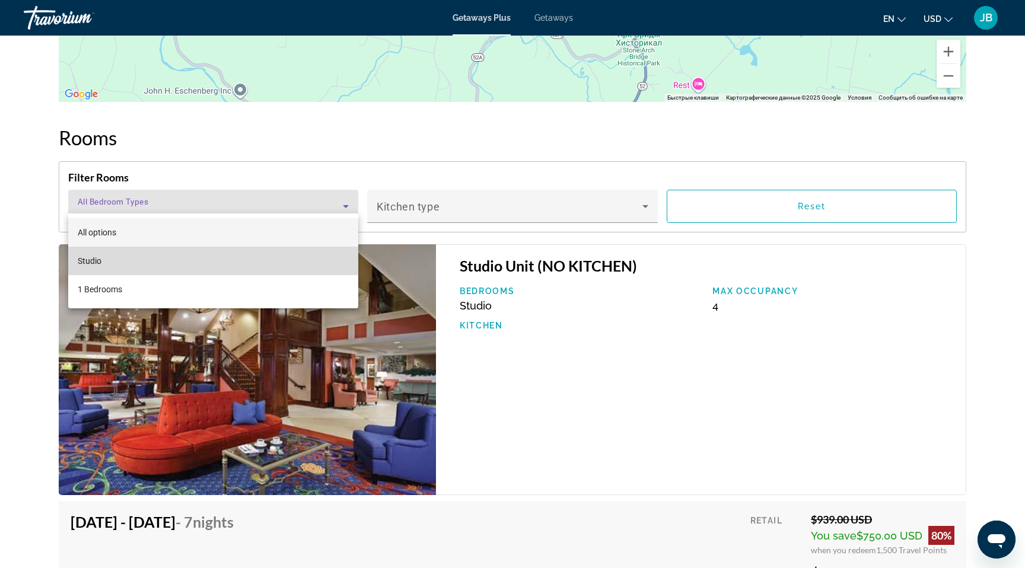
click at [282, 266] on mat-option "Studio" at bounding box center [213, 261] width 290 height 28
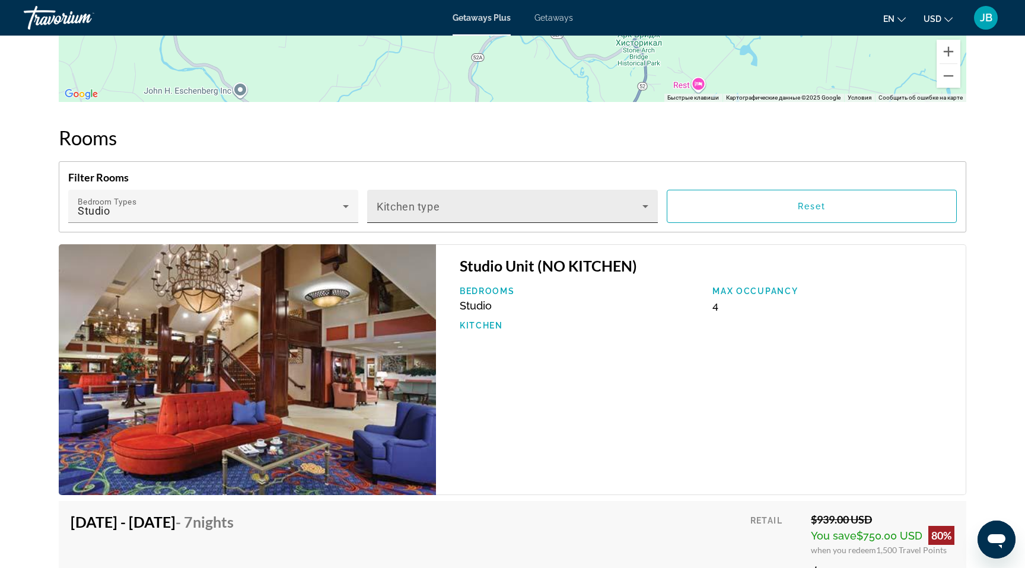
click at [449, 192] on div "Kitchen type" at bounding box center [512, 206] width 271 height 33
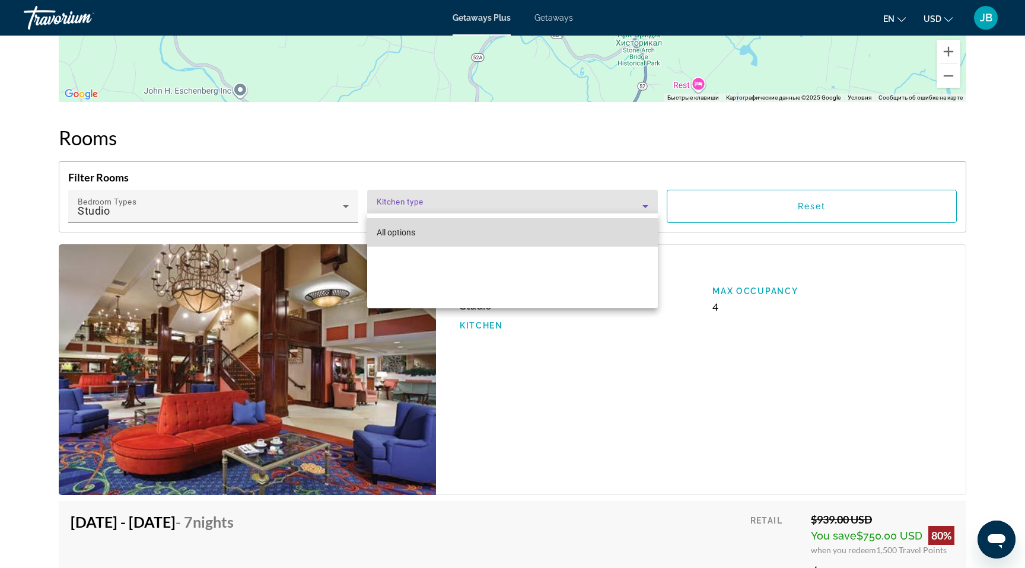
click at [437, 235] on mat-option "All options" at bounding box center [512, 232] width 290 height 28
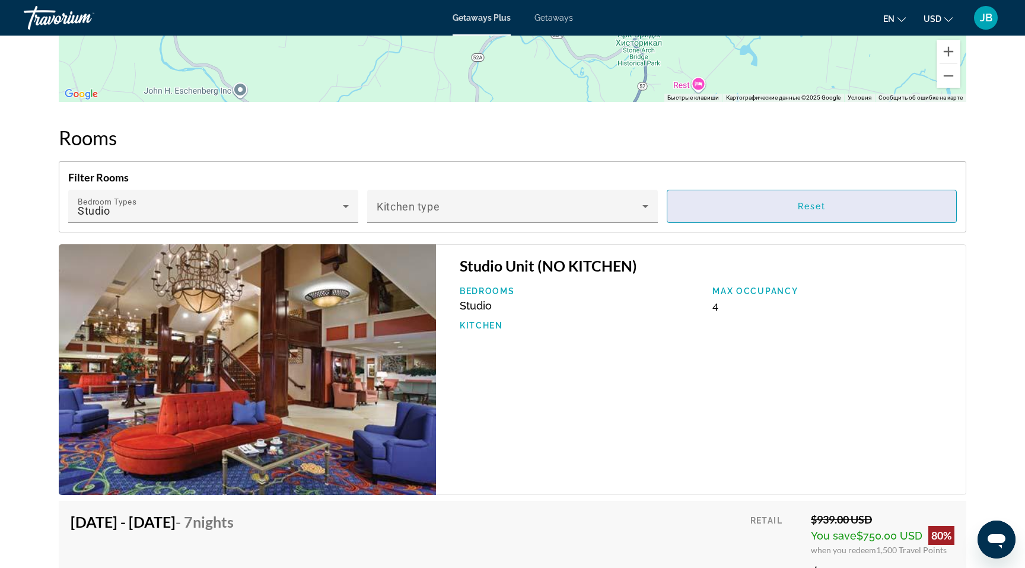
click at [768, 203] on span "Main content" at bounding box center [812, 206] width 289 height 28
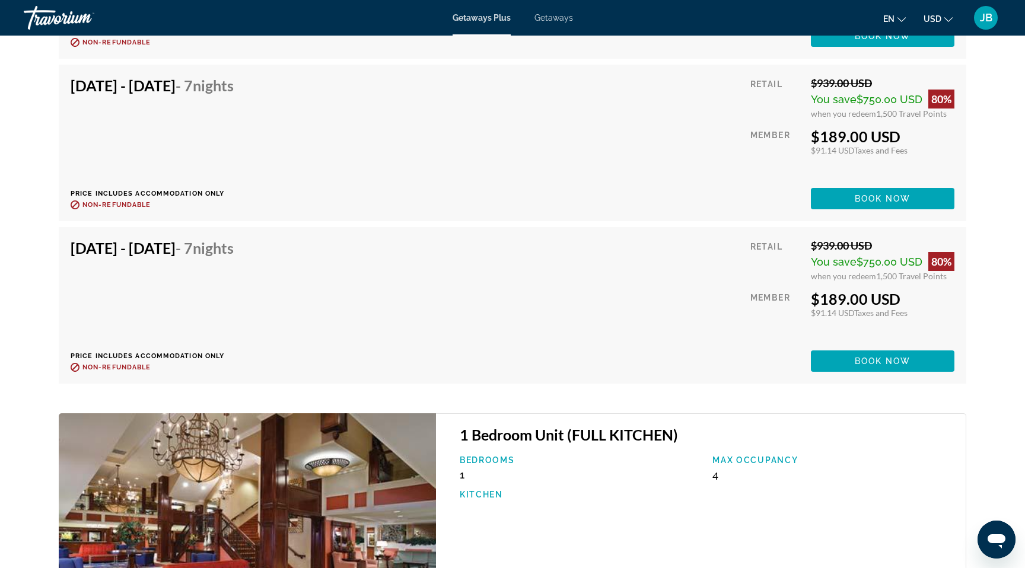
scroll to position [2180, 0]
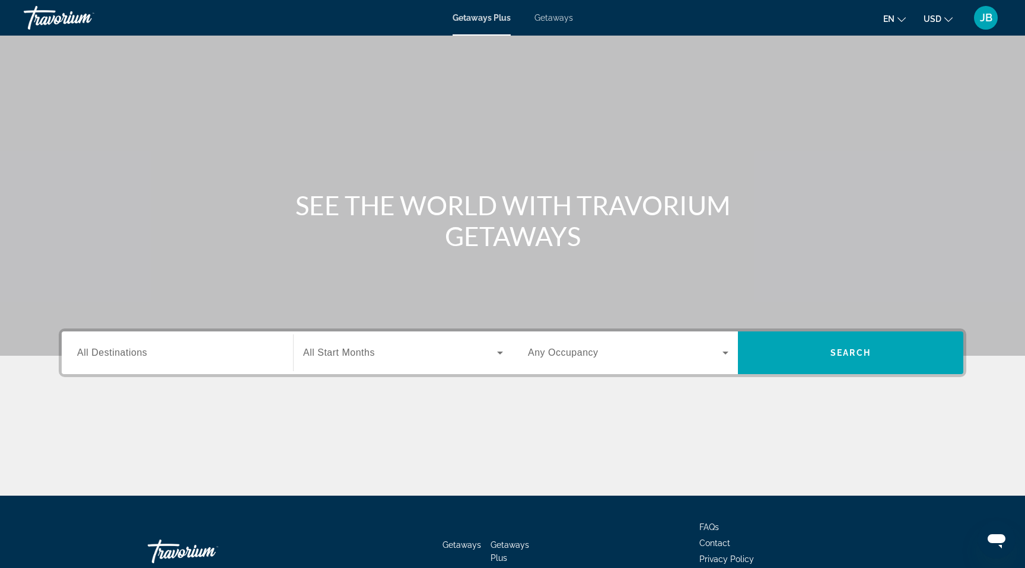
click at [107, 351] on span "All Destinations" at bounding box center [112, 353] width 70 height 10
click at [107, 351] on input "Destination All Destinations" at bounding box center [177, 354] width 201 height 14
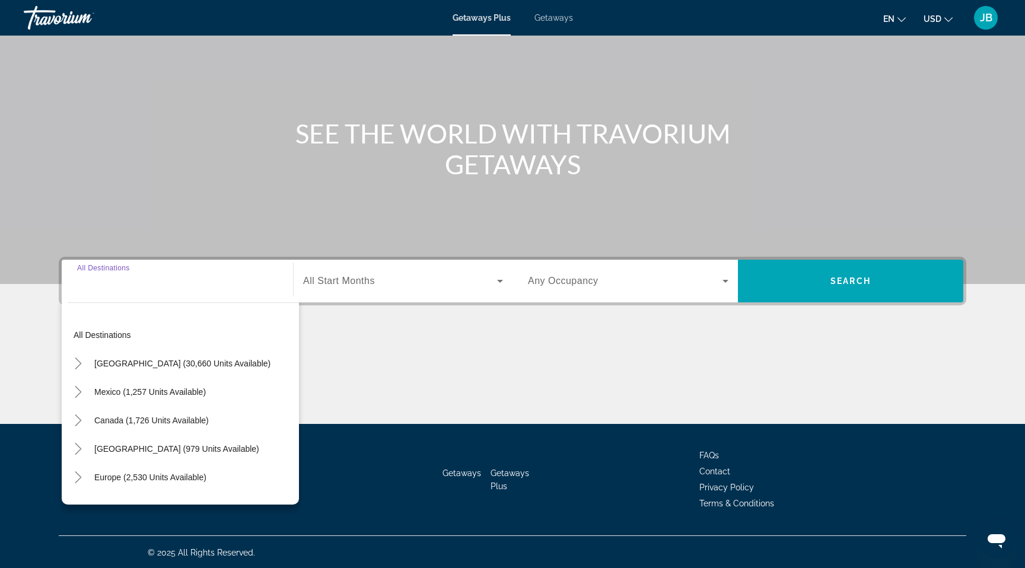
scroll to position [73, 0]
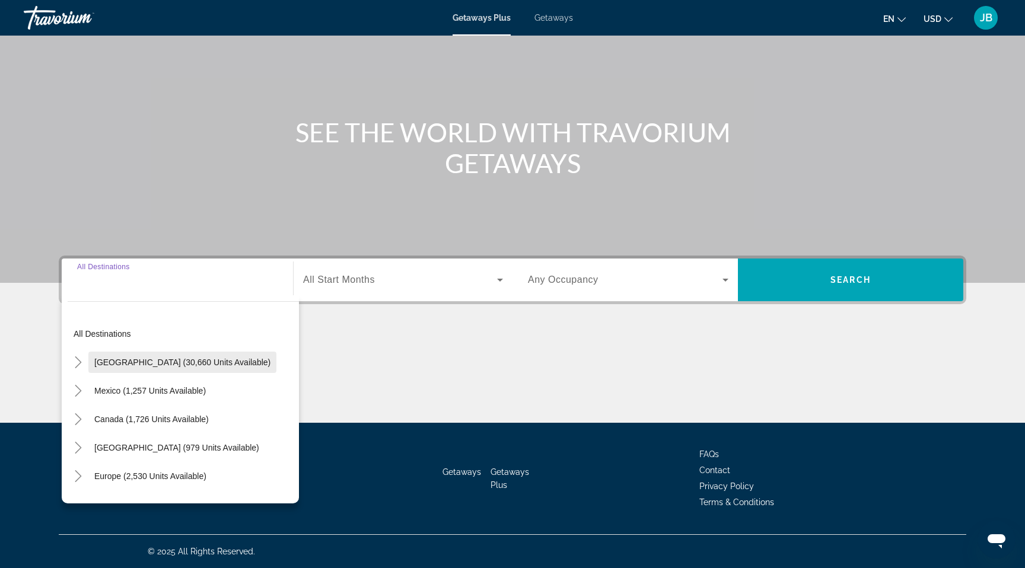
click at [115, 362] on span "[GEOGRAPHIC_DATA] (30,660 units available)" at bounding box center [182, 362] width 176 height 9
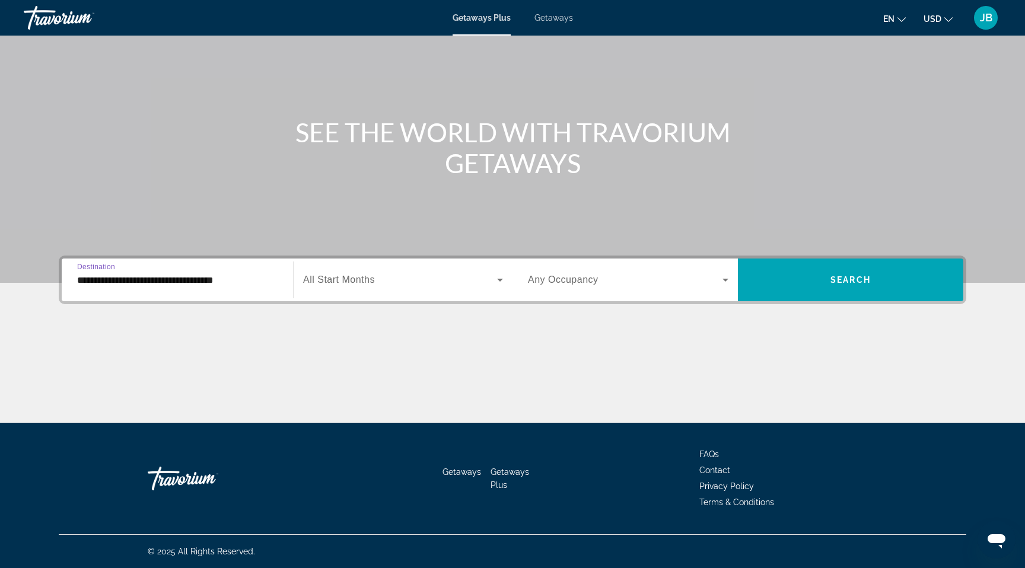
click at [132, 284] on input "**********" at bounding box center [177, 281] width 201 height 14
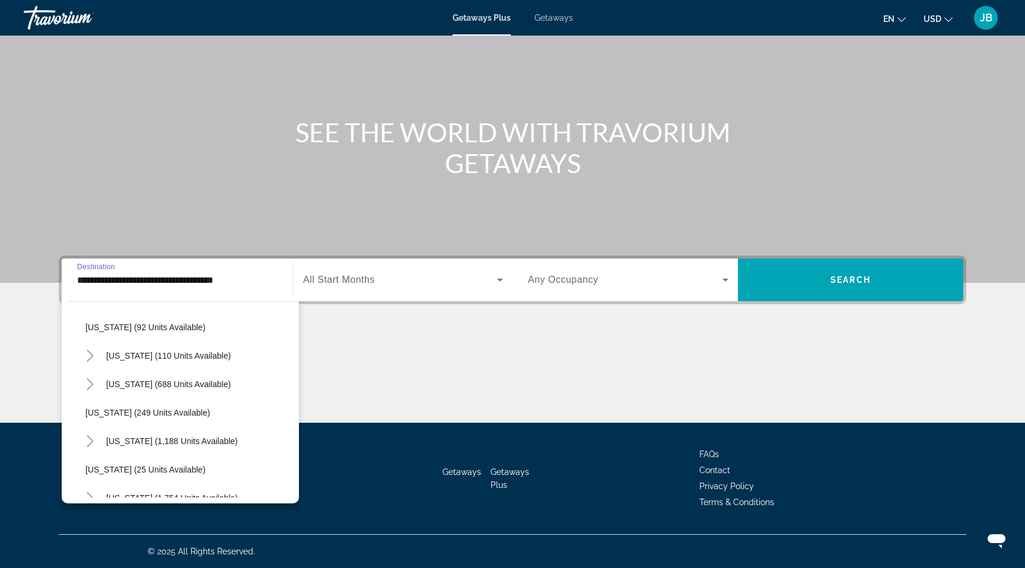
scroll to position [688, 0]
click at [143, 354] on span "[US_STATE] (110 units available)" at bounding box center [168, 358] width 125 height 9
type input "**********"
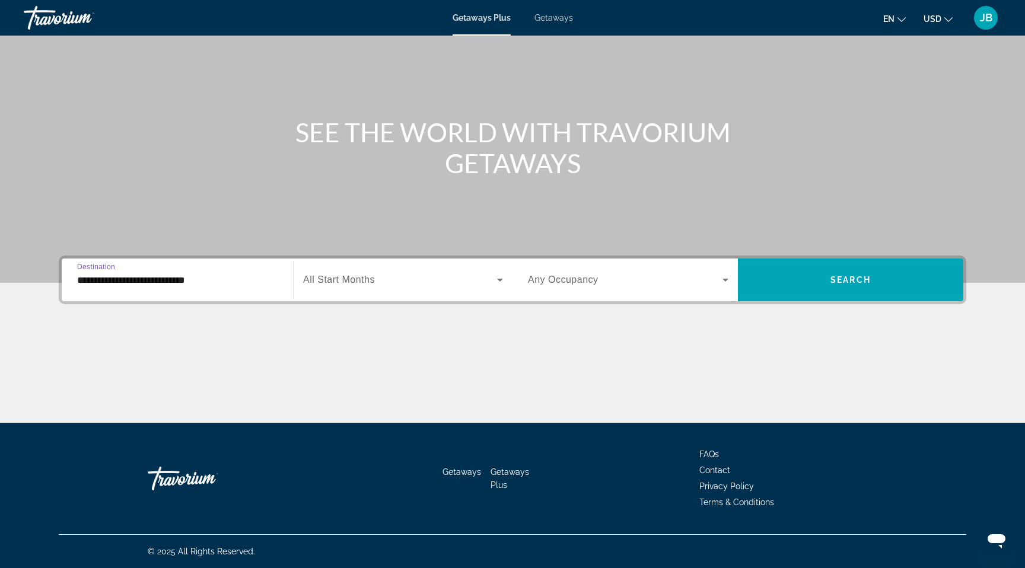
click at [352, 275] on span "All Start Months" at bounding box center [339, 280] width 72 height 10
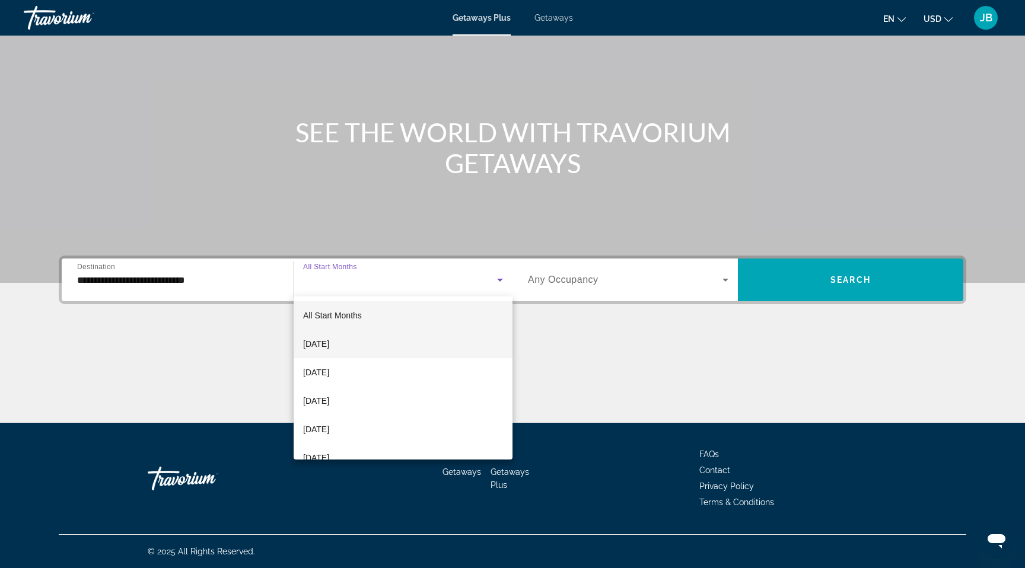
click at [329, 348] on span "[DATE]" at bounding box center [316, 344] width 26 height 14
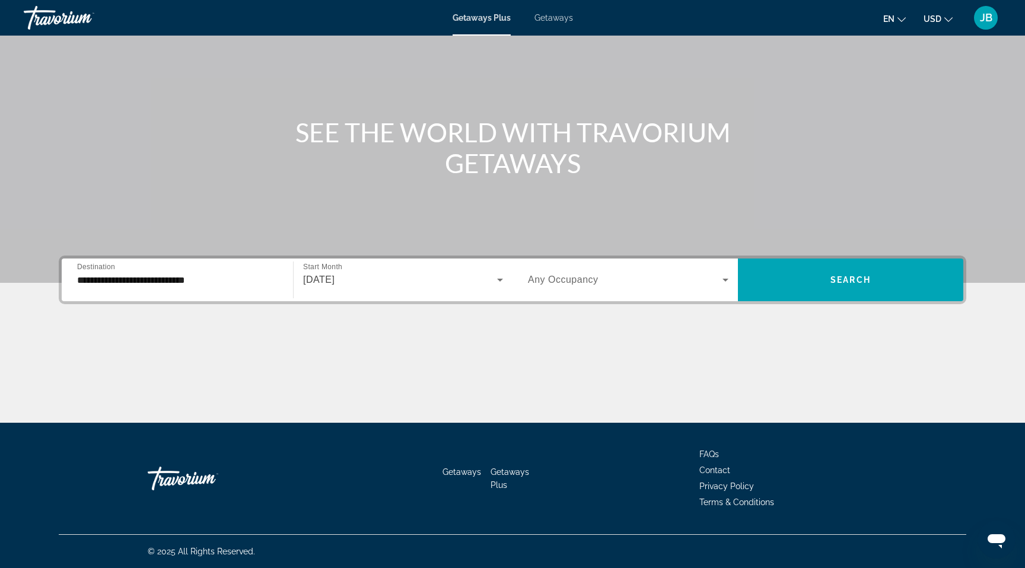
click at [560, 277] on span "Any Occupancy" at bounding box center [563, 280] width 71 height 10
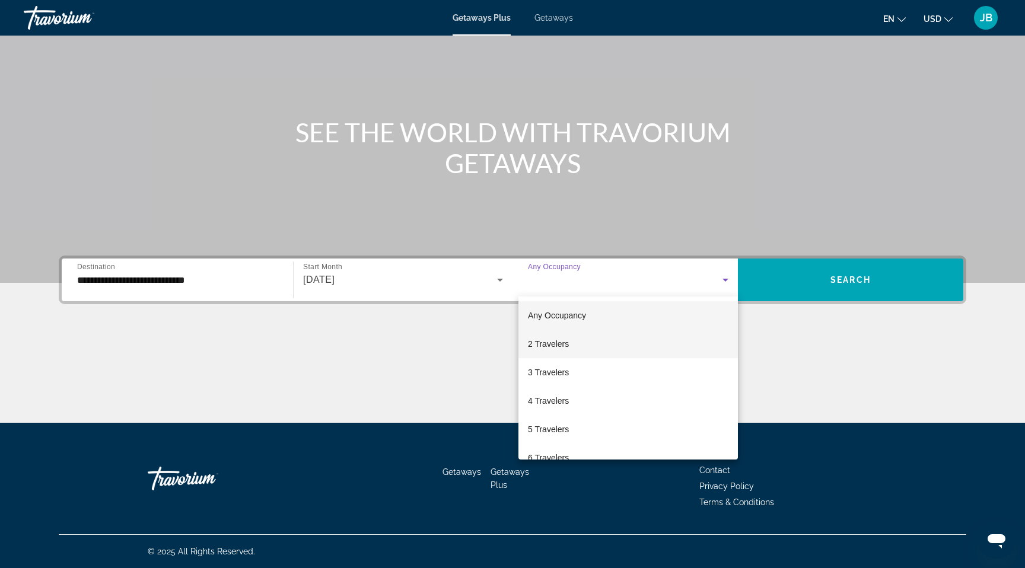
click at [558, 341] on span "2 Travelers" at bounding box center [548, 344] width 41 height 14
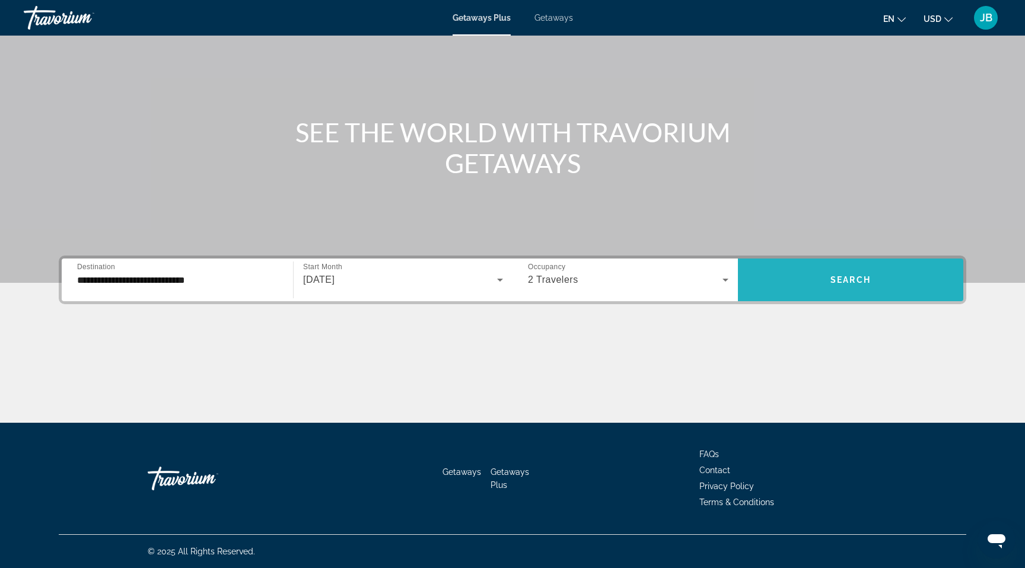
click at [812, 290] on span "Search widget" at bounding box center [850, 280] width 225 height 28
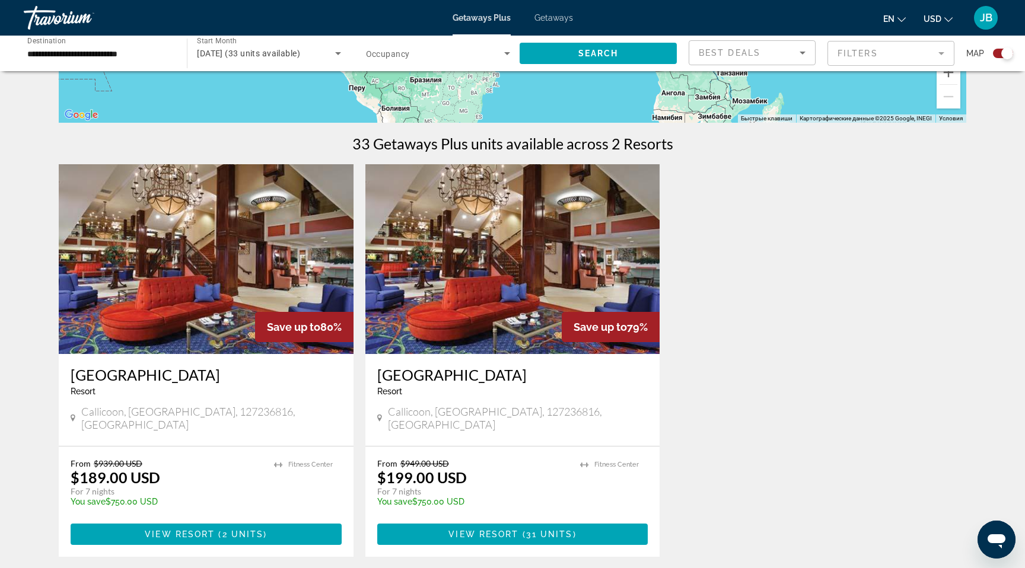
scroll to position [316, 0]
click at [768, 62] on div "Best Deals" at bounding box center [752, 57] width 107 height 33
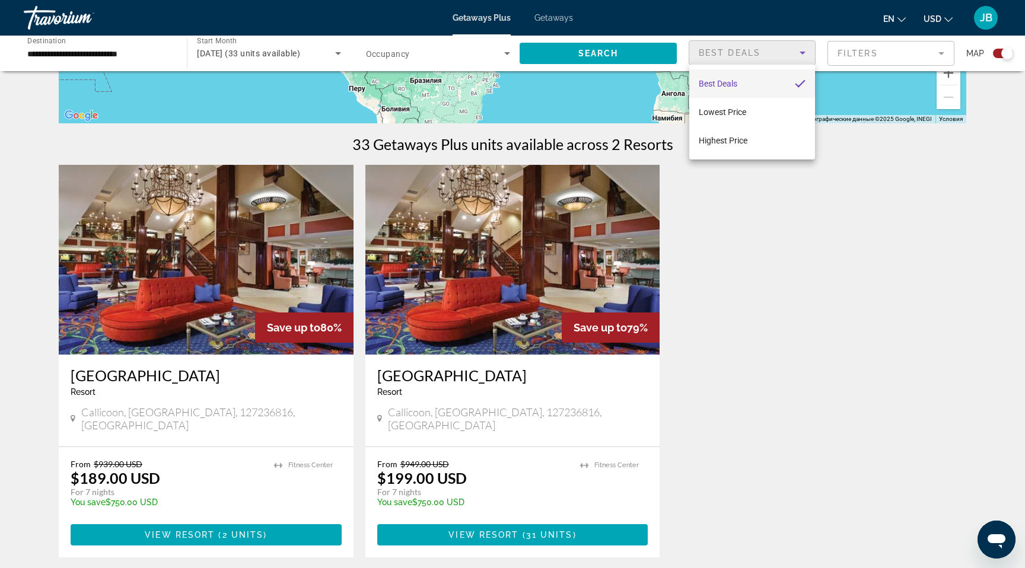
click at [924, 51] on div at bounding box center [512, 284] width 1025 height 568
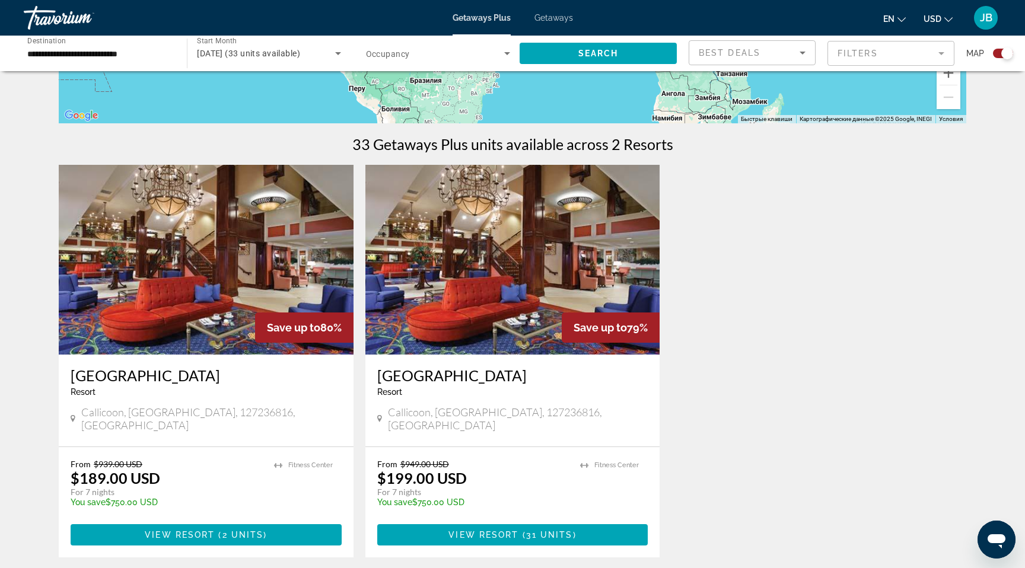
click at [921, 59] on mat-form-field "Filters" at bounding box center [891, 53] width 127 height 25
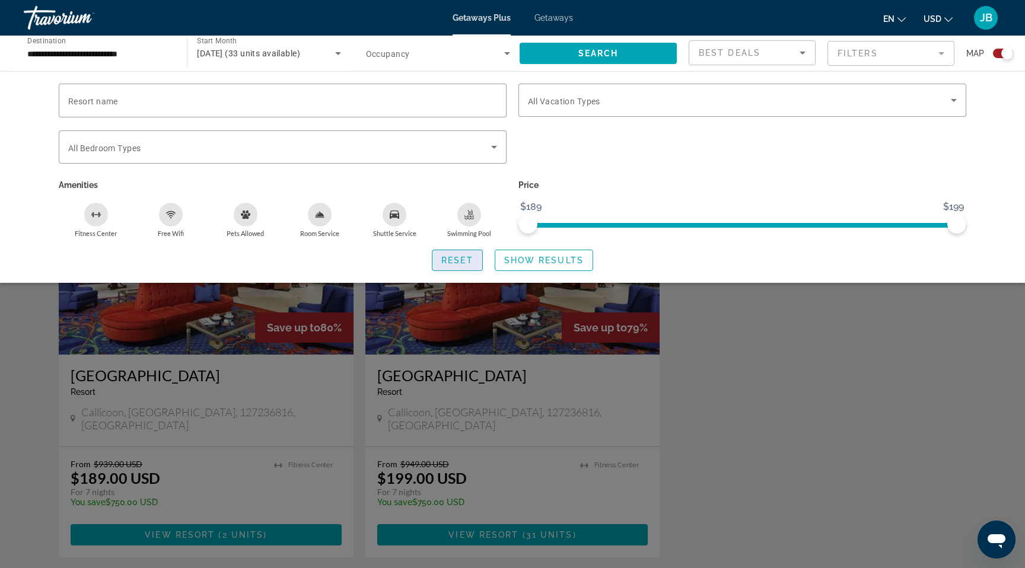
click at [462, 267] on span "Search widget" at bounding box center [458, 260] width 50 height 28
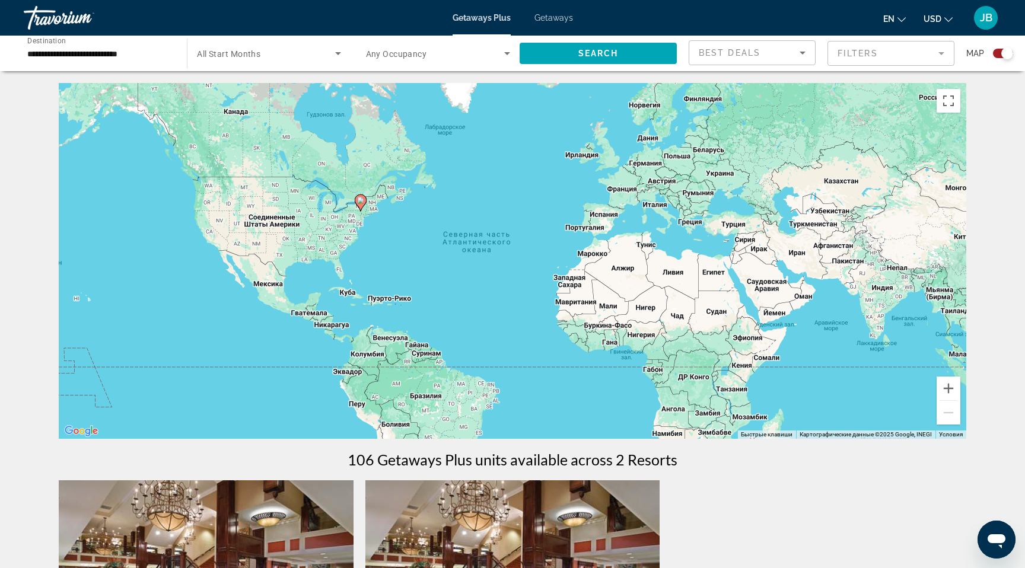
click at [377, 208] on div "Чтобы активировать перетаскивание с помощью клавиатуры, нажмите Alt + Ввод. Пос…" at bounding box center [513, 261] width 908 height 356
click at [382, 202] on div "Чтобы активировать перетаскивание с помощью клавиатуры, нажмите Alt + Ввод. Пос…" at bounding box center [513, 261] width 908 height 356
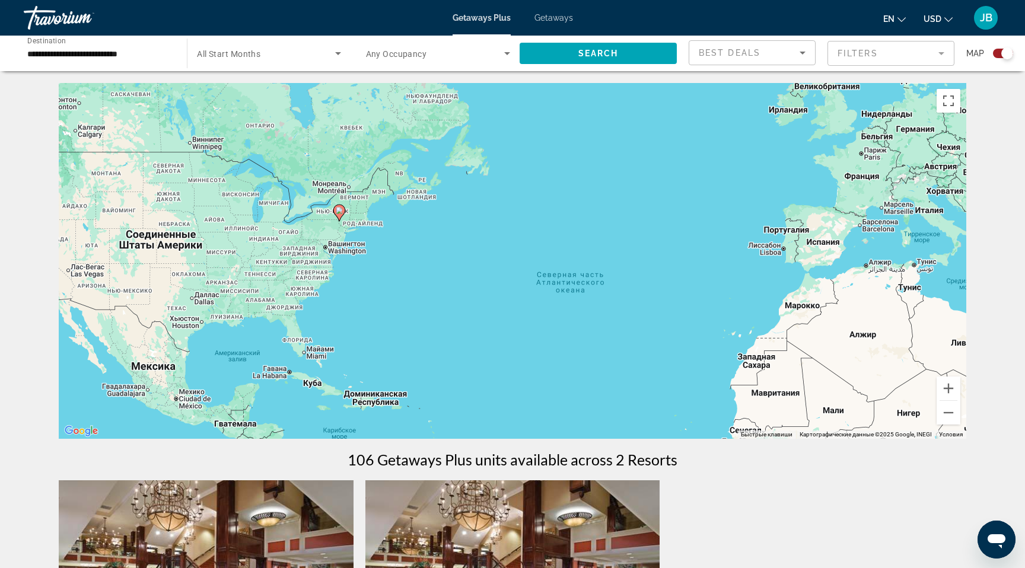
click at [358, 228] on div "Чтобы активировать перетаскивание с помощью клавиатуры, нажмите Alt + Ввод. Пос…" at bounding box center [513, 261] width 908 height 356
click at [360, 216] on div "Чтобы активировать перетаскивание с помощью клавиатуры, нажмите Alt + Ввод. Пос…" at bounding box center [513, 261] width 908 height 356
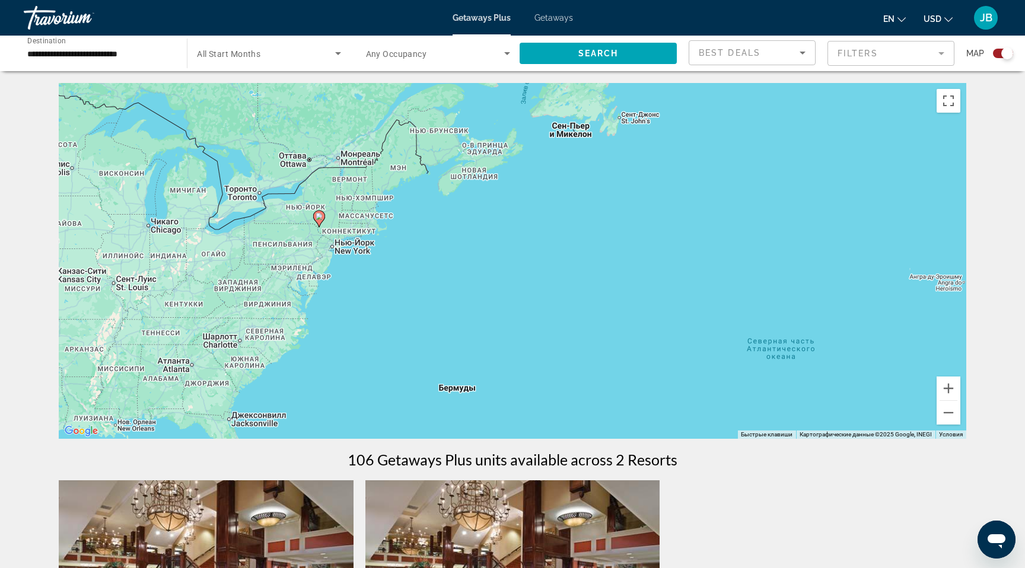
click at [333, 252] on div "Чтобы активировать перетаскивание с помощью клавиатуры, нажмите Alt + Ввод. Пос…" at bounding box center [513, 261] width 908 height 356
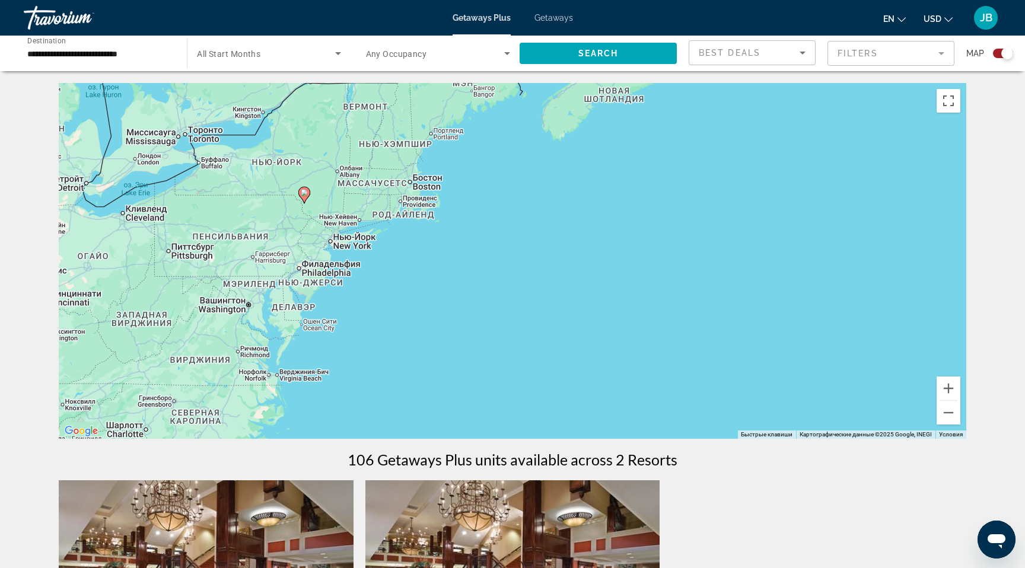
click at [333, 244] on div "Чтобы активировать перетаскивание с помощью клавиатуры, нажмите Alt + Ввод. Пос…" at bounding box center [513, 261] width 908 height 356
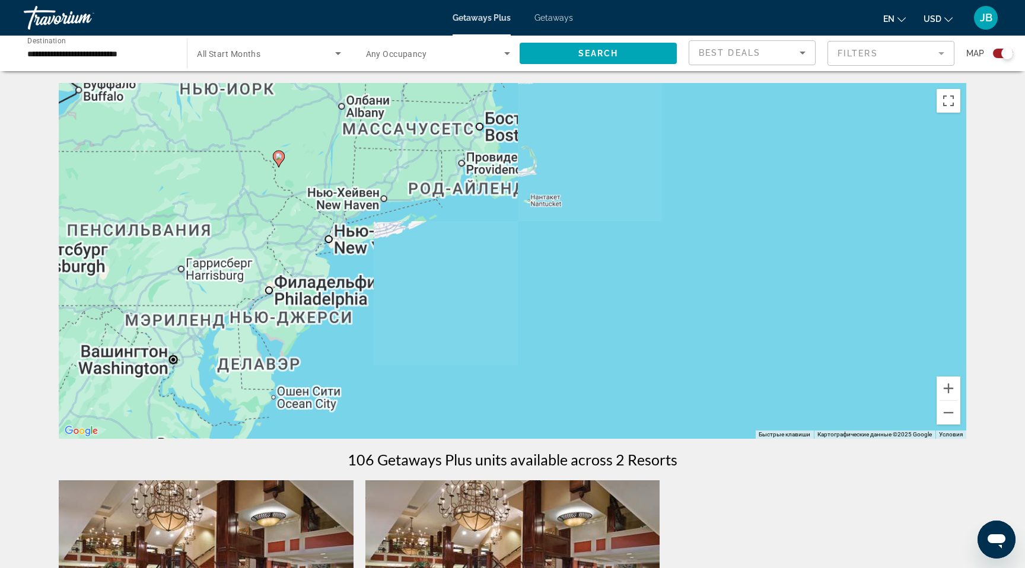
click at [333, 244] on div "Чтобы активировать перетаскивание с помощью клавиатуры, нажмите Alt + Ввод. Пос…" at bounding box center [513, 261] width 908 height 356
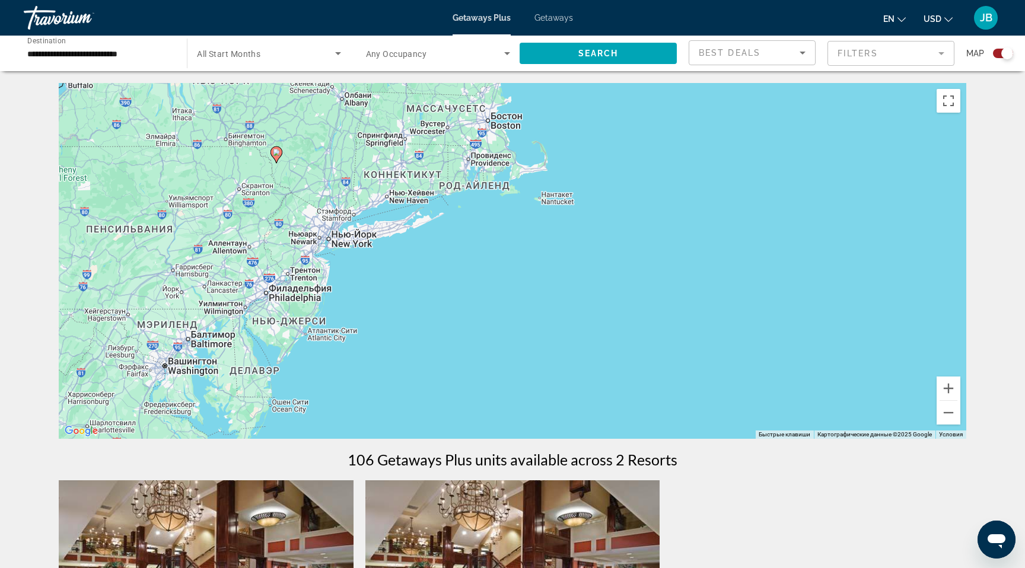
click at [333, 244] on div "Чтобы активировать перетаскивание с помощью клавиатуры, нажмите Alt + Ввод. Пос…" at bounding box center [513, 261] width 908 height 356
